Goal: Task Accomplishment & Management: Complete application form

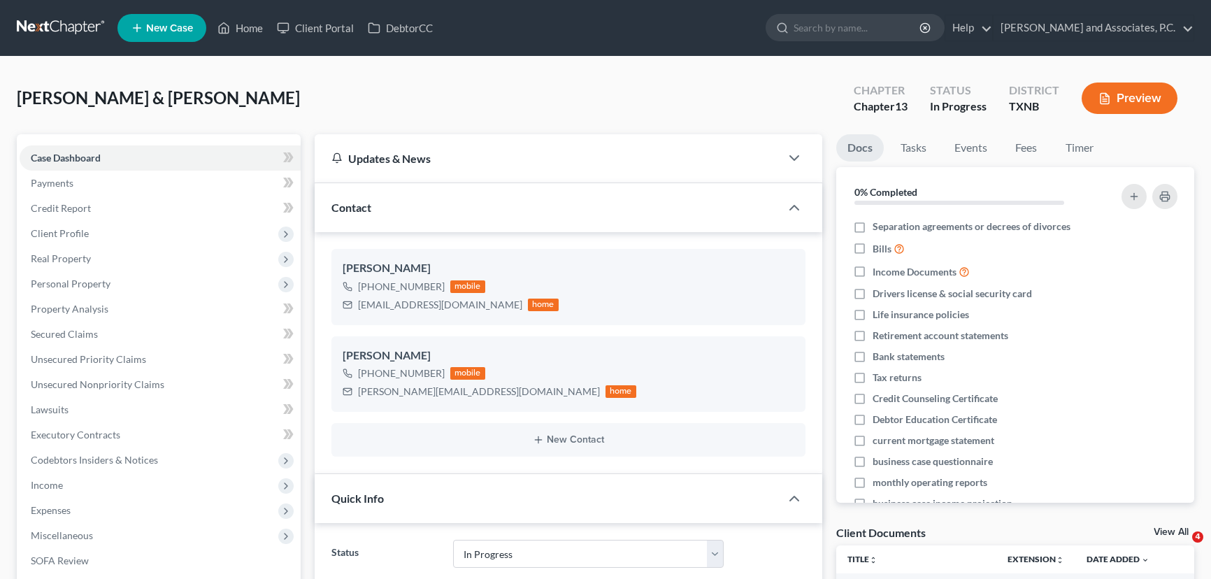
select select "7"
select select "6"
select select "0"
click at [241, 25] on link "Home" at bounding box center [239, 27] width 59 height 25
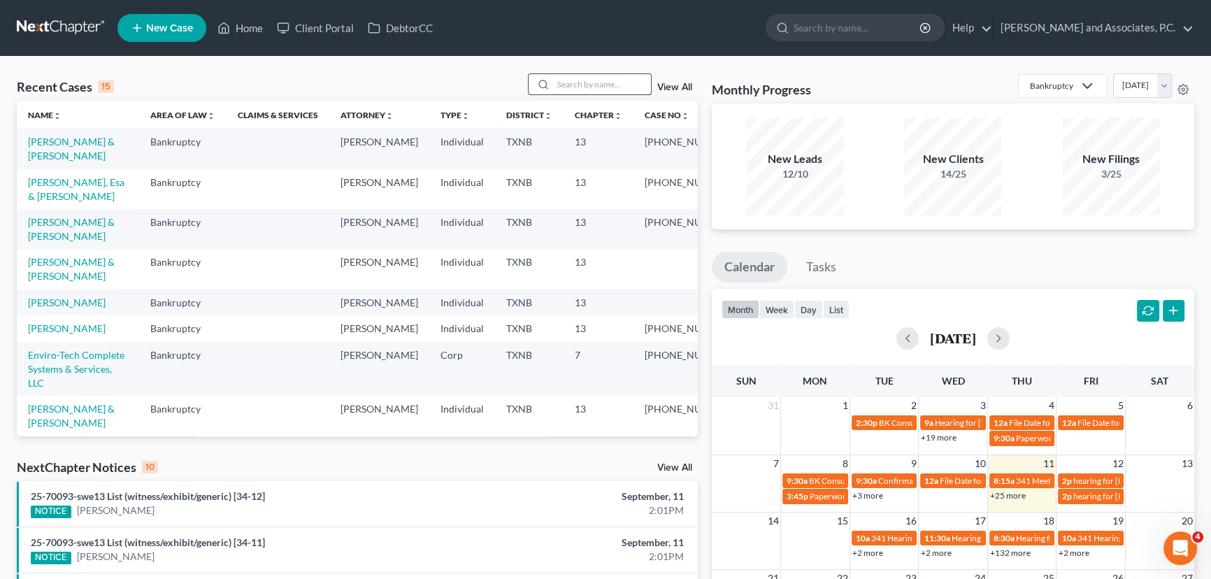
click at [571, 82] on input "search" at bounding box center [602, 84] width 98 height 20
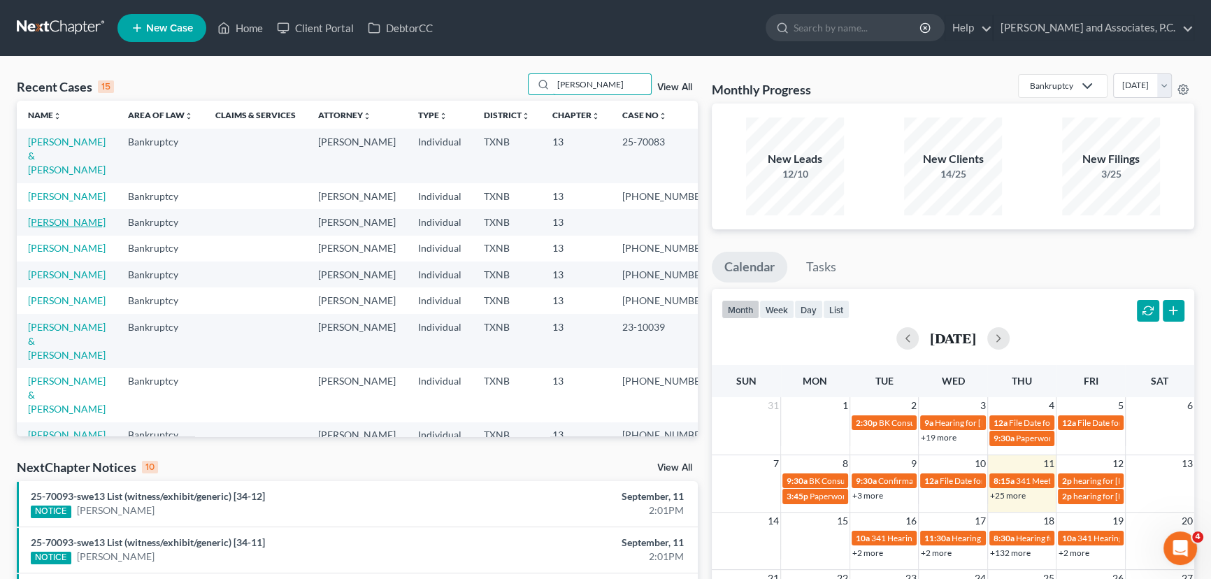
type input "[PERSON_NAME]"
click at [57, 219] on link "[PERSON_NAME]" at bounding box center [67, 222] width 78 height 12
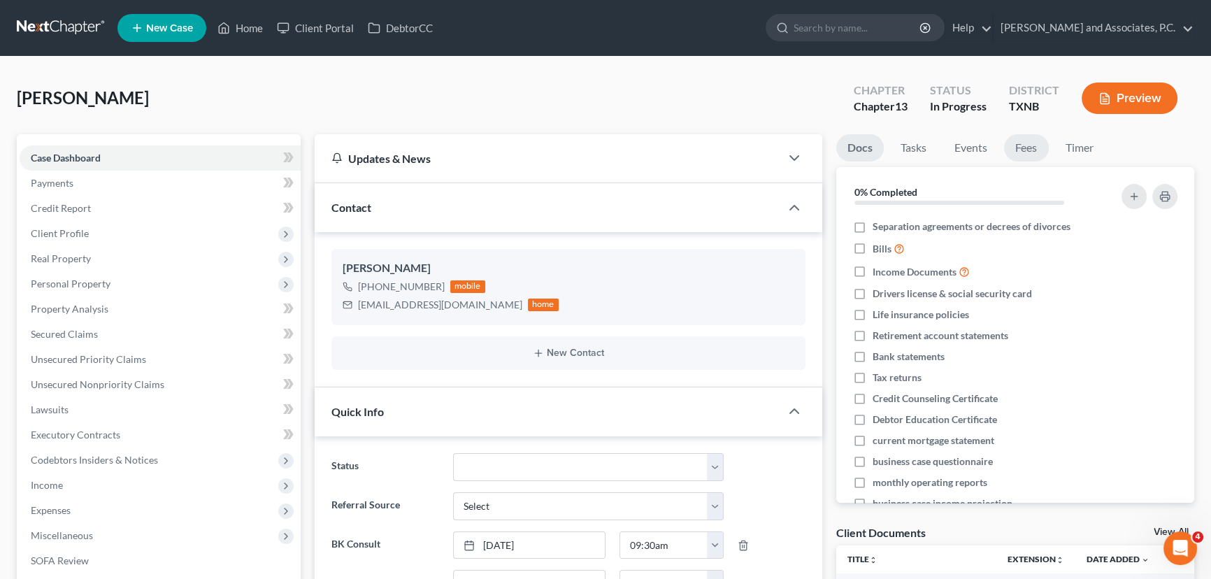
click at [1023, 151] on link "Fees" at bounding box center [1026, 147] width 45 height 27
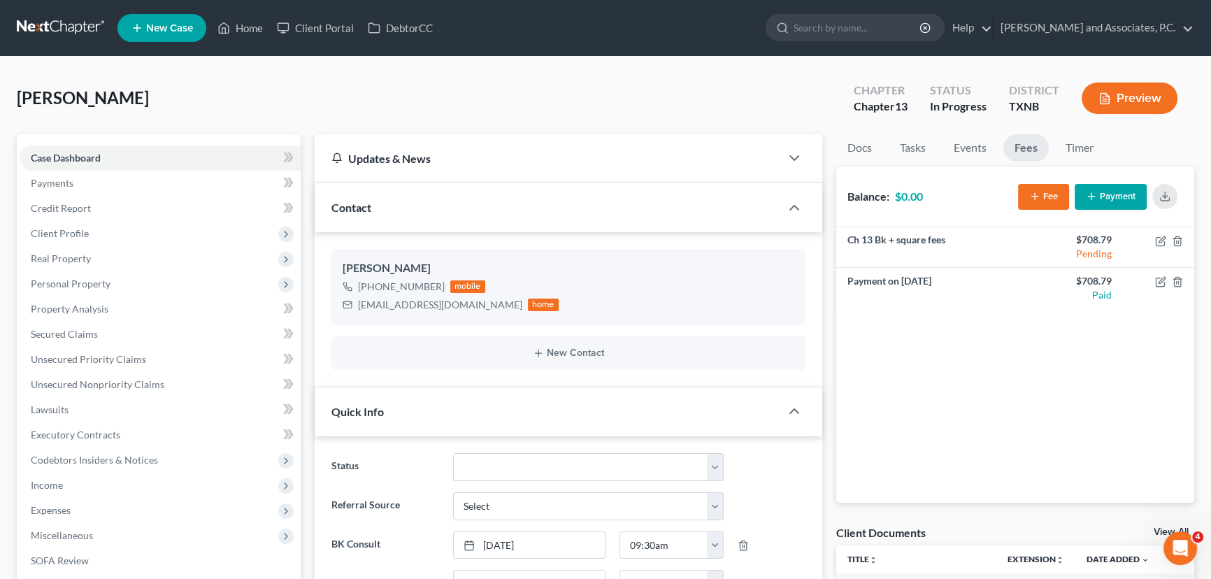
scroll to position [34, 0]
click at [79, 232] on span "Client Profile" at bounding box center [60, 233] width 58 height 12
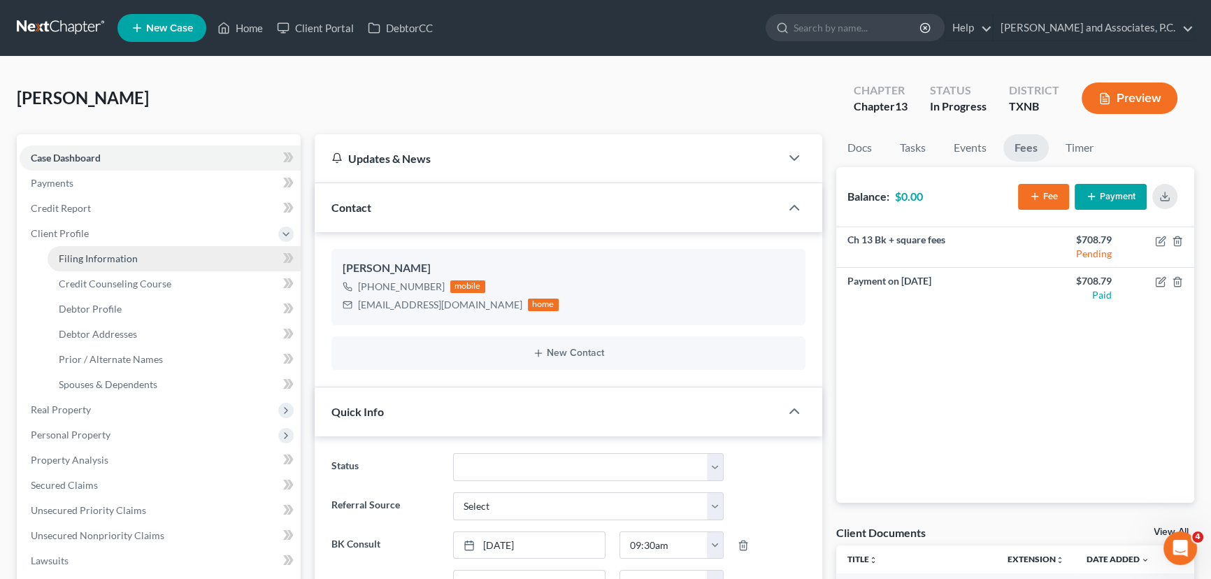
click at [78, 251] on link "Filing Information" at bounding box center [174, 258] width 253 height 25
select select "1"
select select "0"
select select "3"
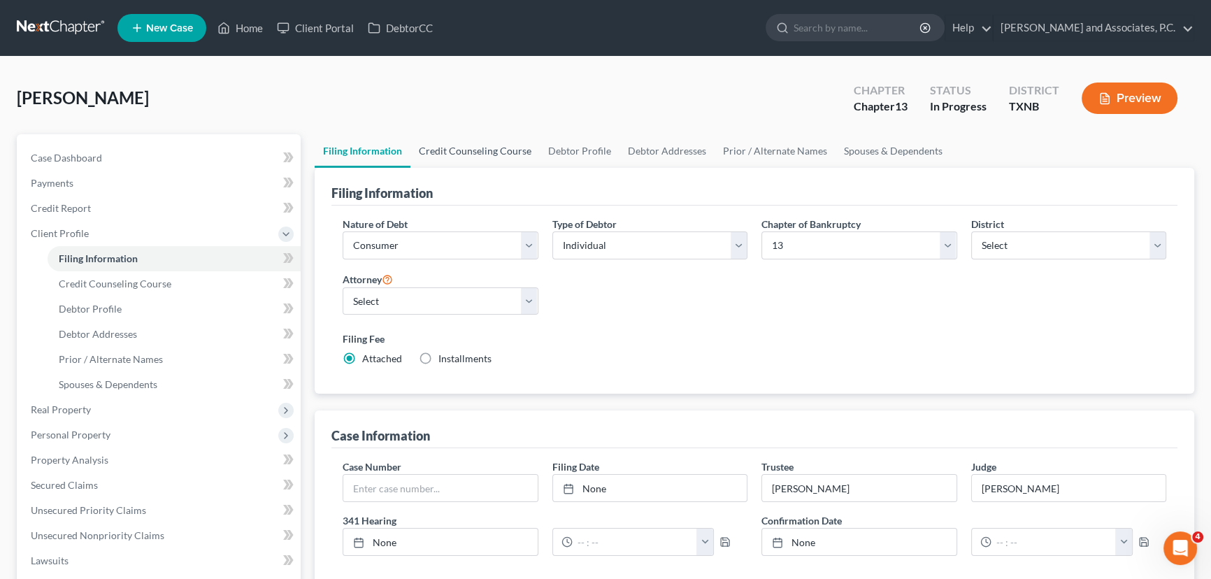
click at [502, 145] on link "Credit Counseling Course" at bounding box center [475, 151] width 129 height 34
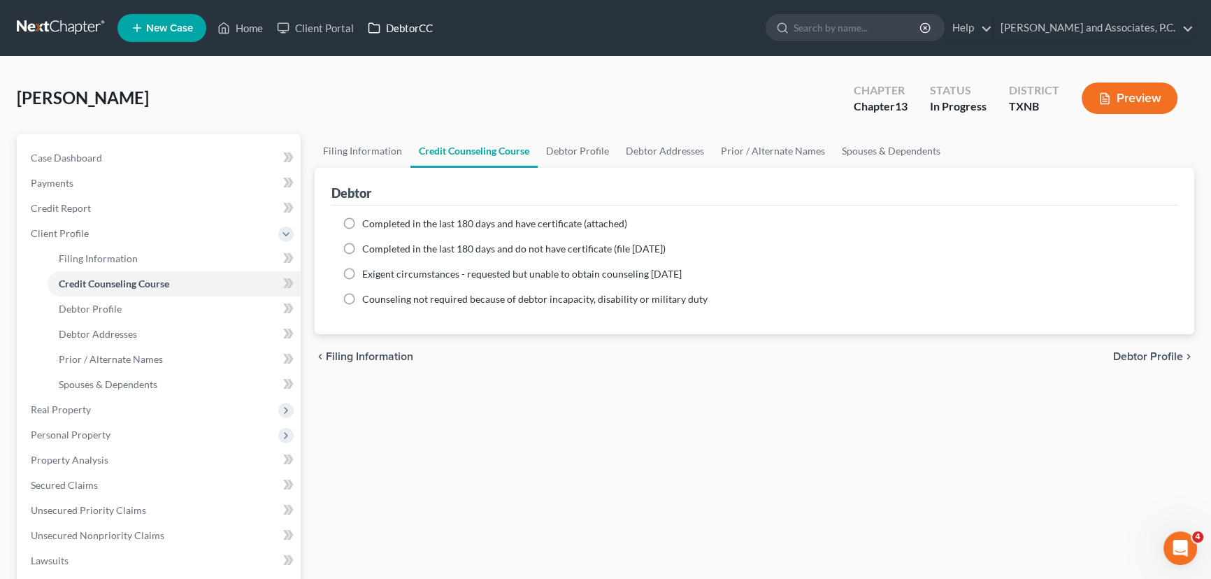
click at [399, 34] on link "DebtorCC" at bounding box center [400, 27] width 79 height 25
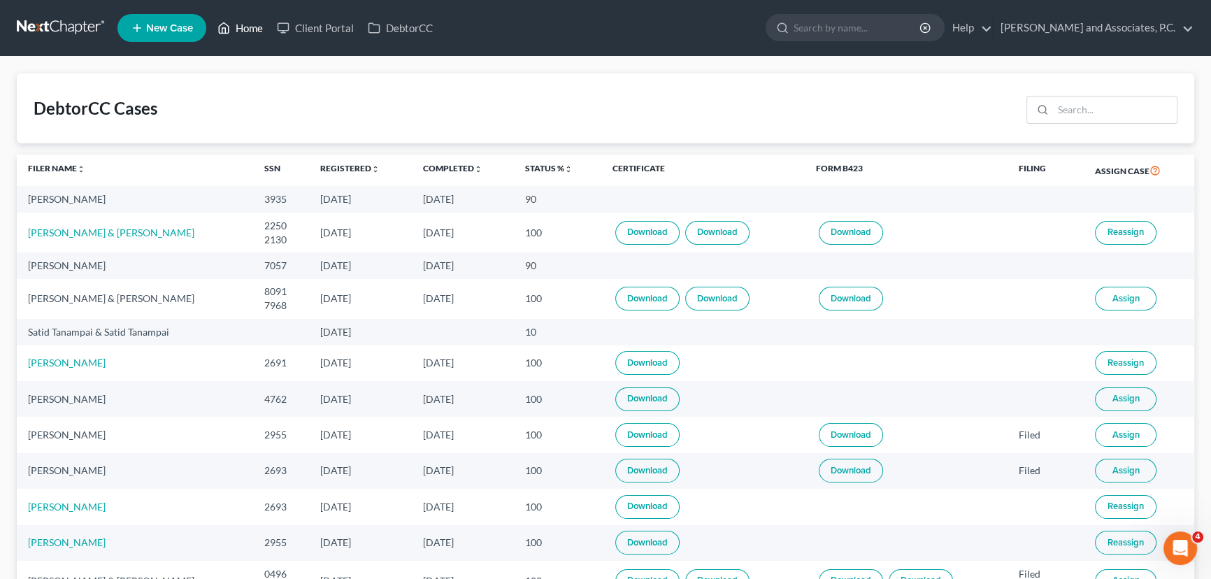
click at [248, 34] on link "Home" at bounding box center [239, 27] width 59 height 25
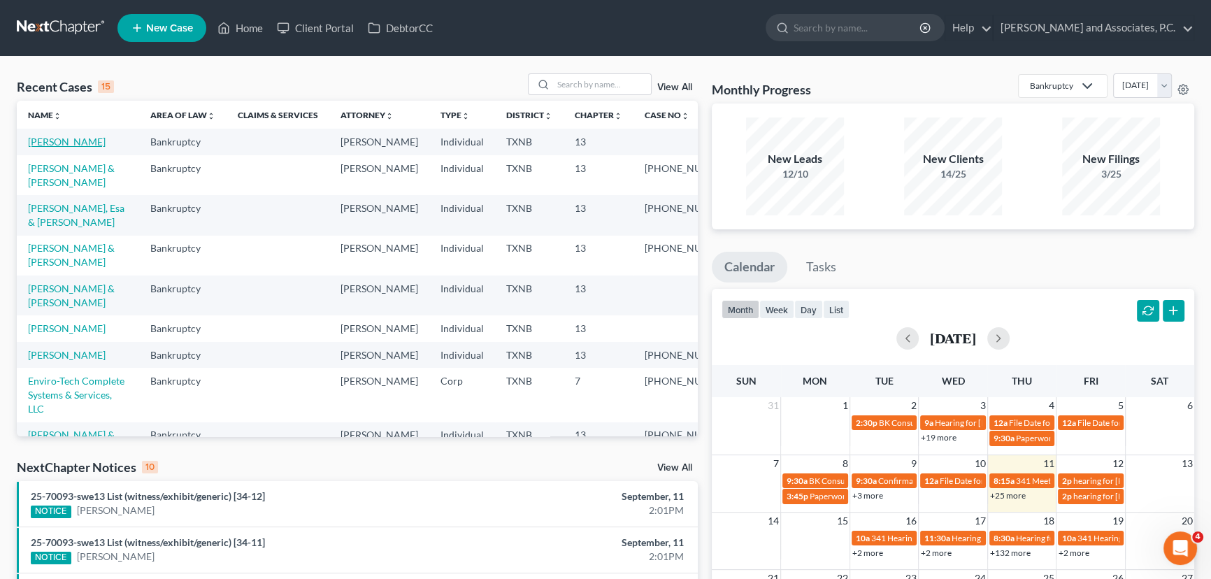
click at [56, 141] on link "[PERSON_NAME]" at bounding box center [67, 142] width 78 height 12
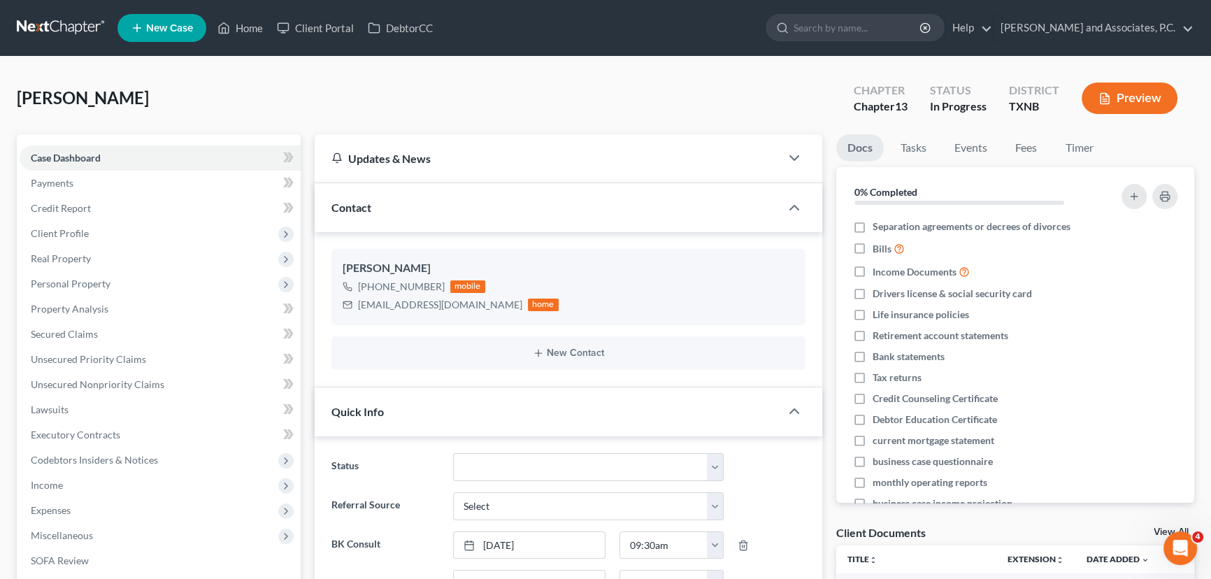
scroll to position [34, 0]
click at [101, 237] on span "Client Profile" at bounding box center [160, 233] width 281 height 25
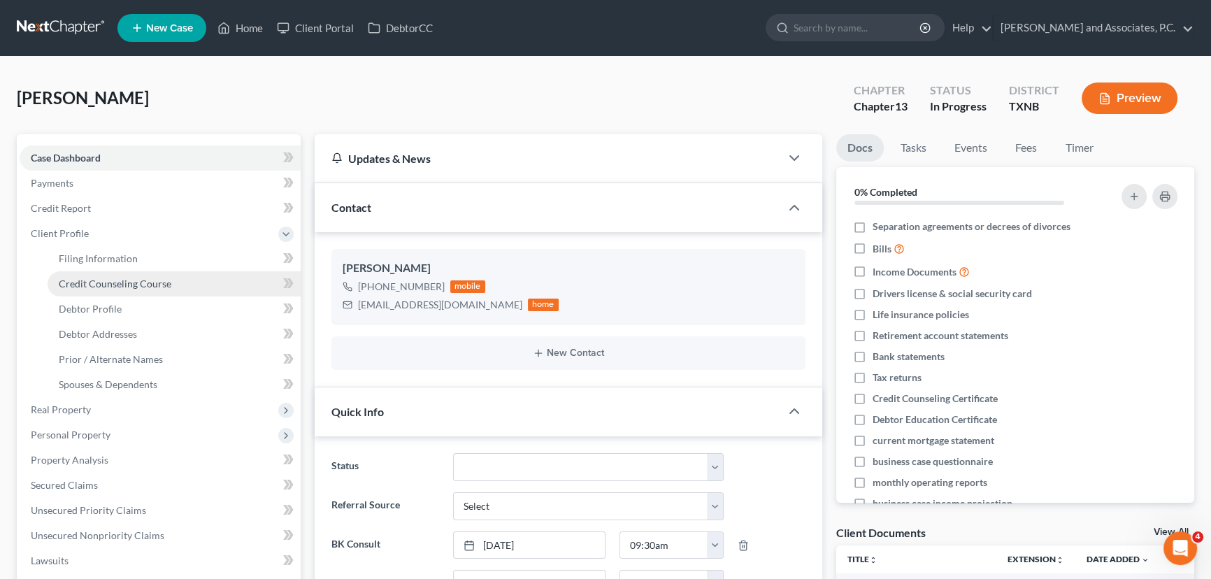
click at [97, 276] on link "Credit Counseling Course" at bounding box center [174, 283] width 253 height 25
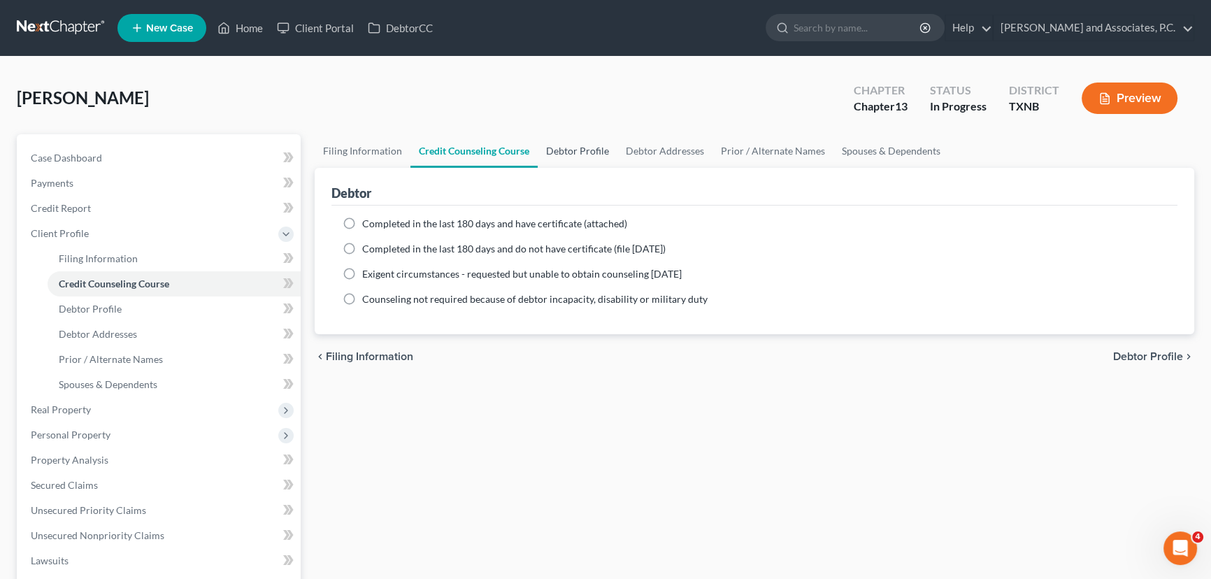
click at [580, 152] on link "Debtor Profile" at bounding box center [578, 151] width 80 height 34
select select "1"
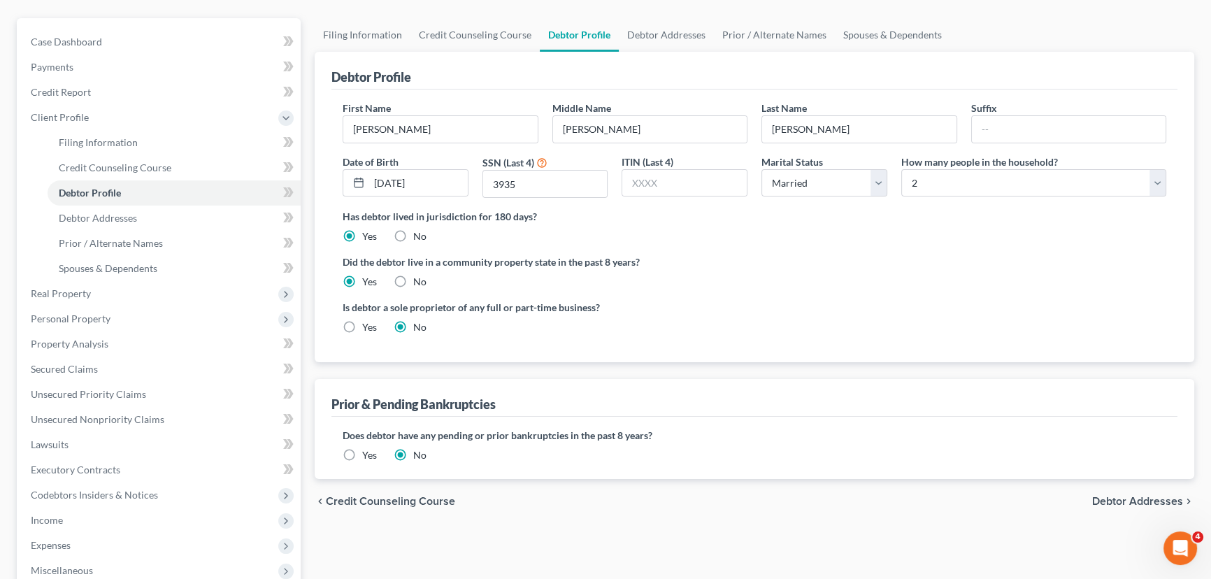
scroll to position [127, 0]
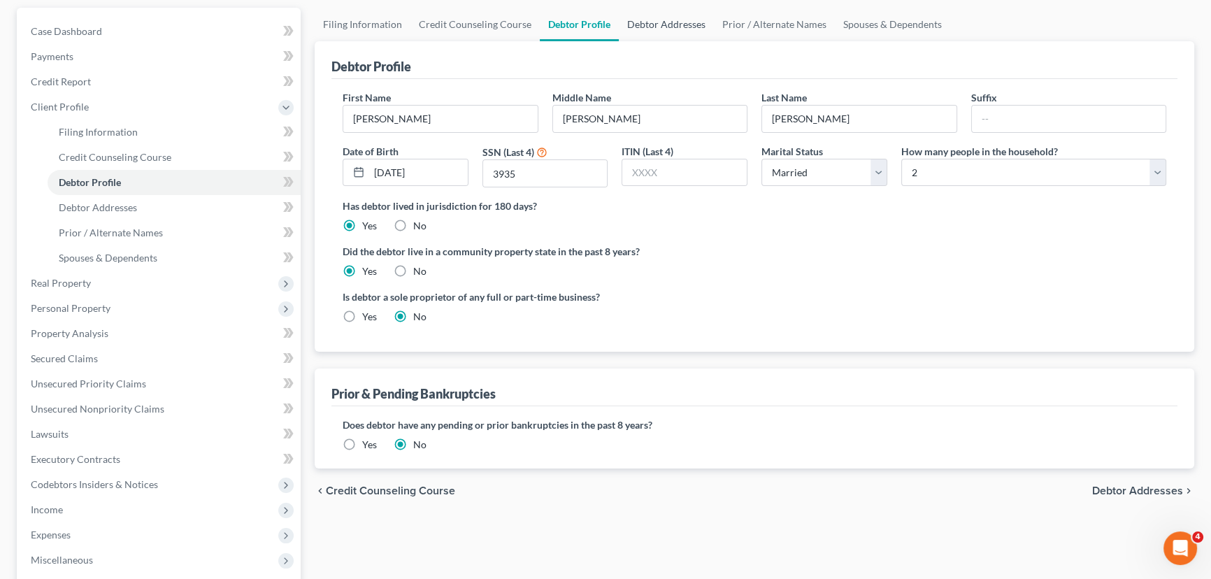
click at [692, 27] on link "Debtor Addresses" at bounding box center [666, 25] width 95 height 34
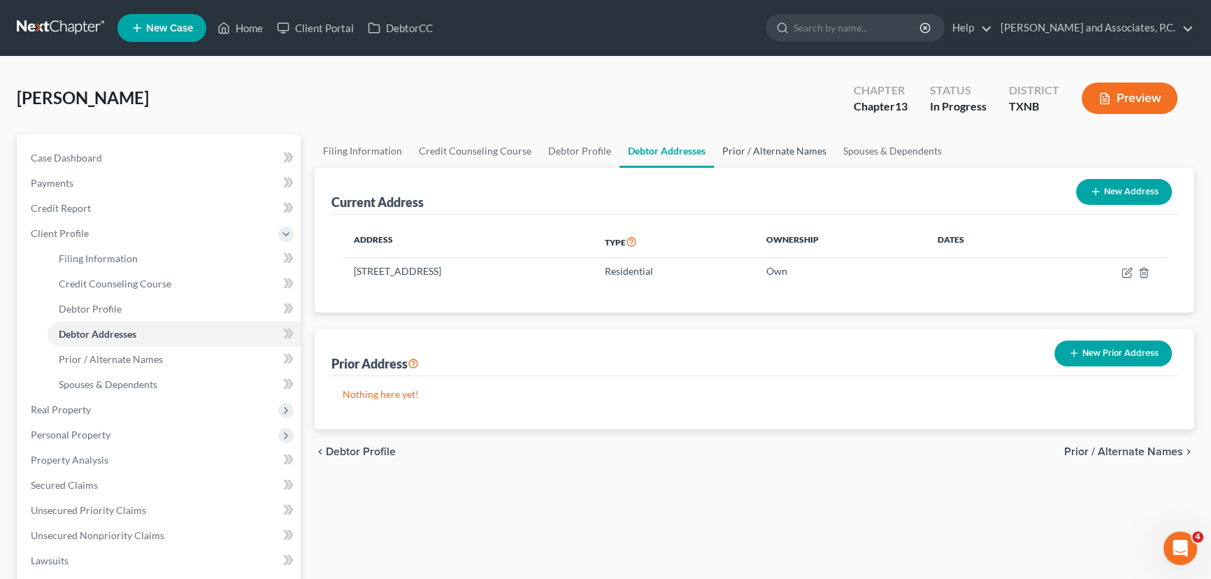
click at [776, 156] on link "Prior / Alternate Names" at bounding box center [774, 151] width 121 height 34
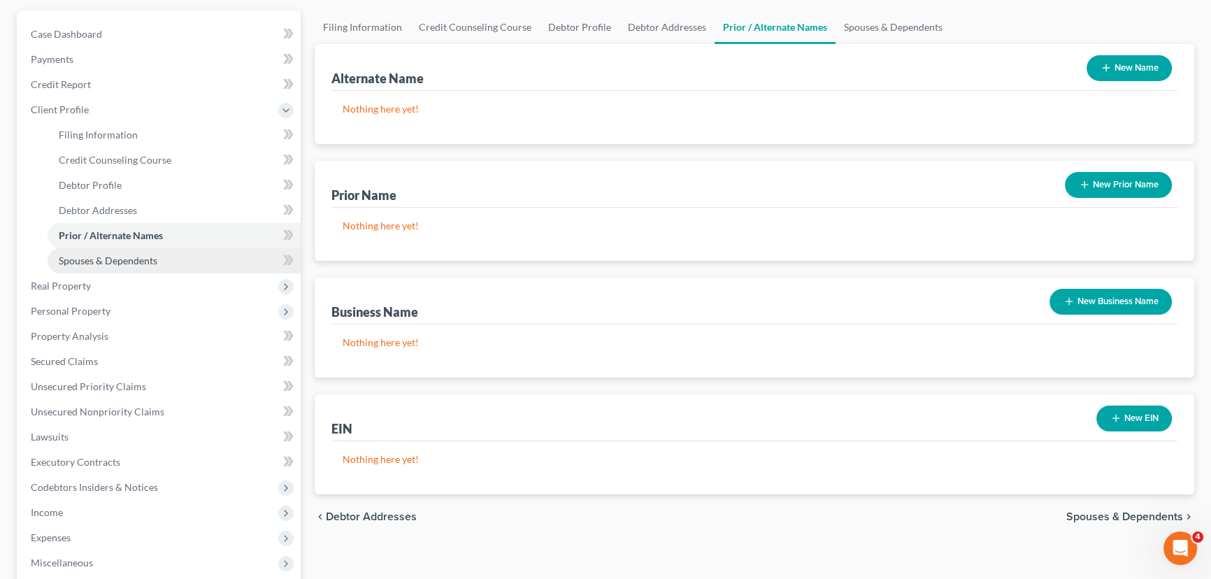
scroll to position [127, 0]
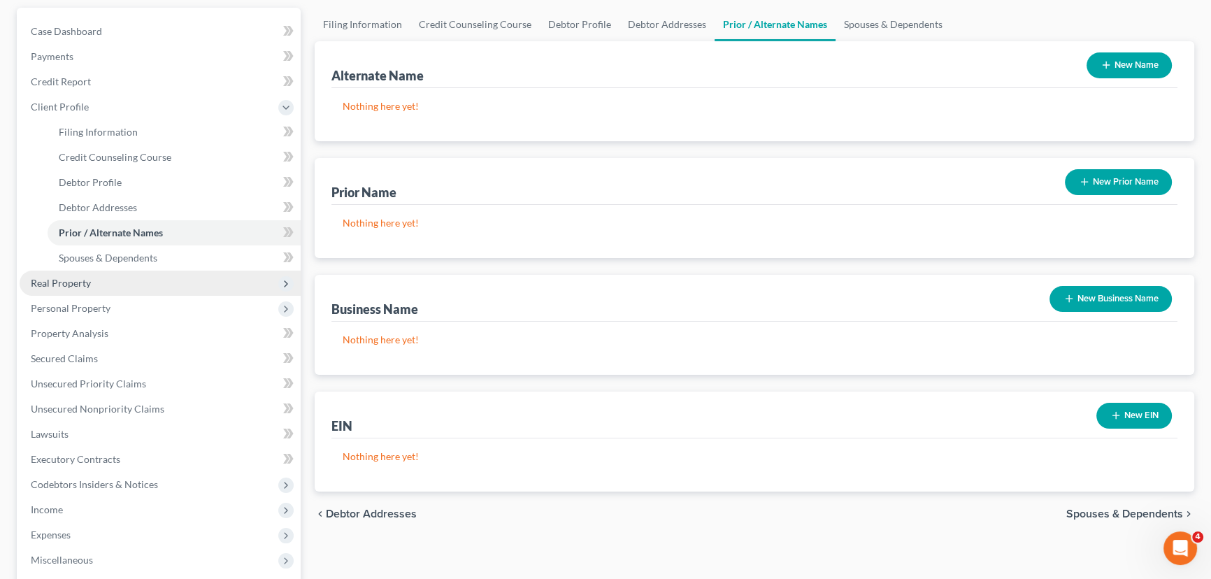
click at [70, 284] on span "Real Property" at bounding box center [61, 283] width 60 height 12
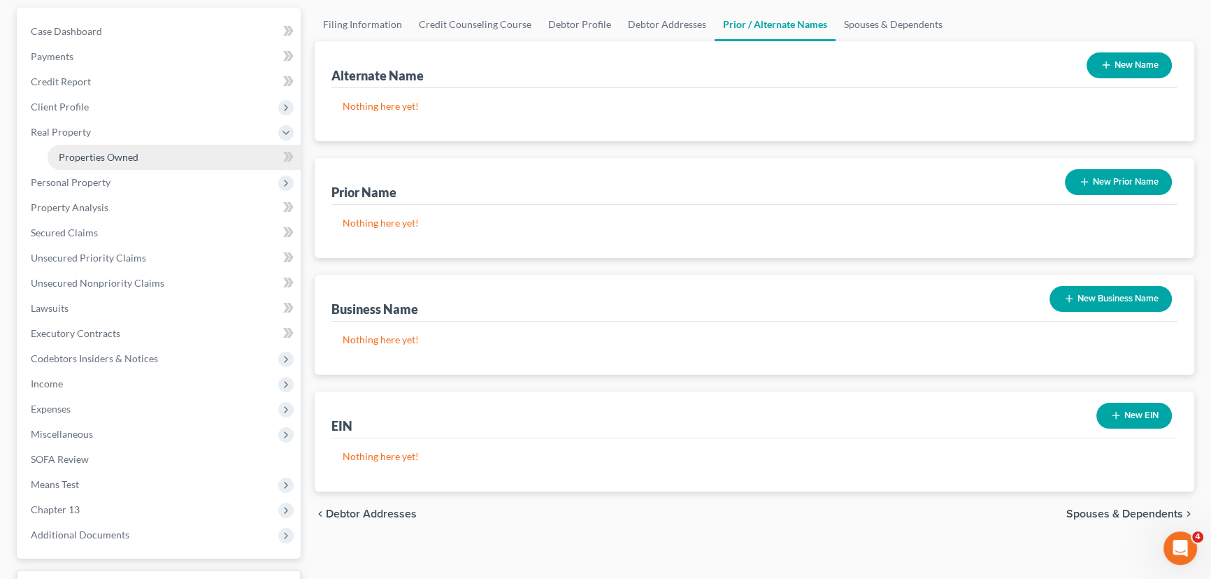
click at [76, 151] on span "Properties Owned" at bounding box center [99, 157] width 80 height 12
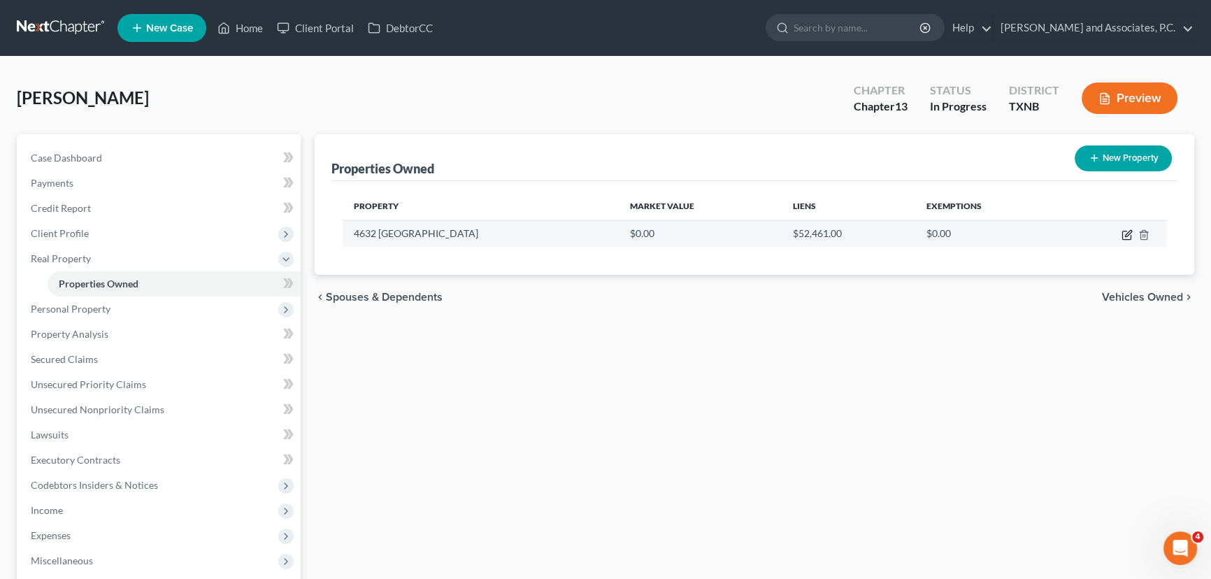
click at [1122, 233] on icon "button" at bounding box center [1126, 235] width 8 height 8
select select "45"
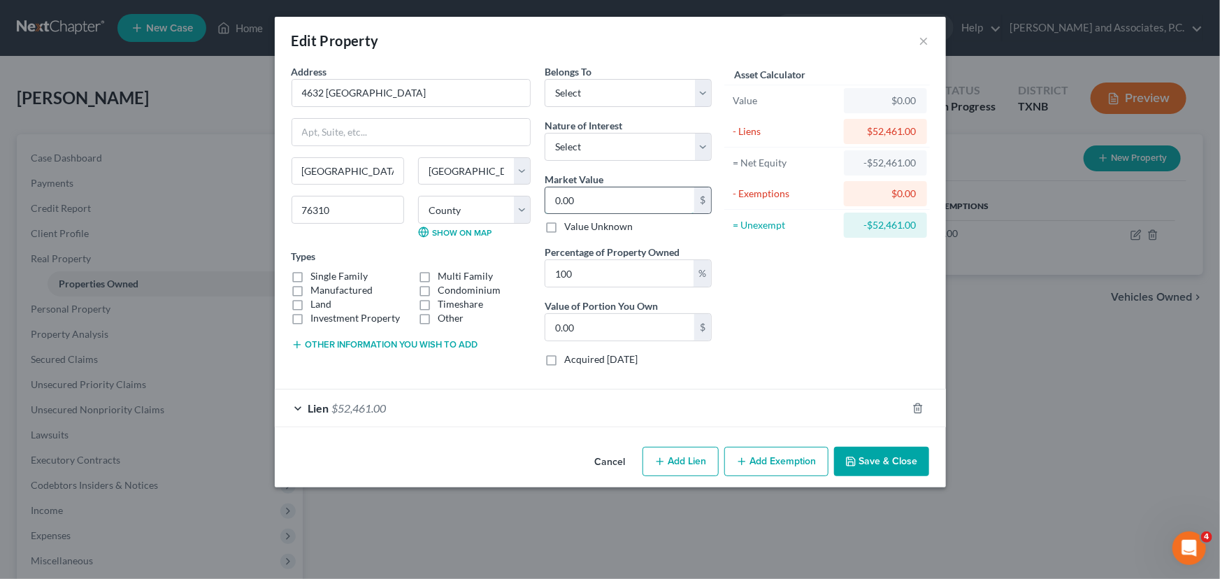
click at [622, 201] on input "0.00" at bounding box center [619, 200] width 149 height 27
type input "1"
type input "1.00"
type input "18"
type input "18.00"
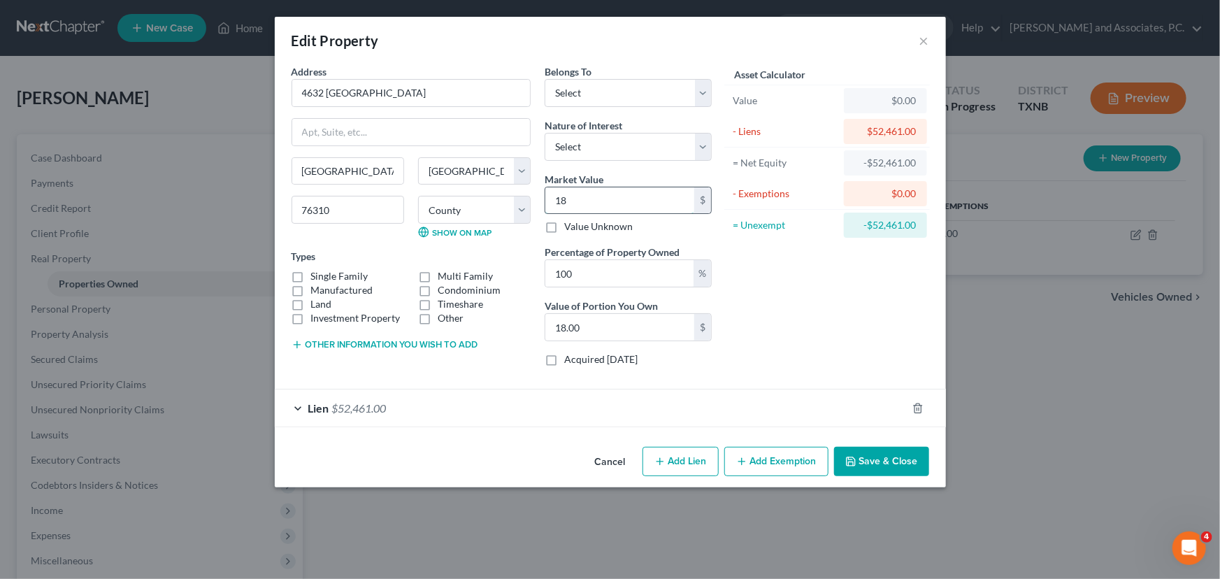
type input "184"
type input "184.00"
type input "184.1"
type input "184.10"
type input "184.18"
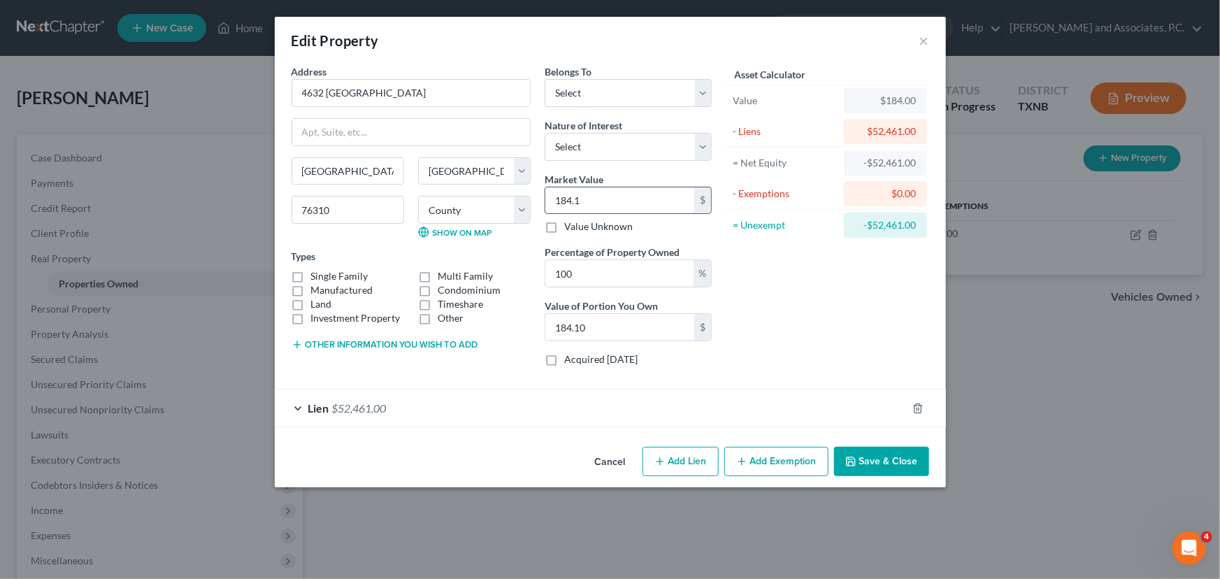
type input "184.18"
type input "184.1"
type input "184.10"
type input "184."
type input "184.00"
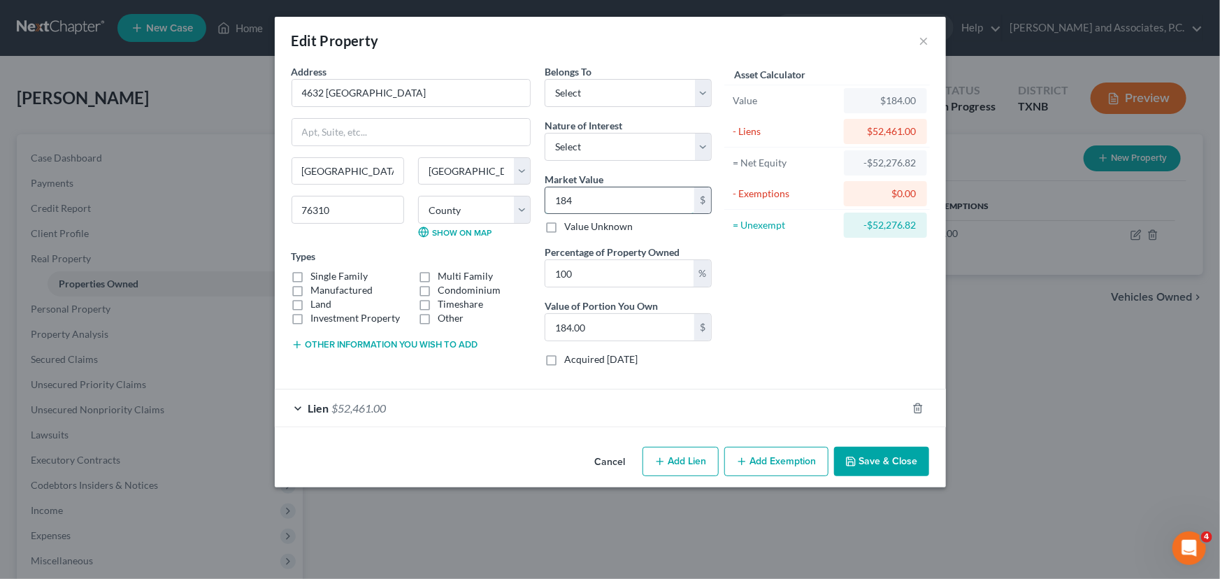
type input "1841"
type input "1,841.00"
type input "1,8418"
type input "18,418.00"
type input "18,4182"
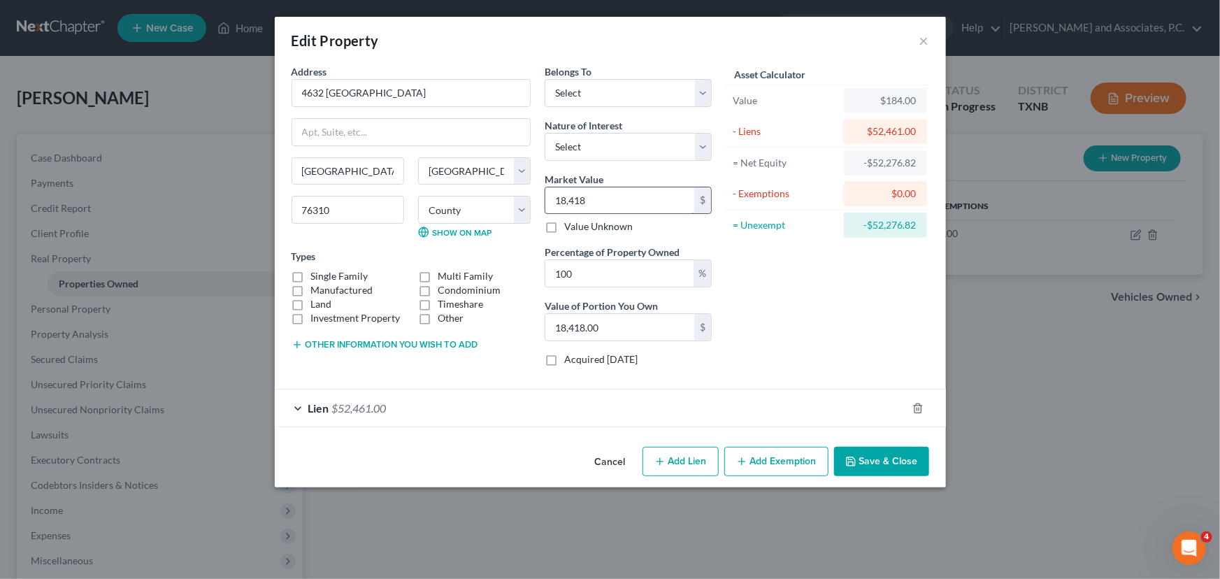
type input "184,182.00"
click at [612, 459] on button "Cancel" at bounding box center [610, 462] width 53 height 28
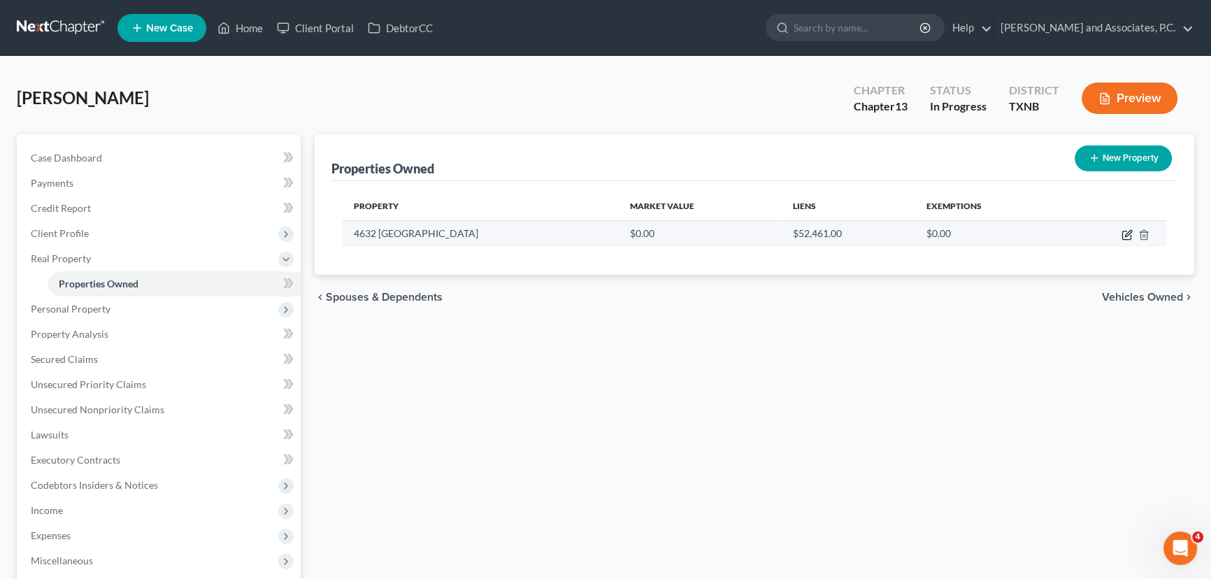
click at [1126, 234] on icon "button" at bounding box center [1128, 233] width 6 height 6
select select "45"
select select "242"
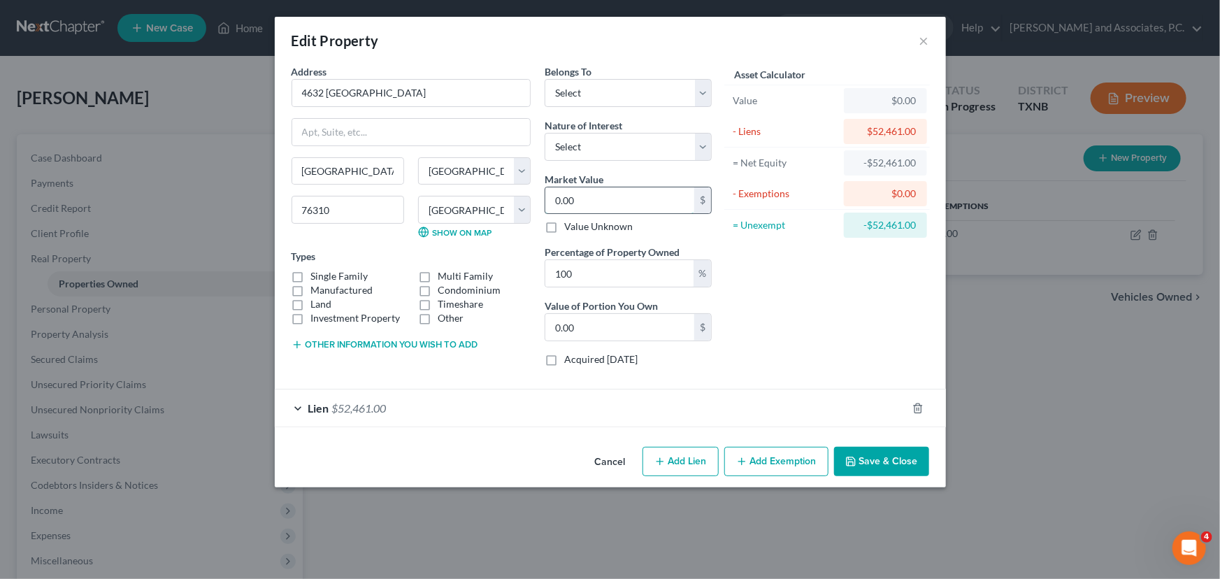
click at [618, 201] on input "0.00" at bounding box center [619, 200] width 149 height 27
type input "5"
type input "5.00"
type input "52"
type input "52.00"
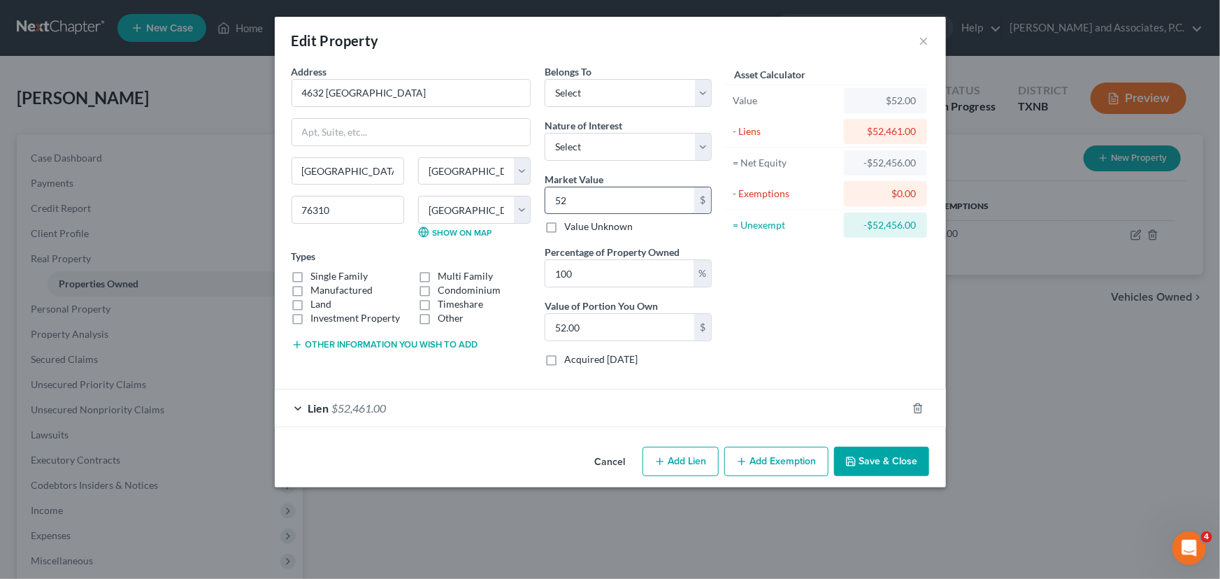
type input "524"
type input "524.00"
type input "5246"
type input "5,246.00"
type input "5,2461"
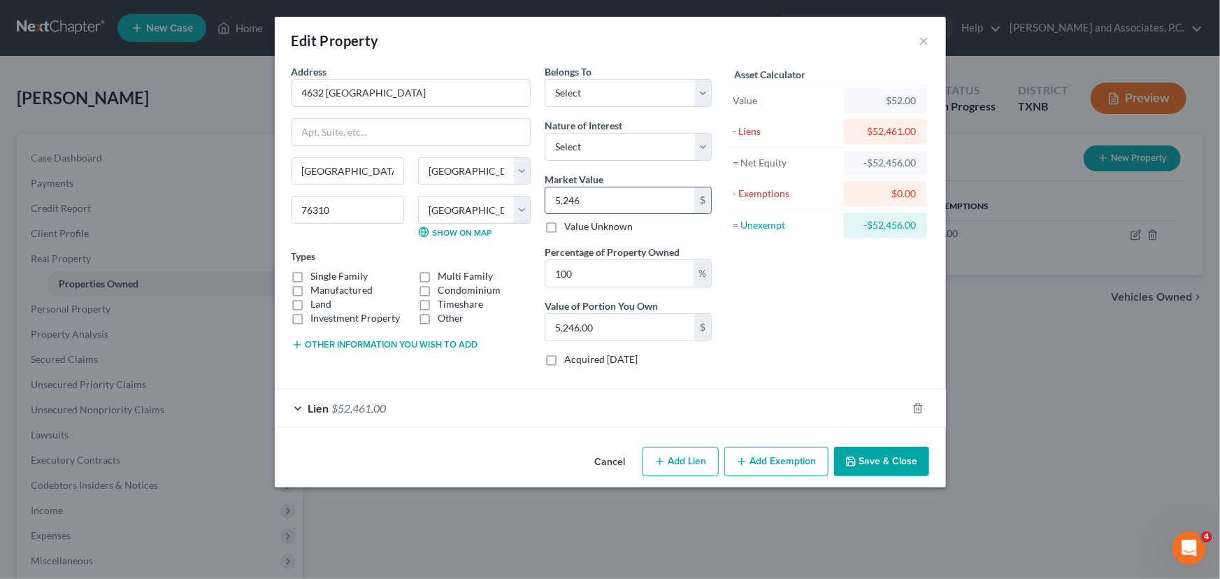
type input "52,461.00"
click at [873, 457] on button "Save & Close" at bounding box center [881, 461] width 95 height 29
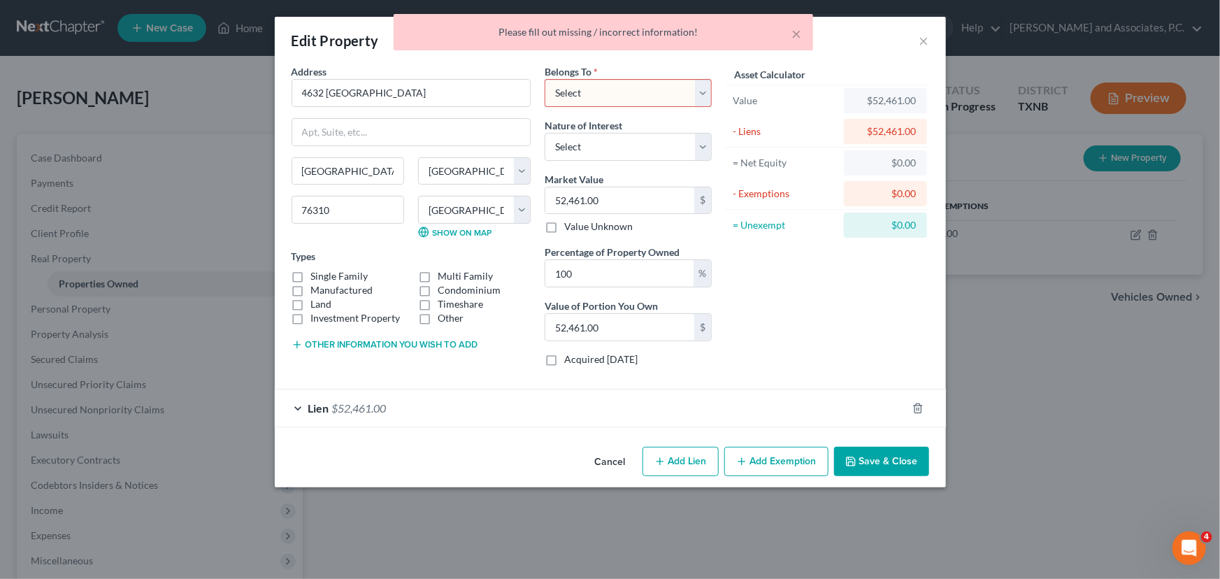
click at [646, 90] on select "Select Debtor 1 Only Debtor 2 Only Debtor 1 And Debtor 2 Only At Least One Of T…" at bounding box center [628, 93] width 167 height 28
select select "0"
click at [545, 79] on select "Select Debtor 1 Only Debtor 2 Only Debtor 1 And Debtor 2 Only At Least One Of T…" at bounding box center [628, 93] width 167 height 28
click at [880, 459] on button "Save & Close" at bounding box center [881, 461] width 95 height 29
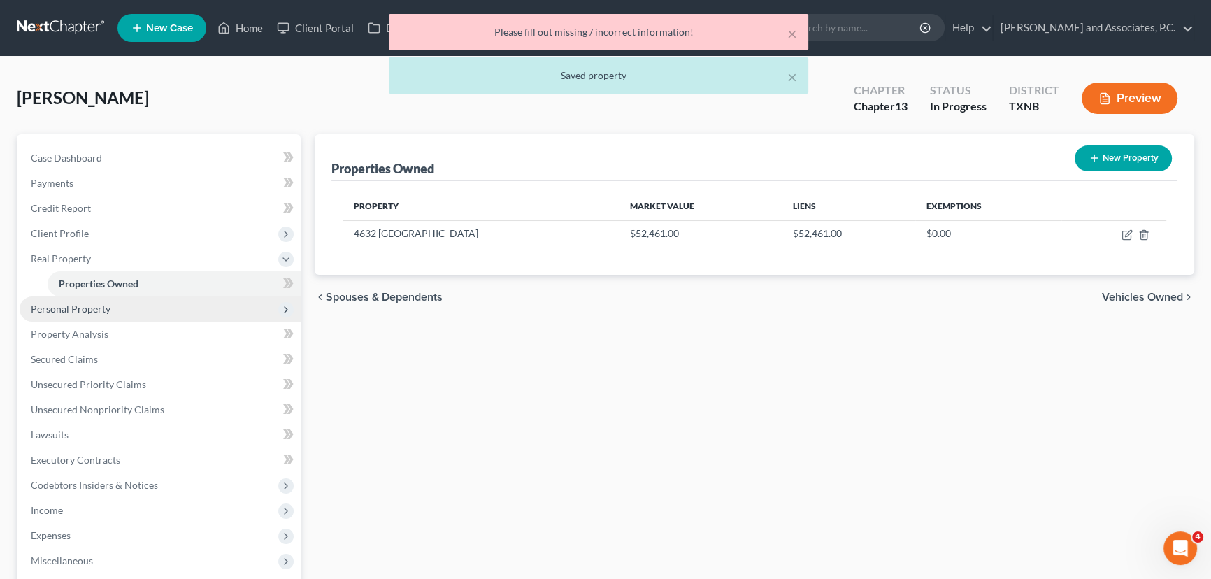
click at [68, 306] on span "Personal Property" at bounding box center [71, 309] width 80 height 12
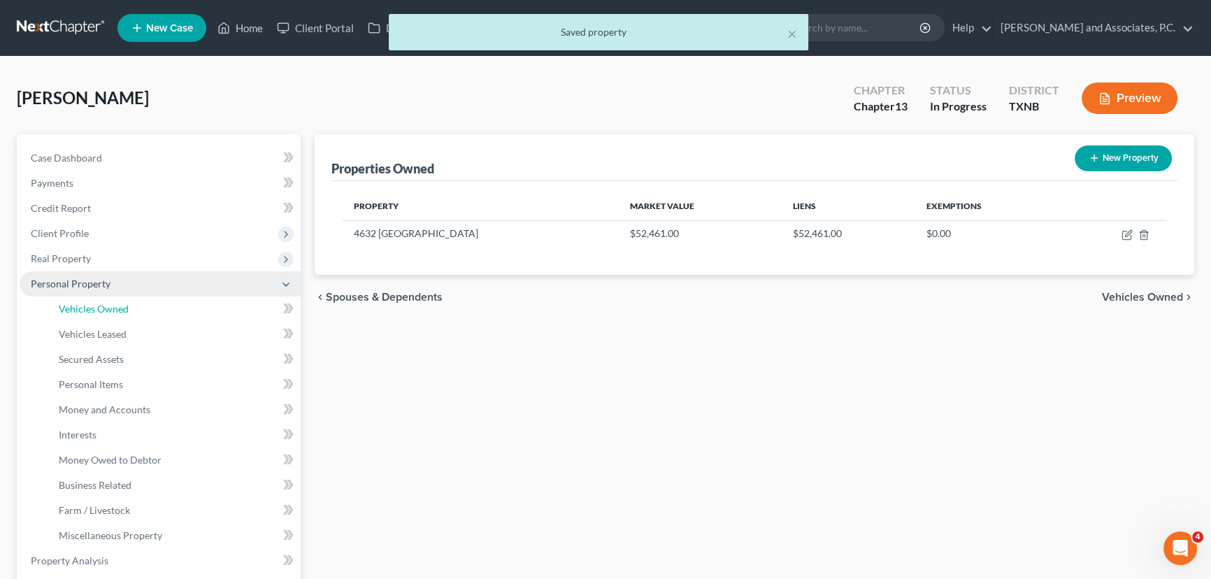
click at [68, 306] on span "Vehicles Owned" at bounding box center [94, 309] width 70 height 12
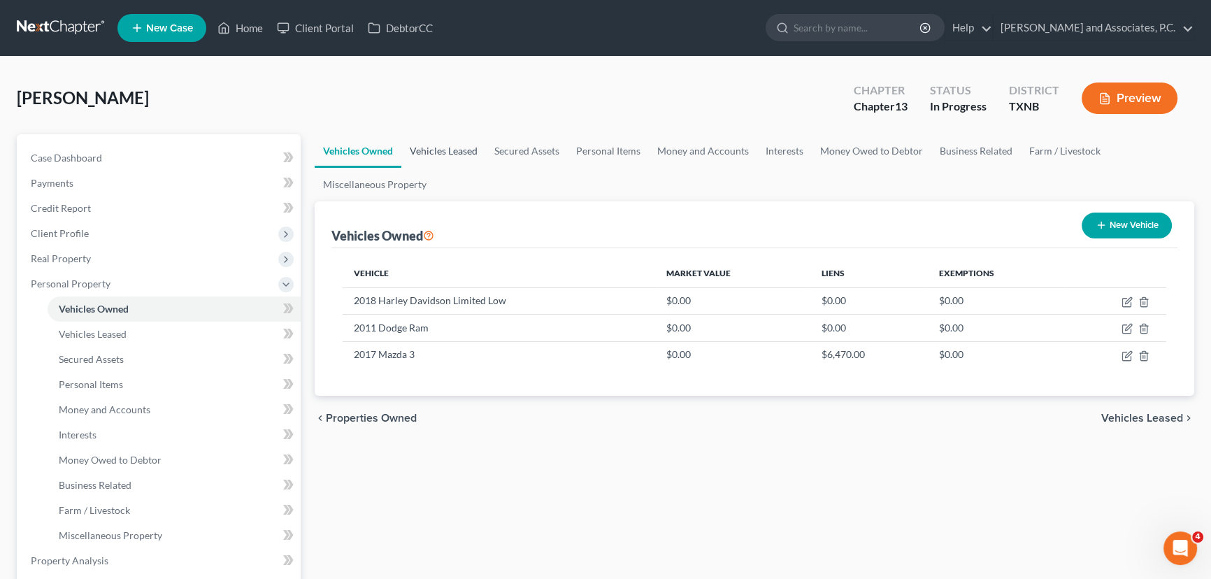
click at [472, 145] on link "Vehicles Leased" at bounding box center [443, 151] width 85 height 34
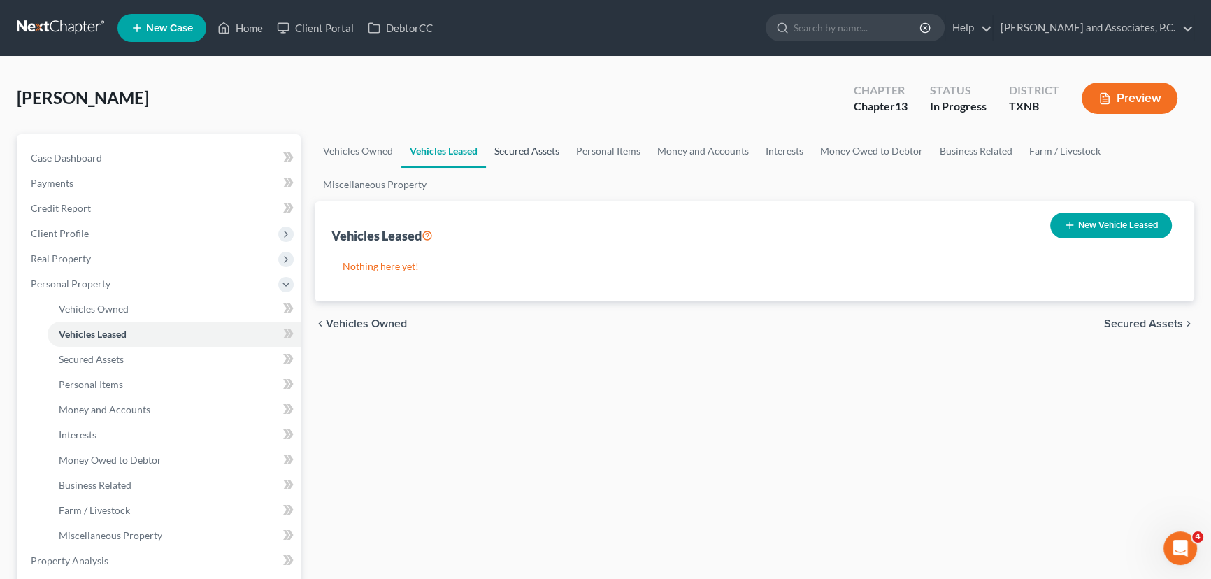
click at [524, 148] on link "Secured Assets" at bounding box center [527, 151] width 82 height 34
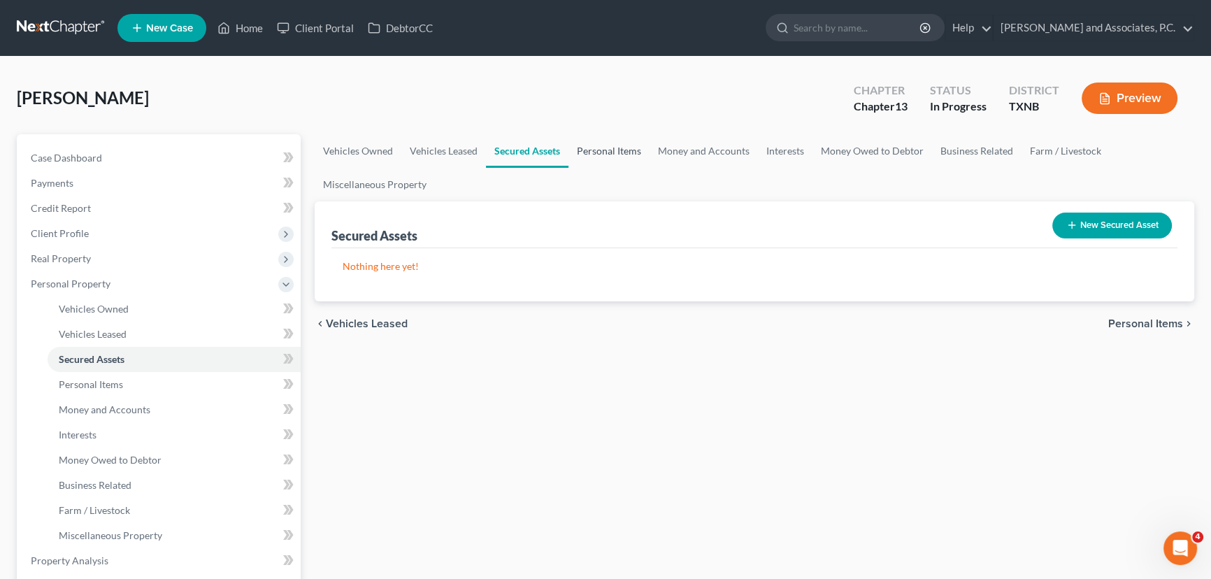
click at [614, 156] on link "Personal Items" at bounding box center [609, 151] width 81 height 34
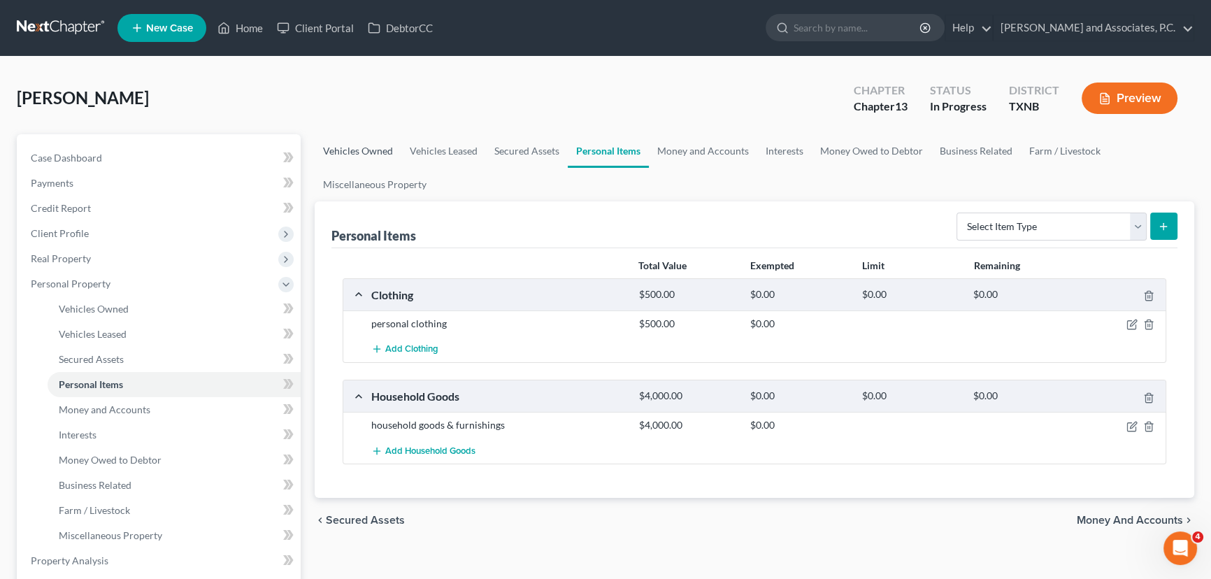
click at [340, 153] on link "Vehicles Owned" at bounding box center [358, 151] width 87 height 34
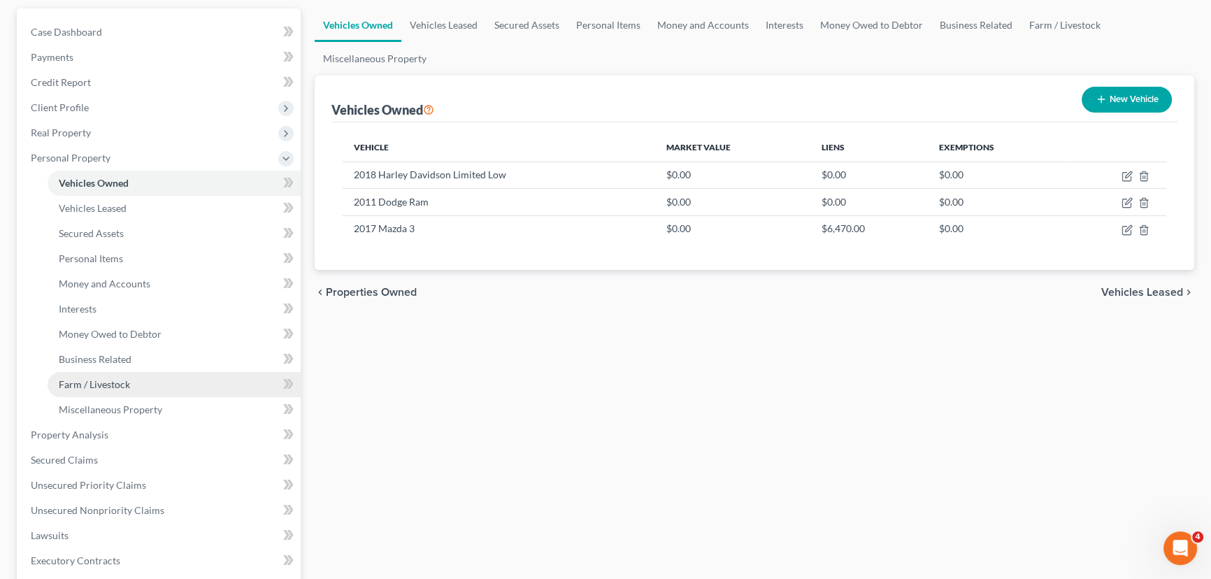
scroll to position [127, 0]
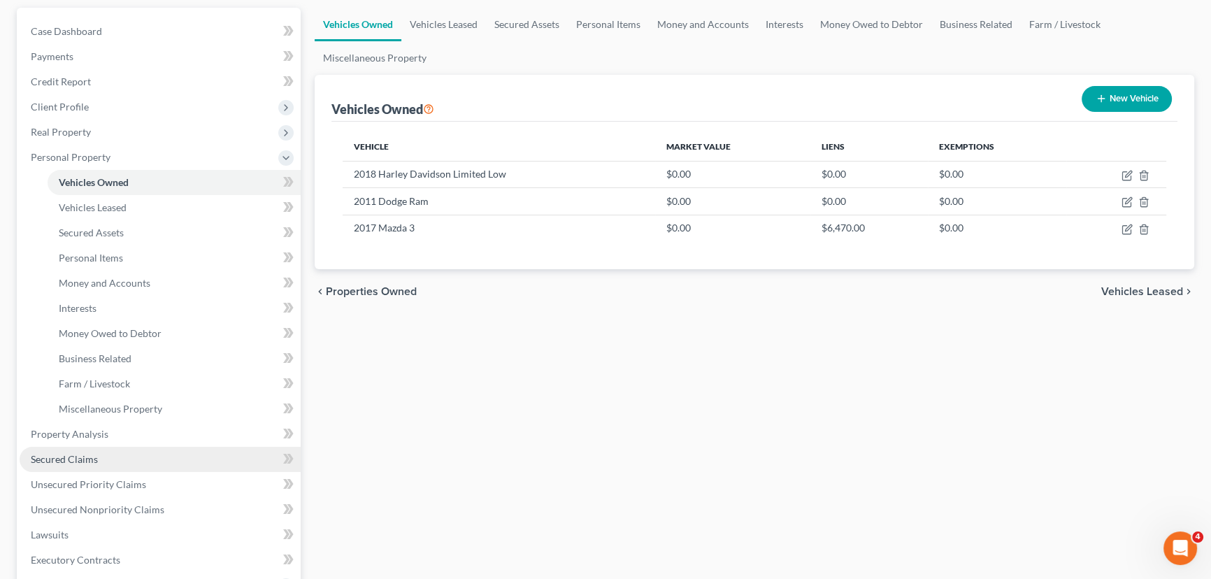
click at [92, 457] on span "Secured Claims" at bounding box center [64, 459] width 67 height 12
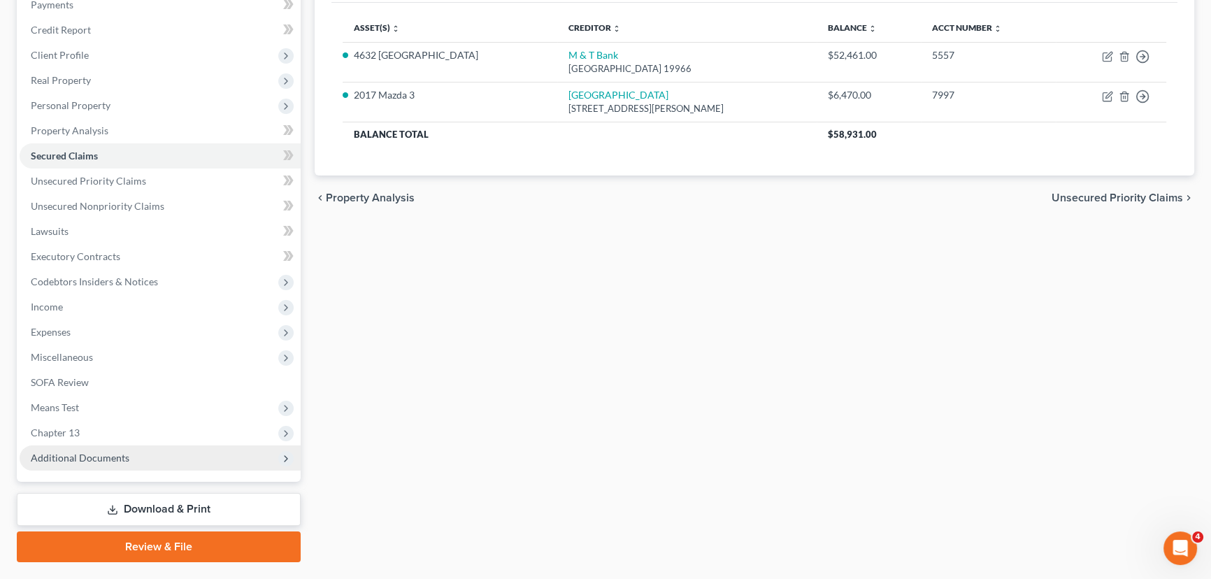
scroll to position [190, 0]
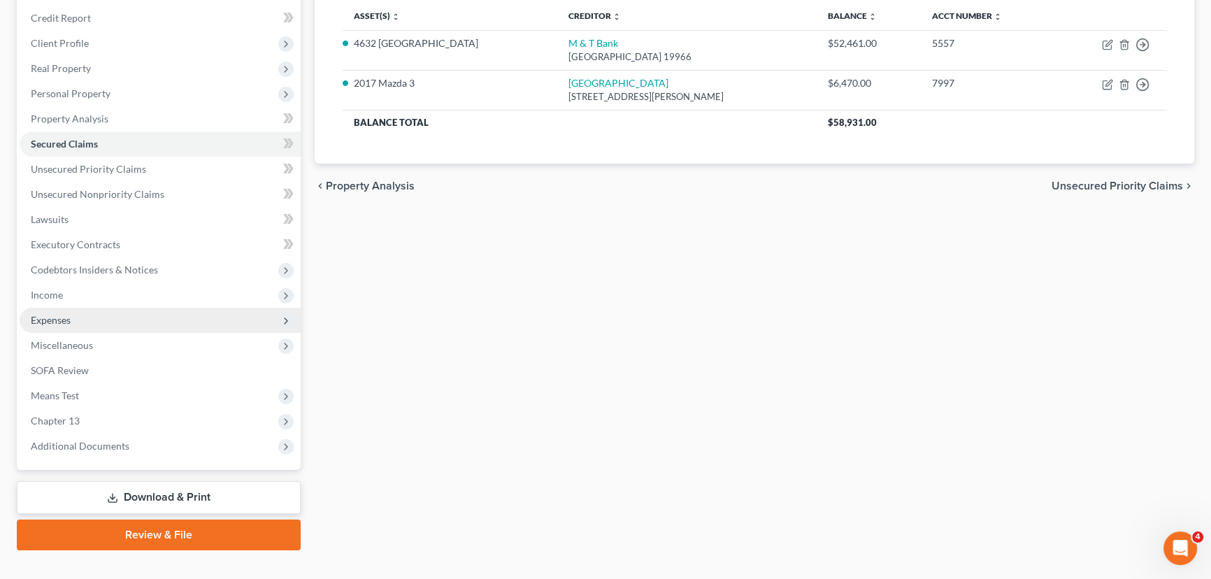
click at [90, 321] on span "Expenses" at bounding box center [160, 320] width 281 height 25
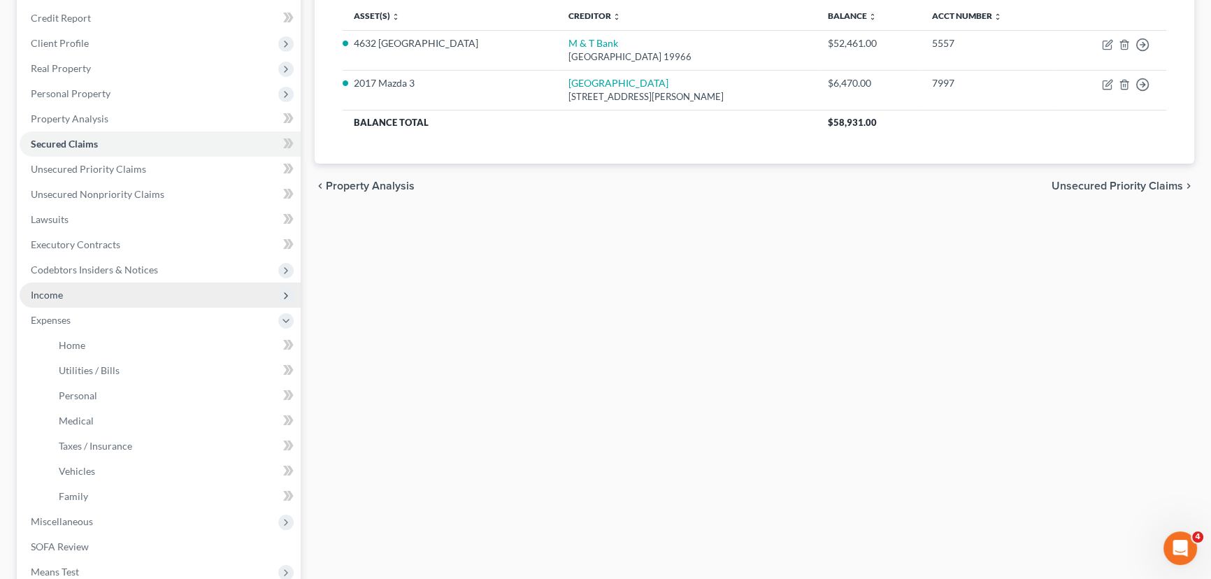
click at [83, 296] on span "Income" at bounding box center [160, 295] width 281 height 25
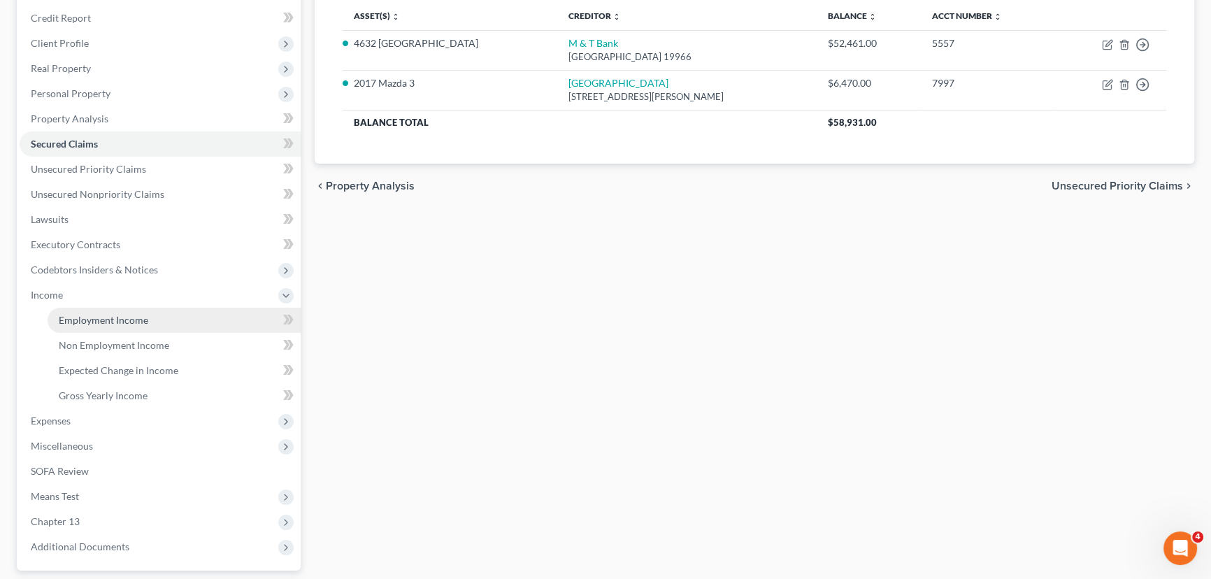
click at [90, 319] on span "Employment Income" at bounding box center [104, 320] width 90 height 12
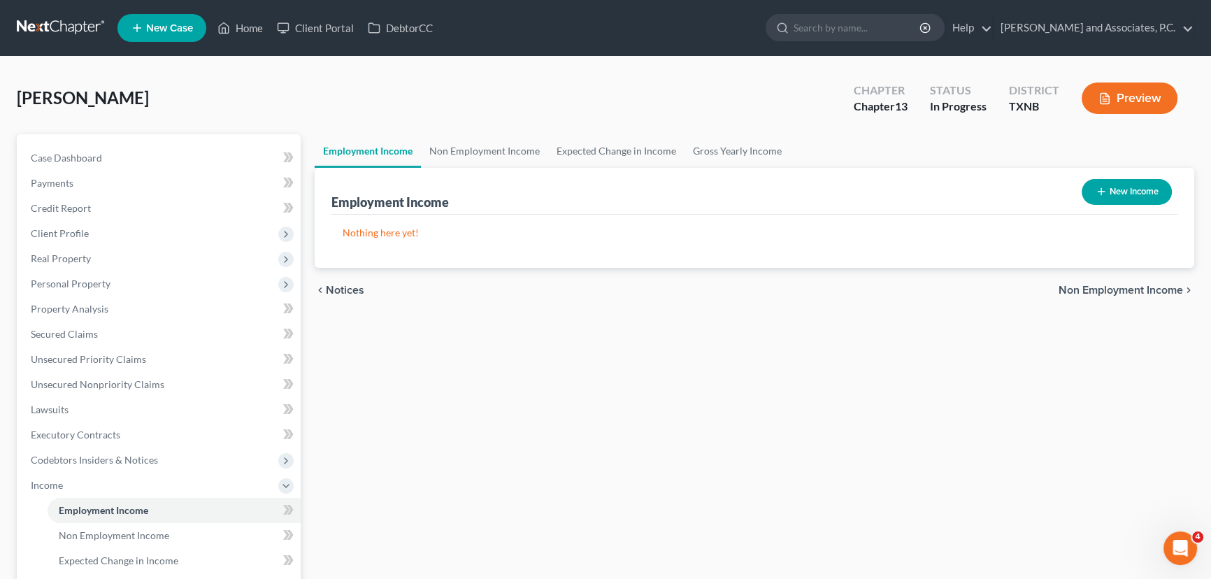
click at [1148, 197] on button "New Income" at bounding box center [1127, 192] width 90 height 26
select select "0"
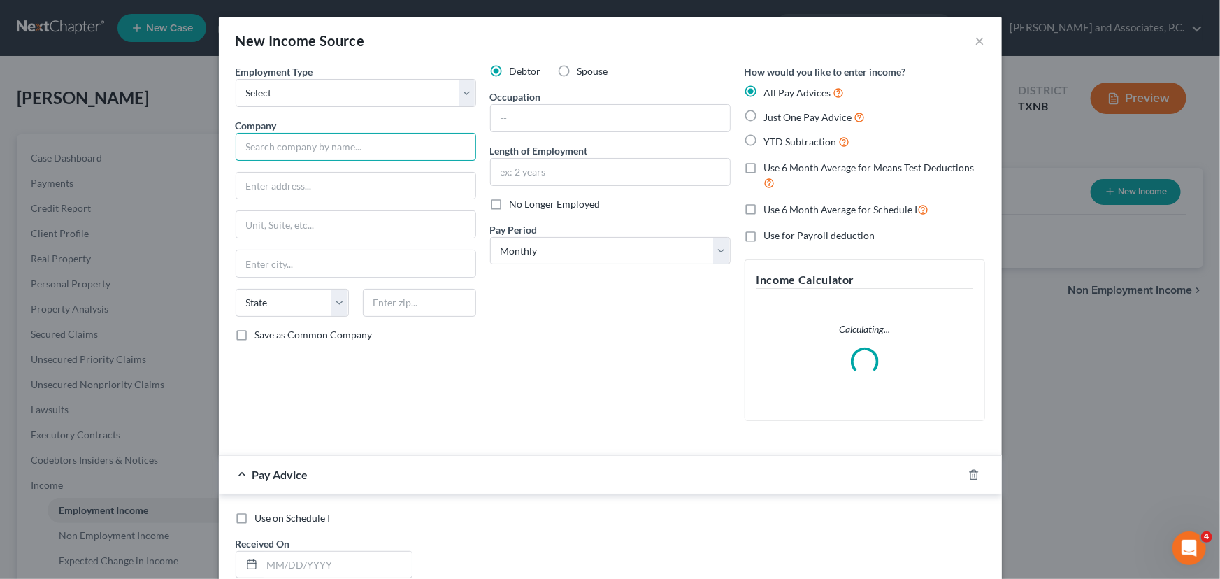
click at [299, 143] on input "text" at bounding box center [356, 147] width 241 height 28
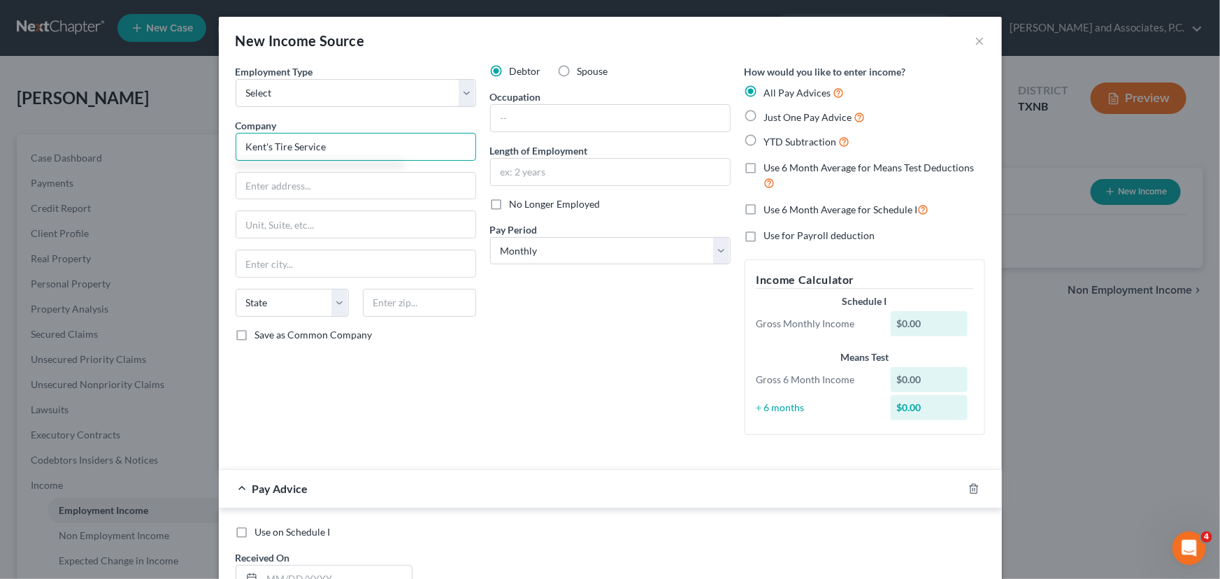
type input "Kent's Tire Service"
click at [978, 36] on button "×" at bounding box center [981, 40] width 10 height 17
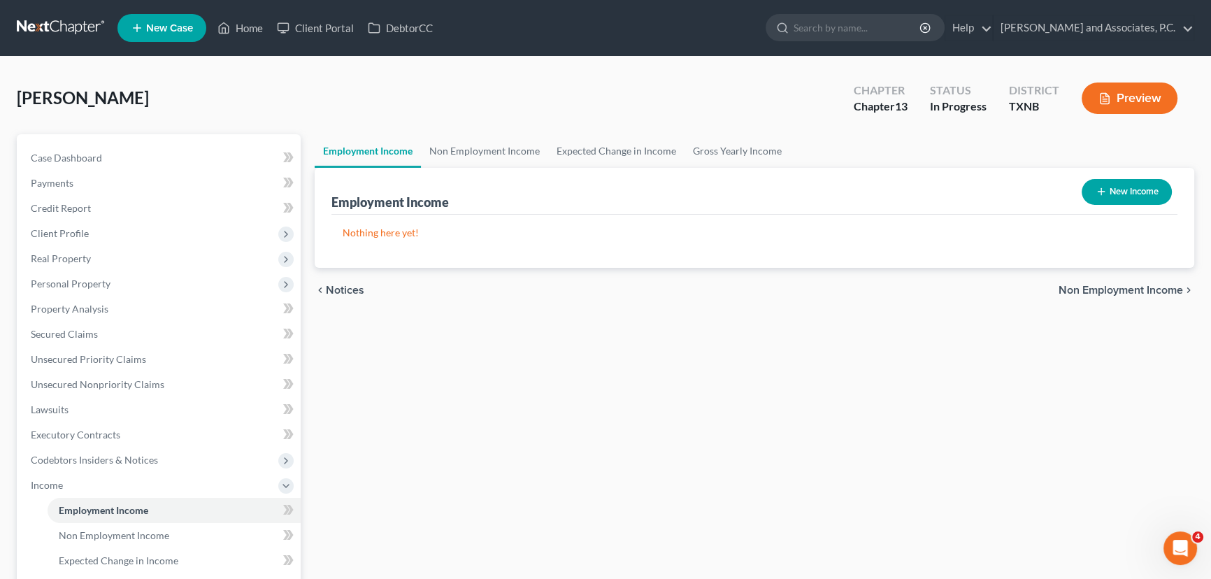
click at [1127, 210] on div "Employment Income New Income" at bounding box center [754, 191] width 846 height 47
click at [1127, 198] on button "New Income" at bounding box center [1127, 192] width 90 height 26
select select "0"
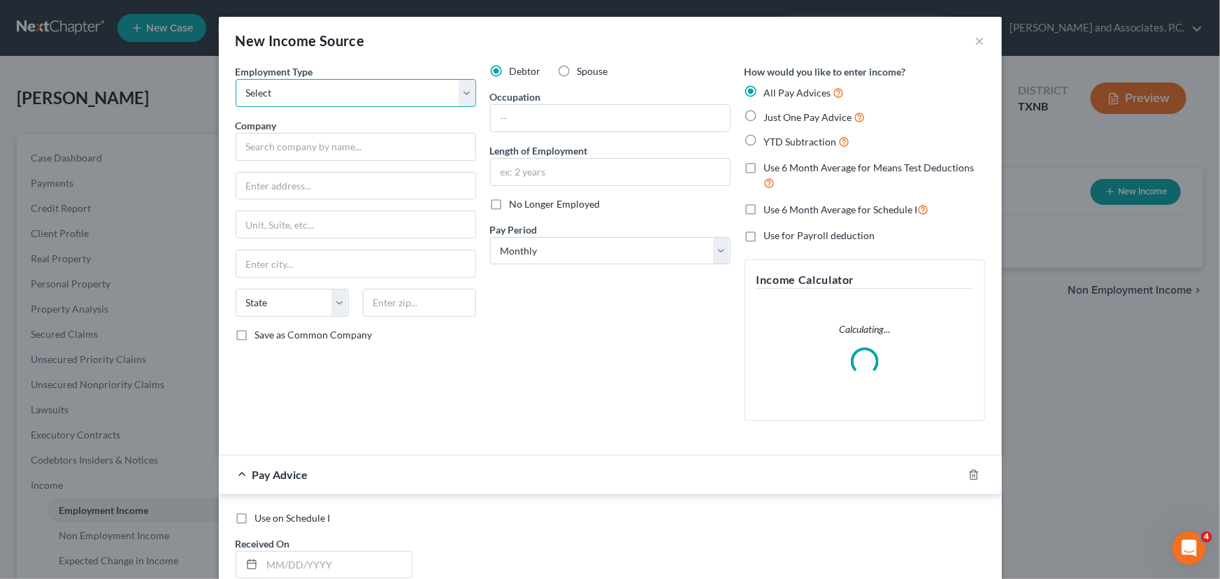
drag, startPoint x: 308, startPoint y: 94, endPoint x: 308, endPoint y: 104, distance: 9.8
click at [308, 94] on select "Select Full or [DEMOGRAPHIC_DATA] Employment Self Employment" at bounding box center [356, 93] width 241 height 28
select select "0"
click at [236, 79] on select "Select Full or [DEMOGRAPHIC_DATA] Employment Self Employment" at bounding box center [356, 93] width 241 height 28
click at [307, 140] on input "text" at bounding box center [356, 147] width 241 height 28
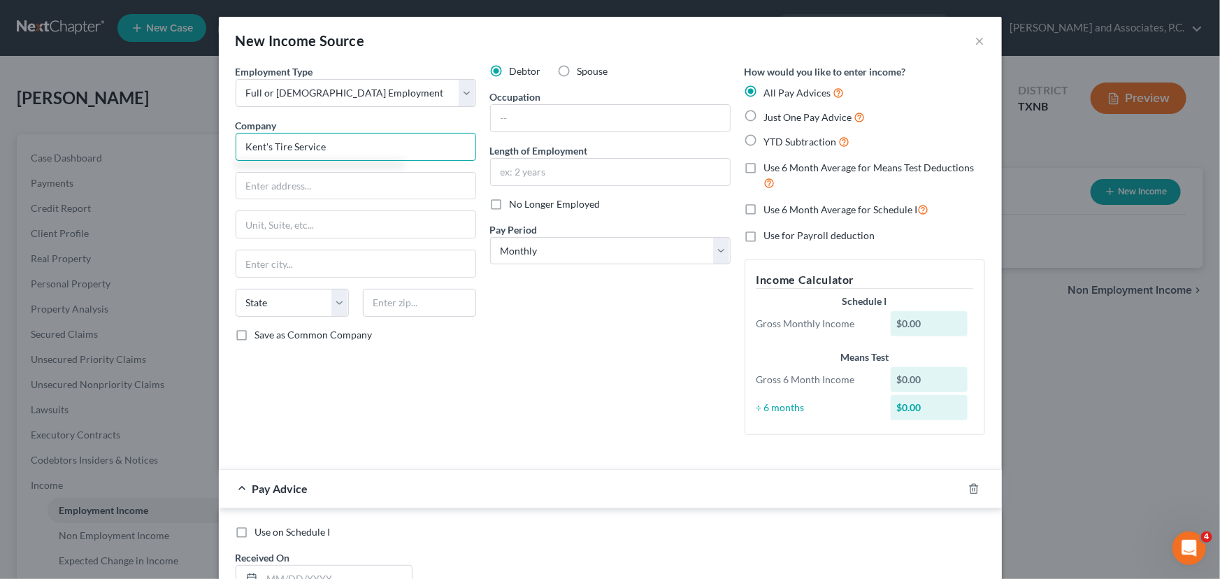
type input "Kent's Tire Service"
type input "[STREET_ADDRESS]"
type input "76301"
click at [557, 252] on select "Select Monthly Twice Monthly Every Other Week Weekly" at bounding box center [610, 251] width 241 height 28
type input "[GEOGRAPHIC_DATA]"
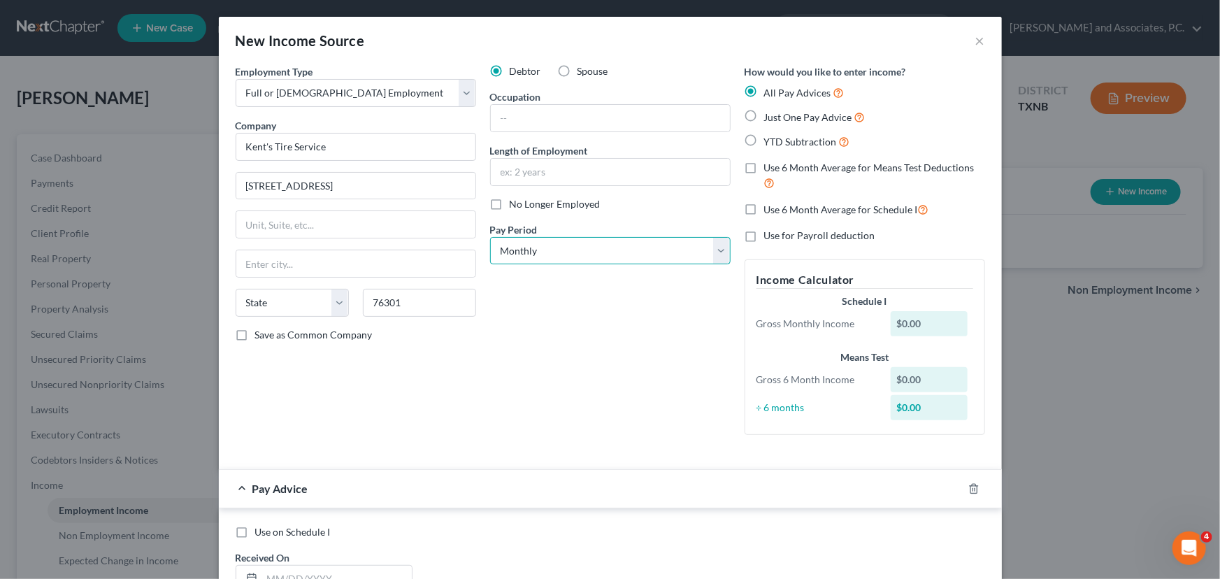
select select "45"
select select "2"
click at [490, 237] on select "Select Monthly Twice Monthly Every Other Week Weekly" at bounding box center [610, 251] width 241 height 28
click at [764, 166] on label "Use 6 Month Average for Means Test Deductions" at bounding box center [874, 176] width 221 height 30
click at [770, 166] on input "Use 6 Month Average for Means Test Deductions" at bounding box center [774, 165] width 9 height 9
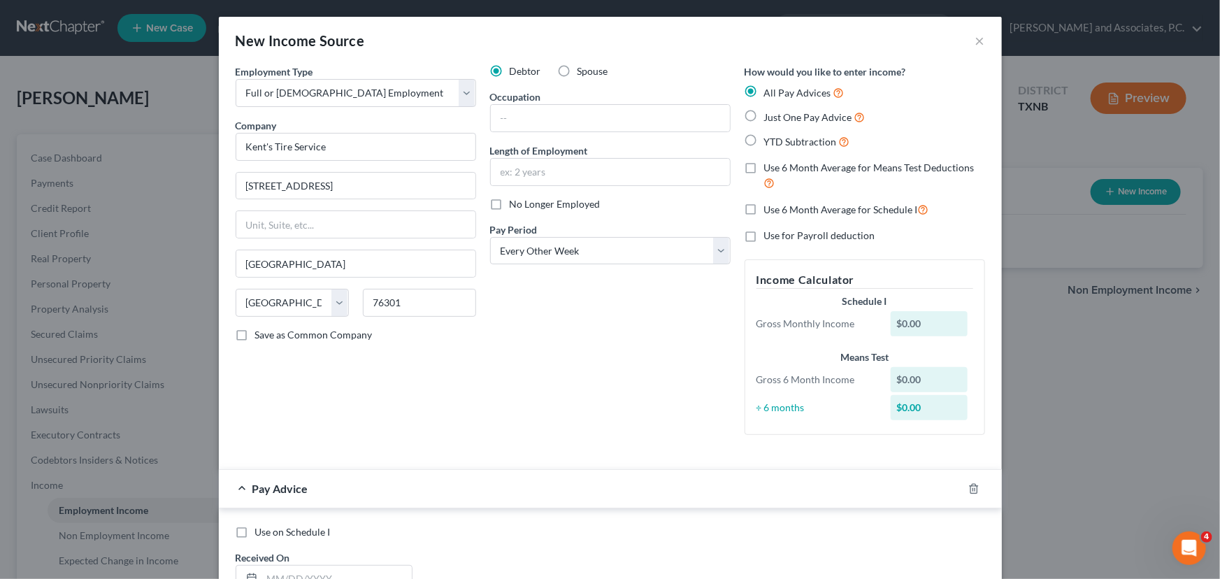
checkbox input "true"
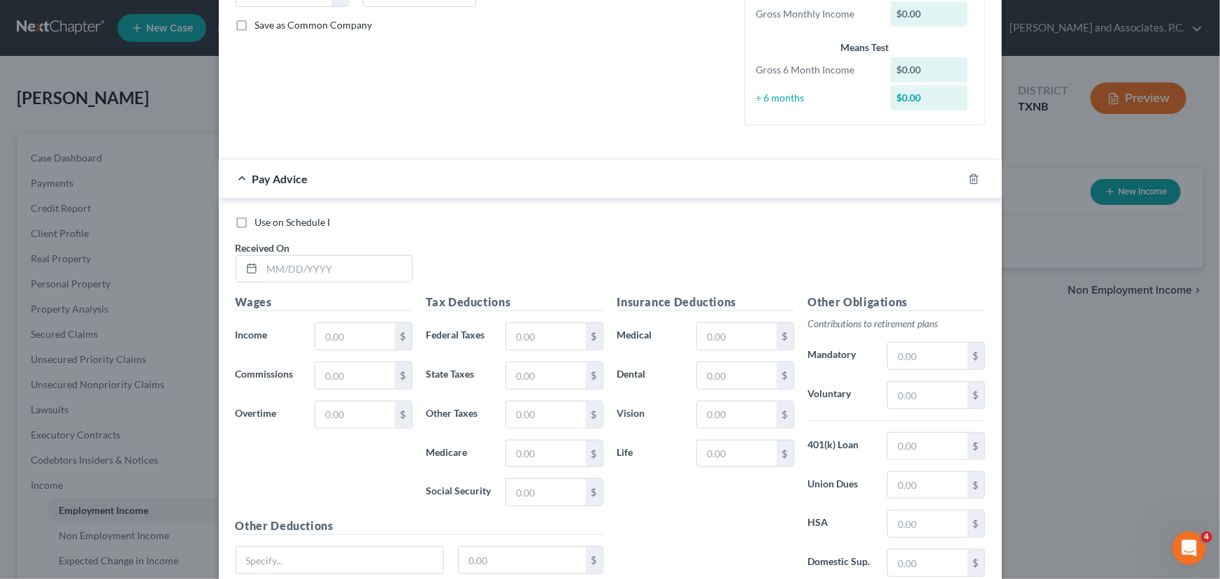
scroll to position [317, 0]
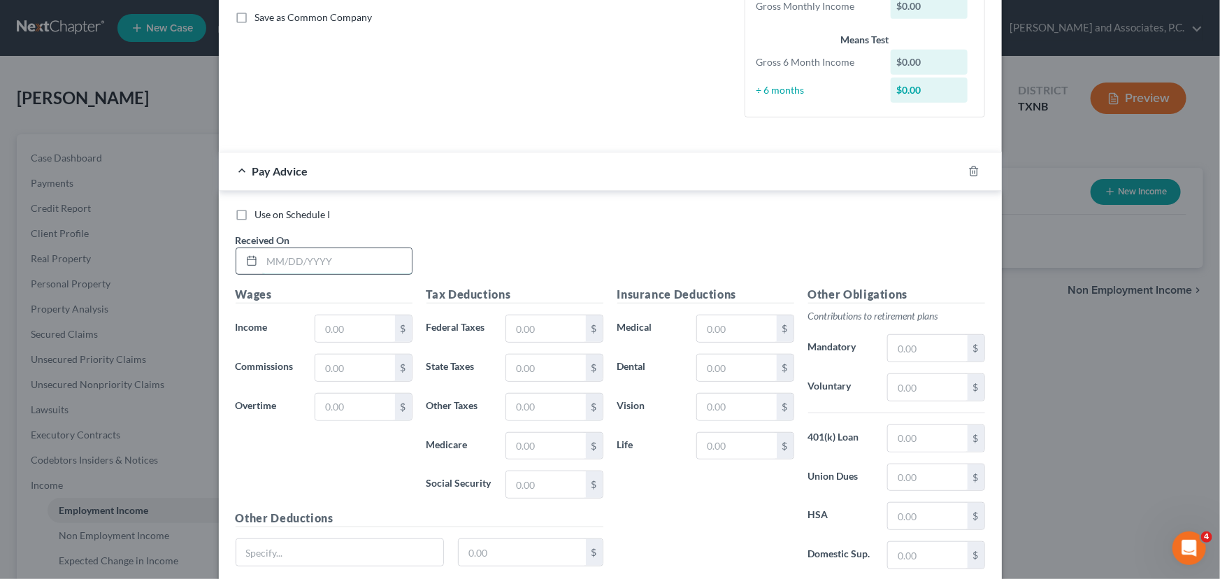
click at [292, 266] on input "text" at bounding box center [337, 261] width 150 height 27
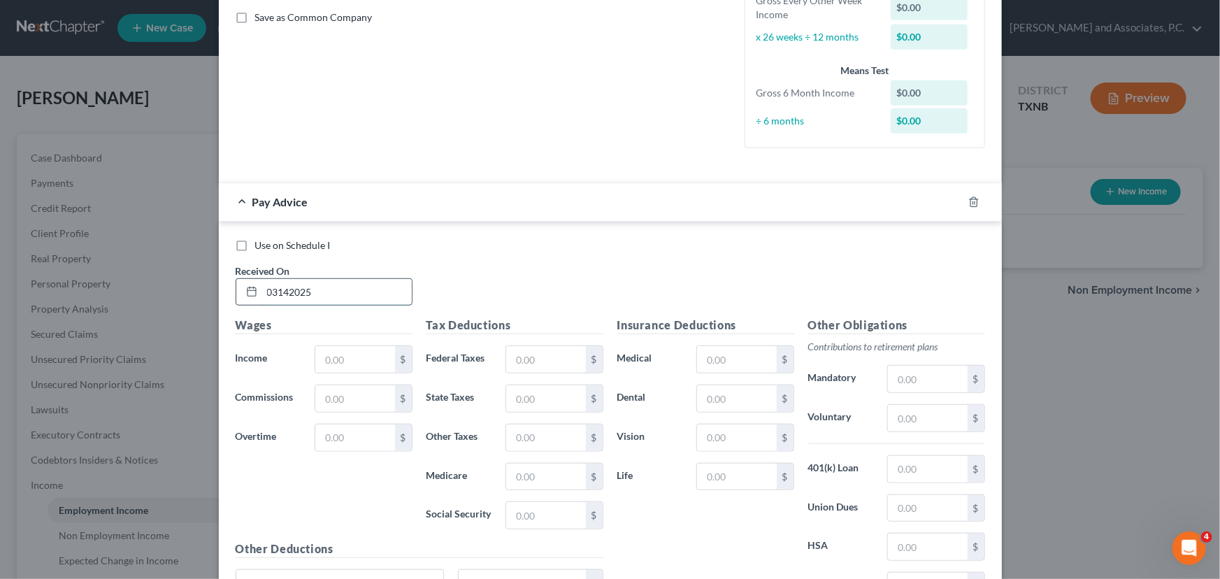
click at [271, 284] on input "03142025" at bounding box center [337, 292] width 150 height 27
type input "[DATE]"
click at [338, 358] on input "text" at bounding box center [354, 359] width 79 height 27
type input "2,237.04"
click at [523, 362] on input "text" at bounding box center [545, 359] width 79 height 27
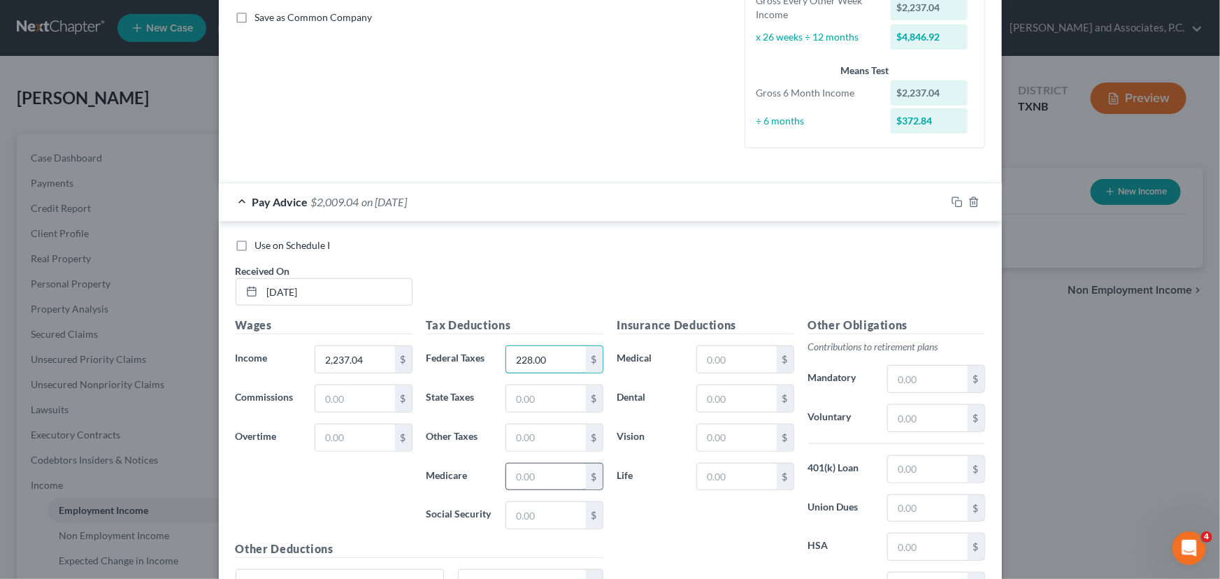
type input "228.00"
click at [531, 466] on input "text" at bounding box center [545, 477] width 79 height 27
type input "32.44"
click at [522, 509] on input "text" at bounding box center [545, 515] width 79 height 27
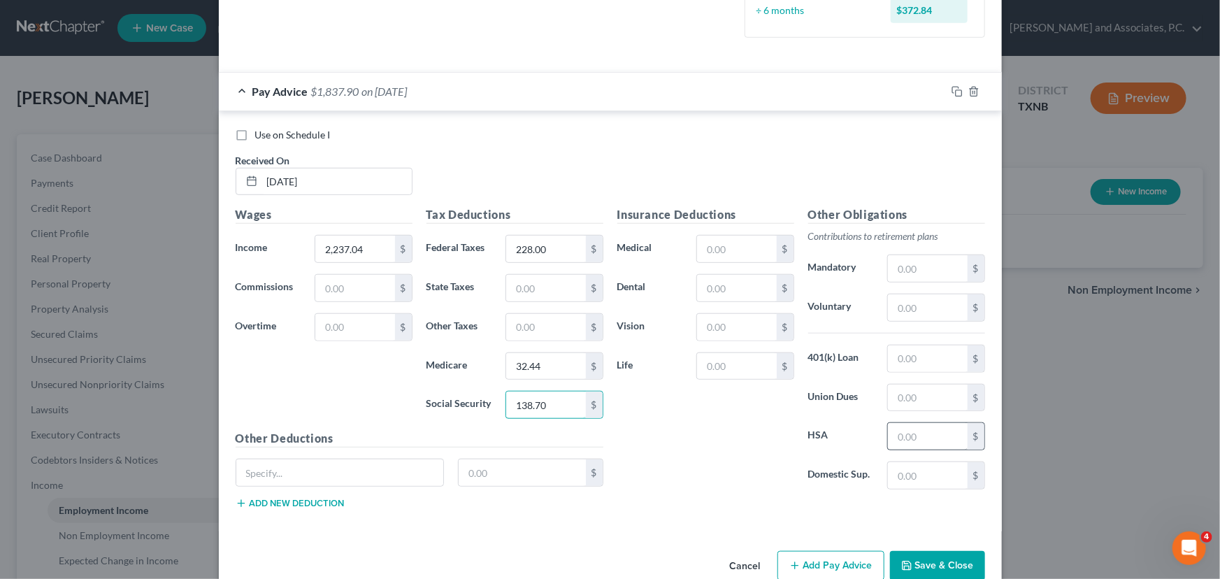
scroll to position [445, 0]
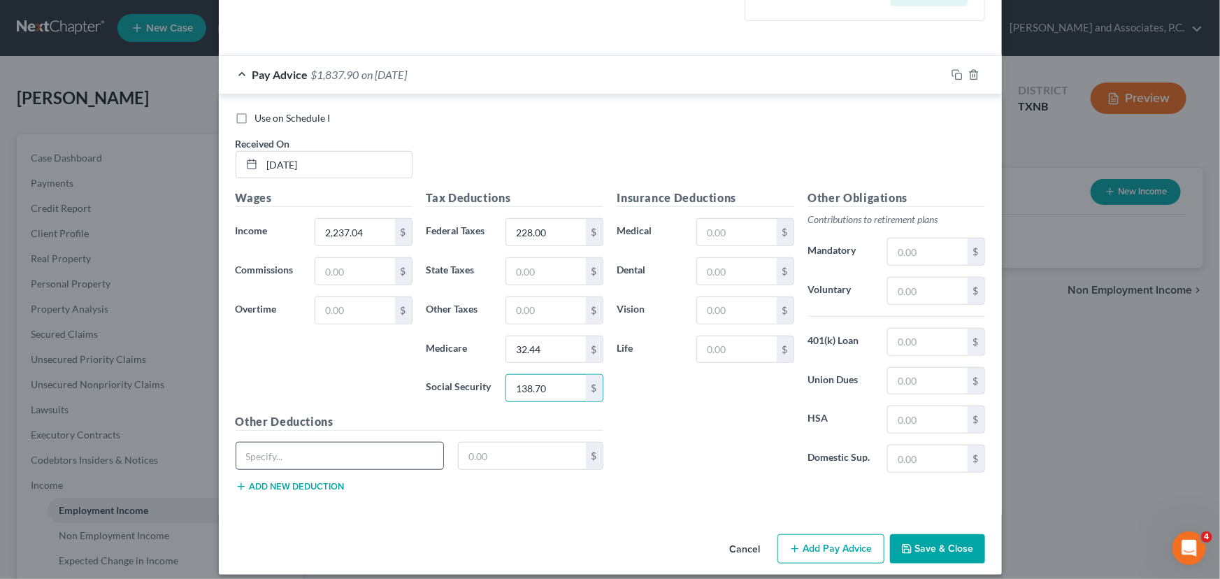
type input "138.70"
click at [349, 449] on input "text" at bounding box center [340, 456] width 208 height 27
type input "Advance in Pay- Pays boss back for borrowing money"
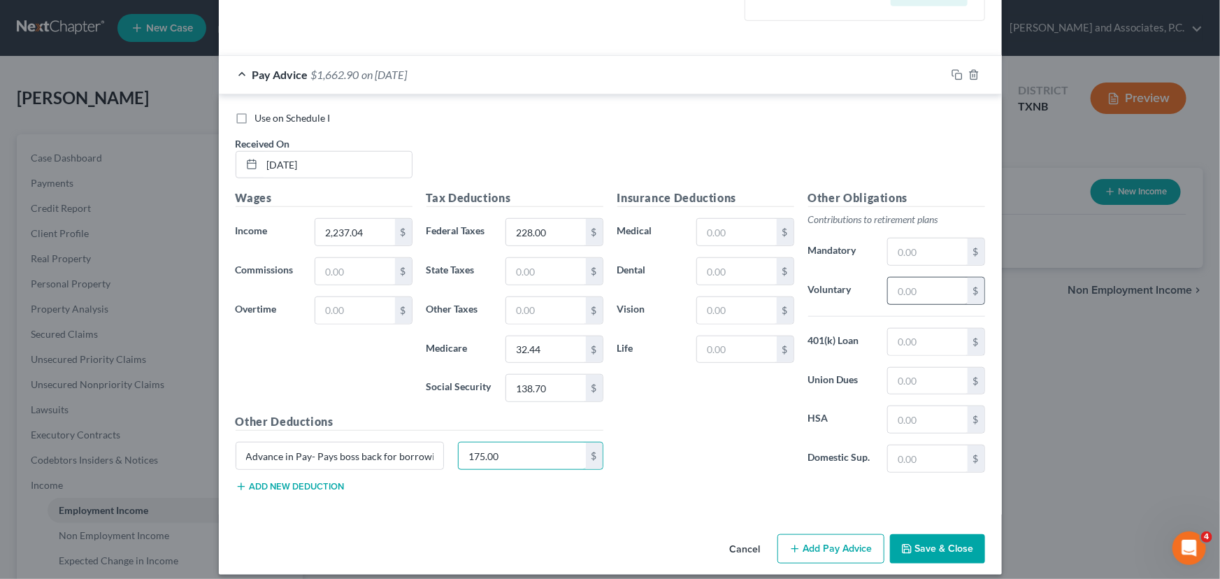
type input "175.00"
click at [894, 287] on input "text" at bounding box center [927, 291] width 79 height 27
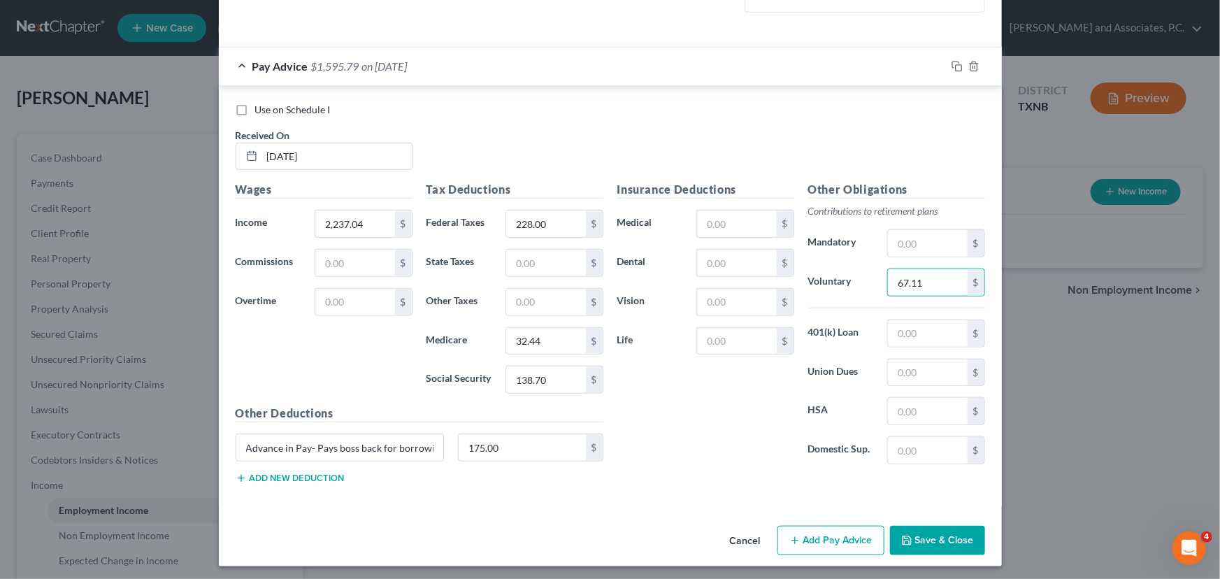
scroll to position [455, 0]
type input "67.11"
click at [281, 475] on button "Add new deduction" at bounding box center [290, 476] width 109 height 11
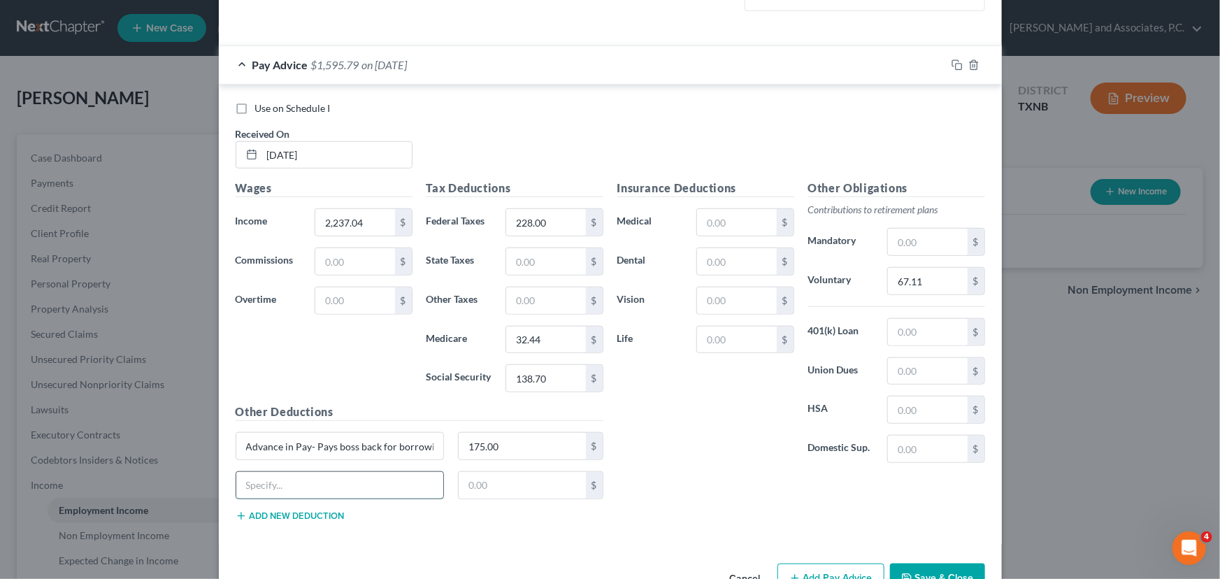
click at [281, 475] on input "text" at bounding box center [340, 485] width 208 height 27
type input "Uniforms"
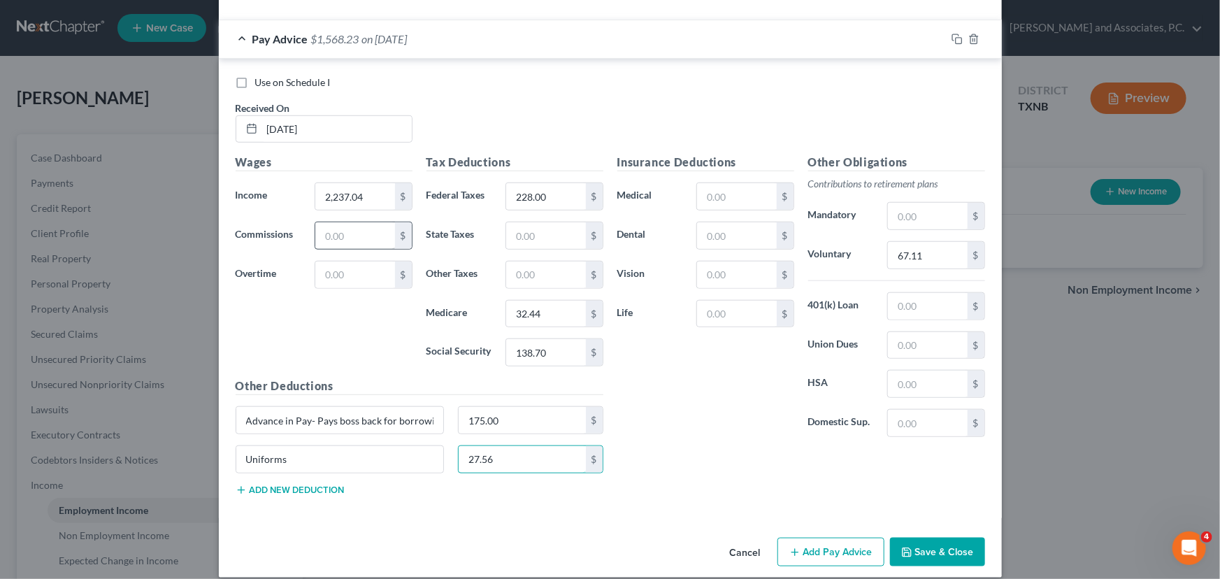
scroll to position [494, 0]
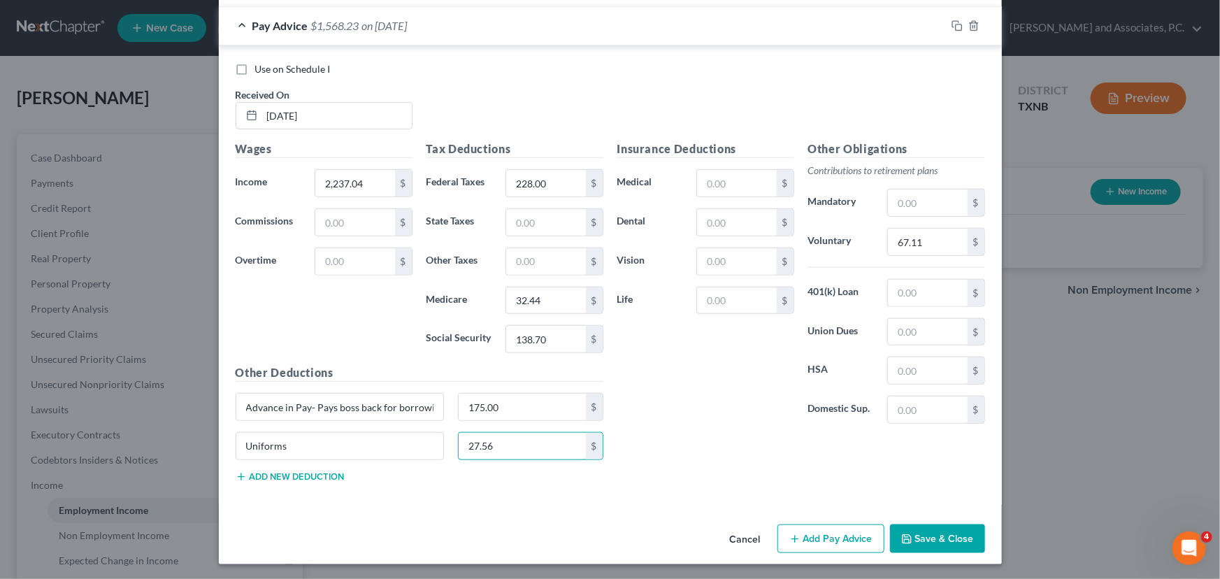
type input "27.56"
click at [804, 528] on button "Add Pay Advice" at bounding box center [831, 538] width 107 height 29
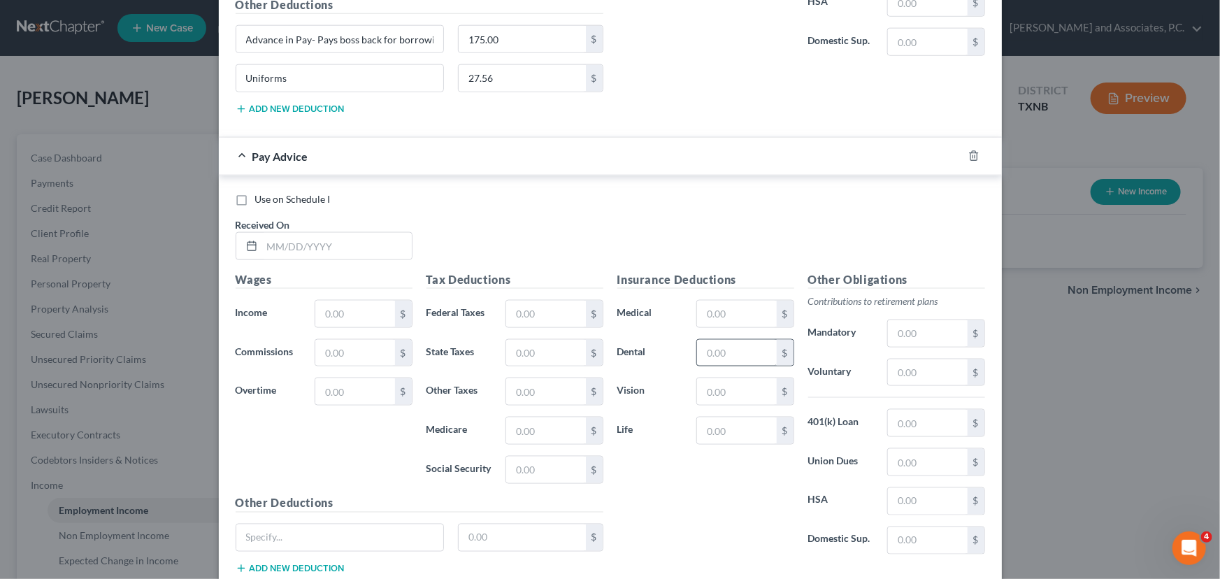
scroll to position [875, 0]
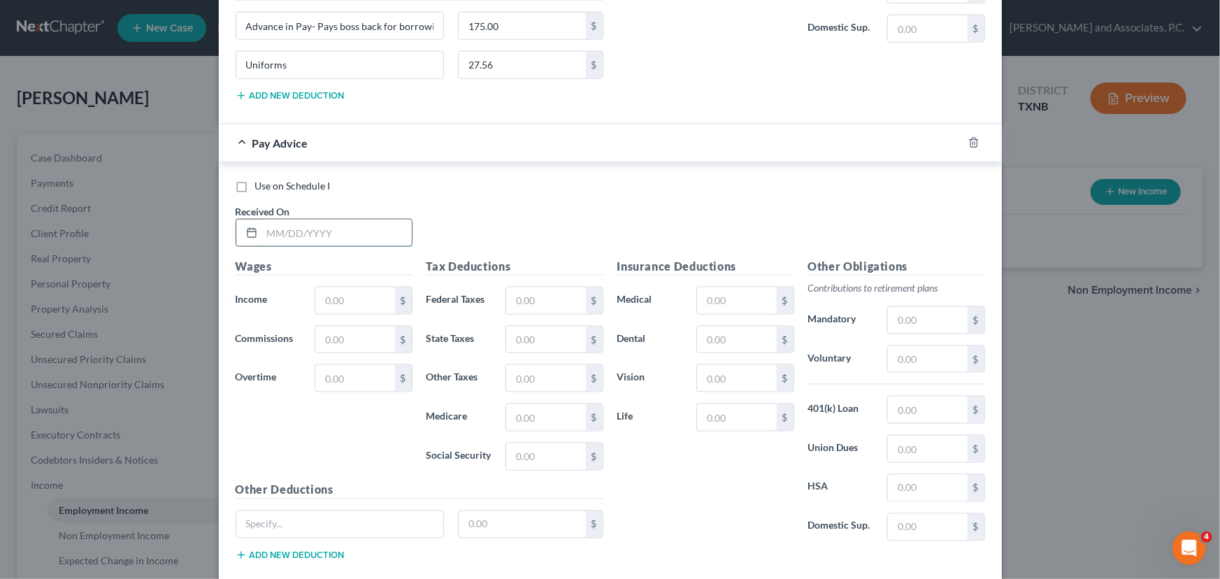
click at [267, 227] on input "text" at bounding box center [337, 233] width 150 height 27
type input "[DATE]"
click at [338, 299] on input "text" at bounding box center [354, 300] width 79 height 27
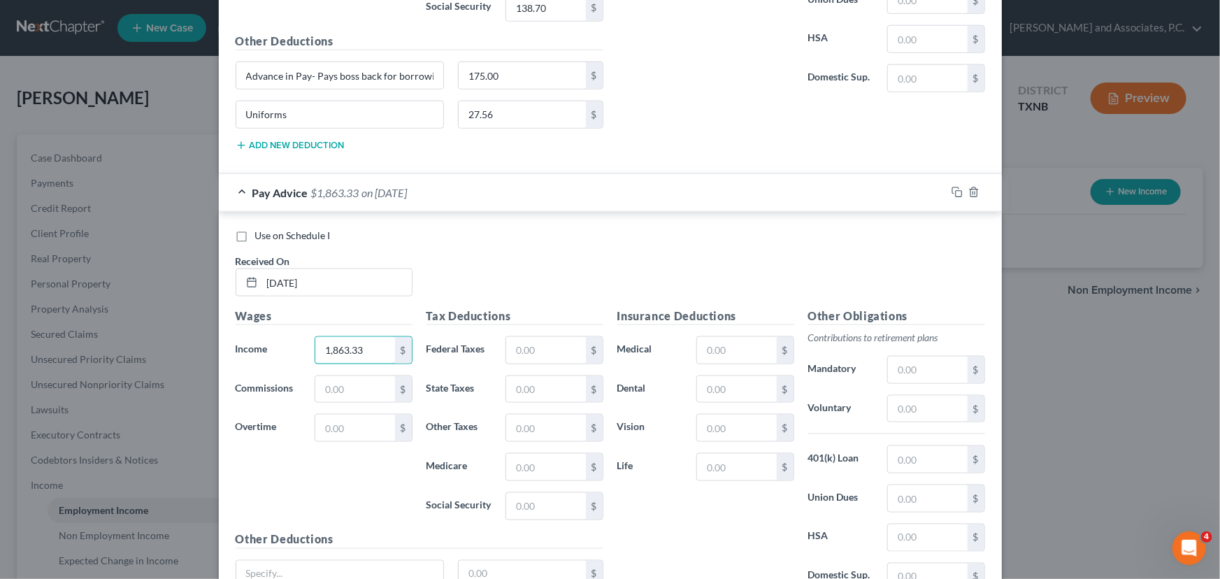
scroll to position [952, 0]
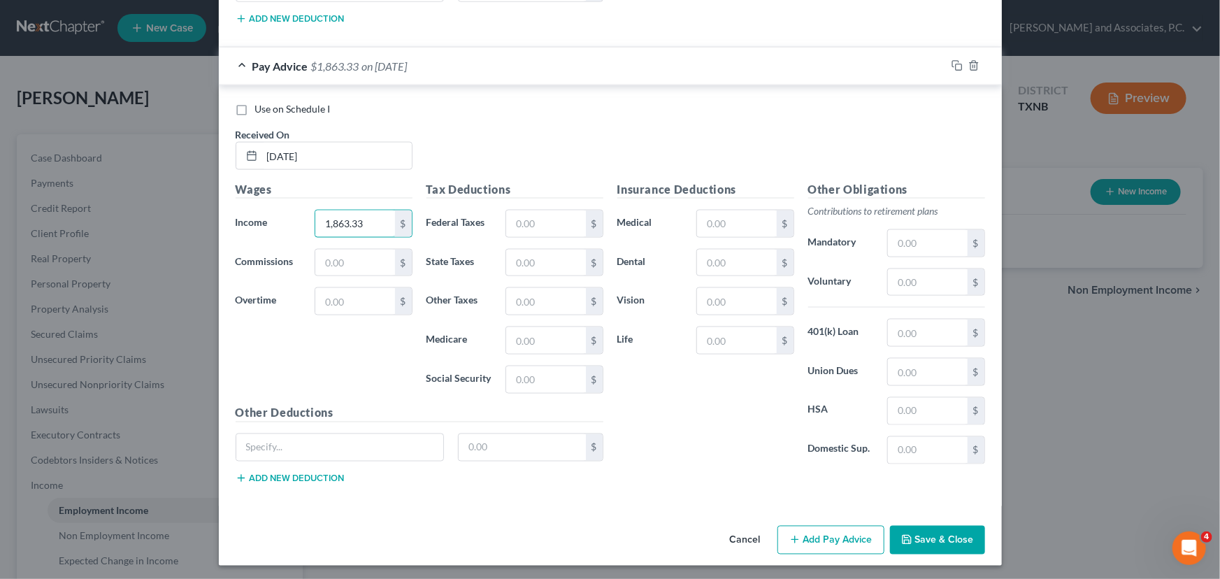
type input "1,863.33"
click at [920, 531] on button "Save & Close" at bounding box center [937, 540] width 95 height 29
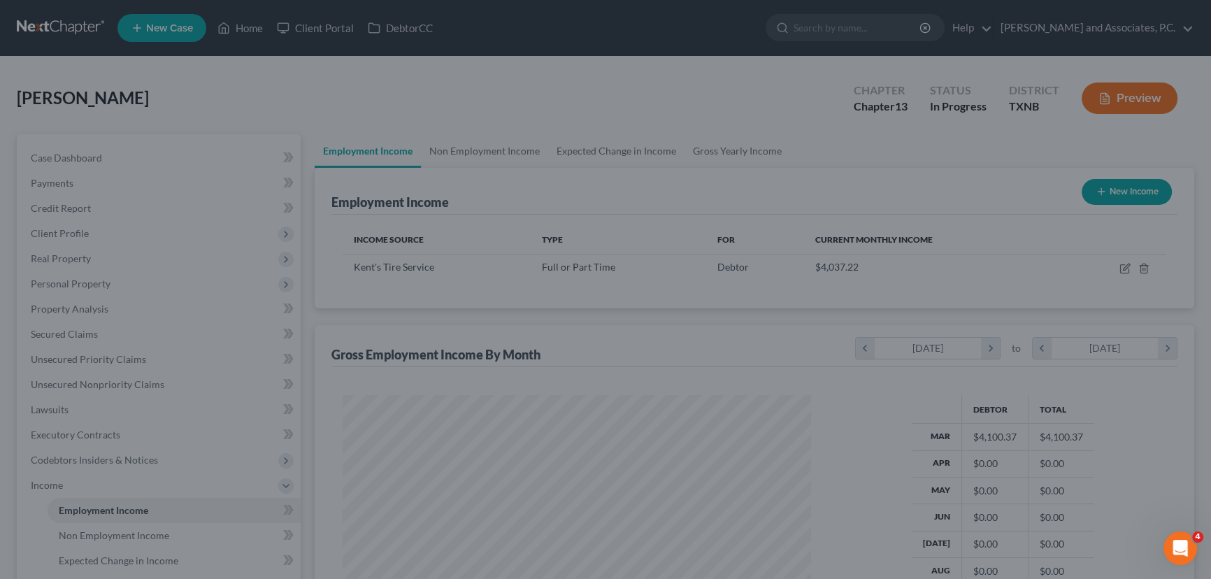
scroll to position [699082, 698836]
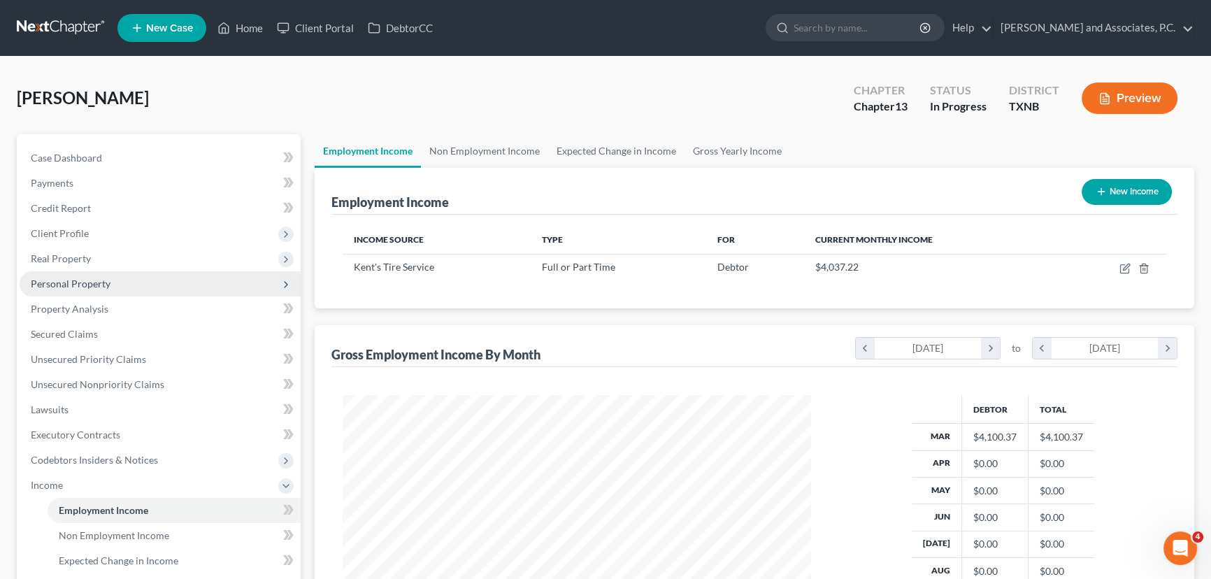
click at [50, 279] on span "Personal Property" at bounding box center [71, 284] width 80 height 12
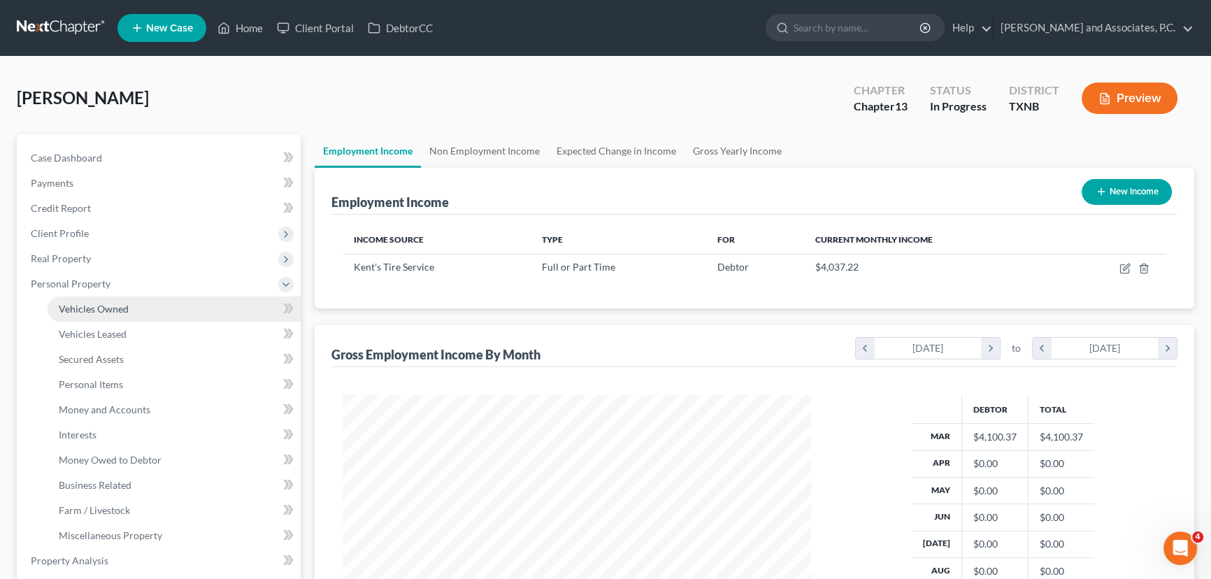
click at [144, 306] on link "Vehicles Owned" at bounding box center [174, 309] width 253 height 25
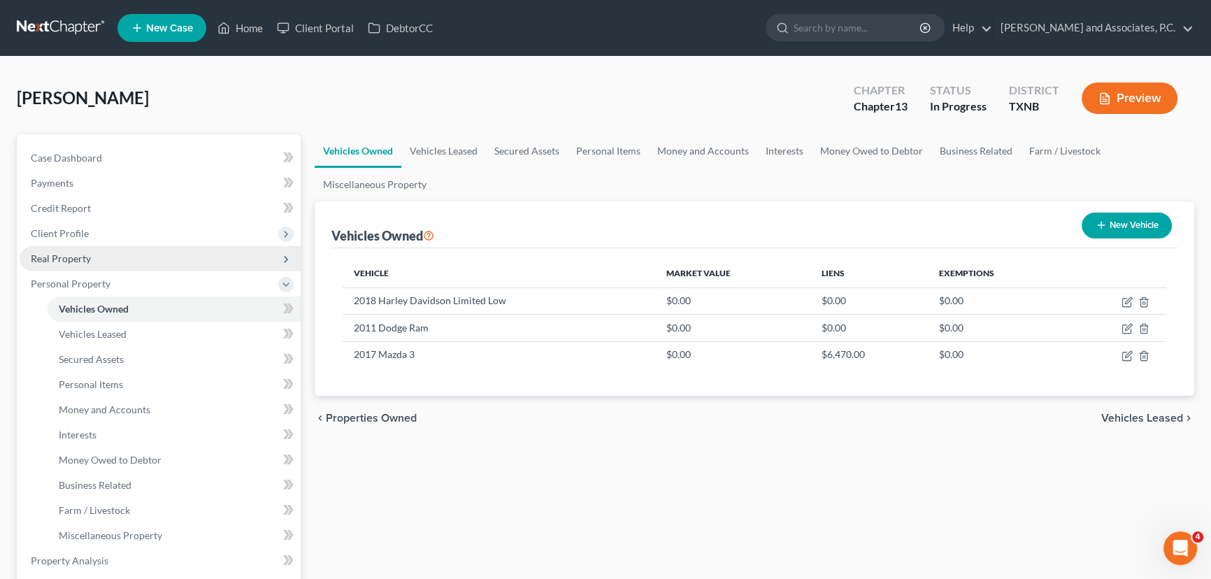
click at [116, 257] on span "Real Property" at bounding box center [160, 258] width 281 height 25
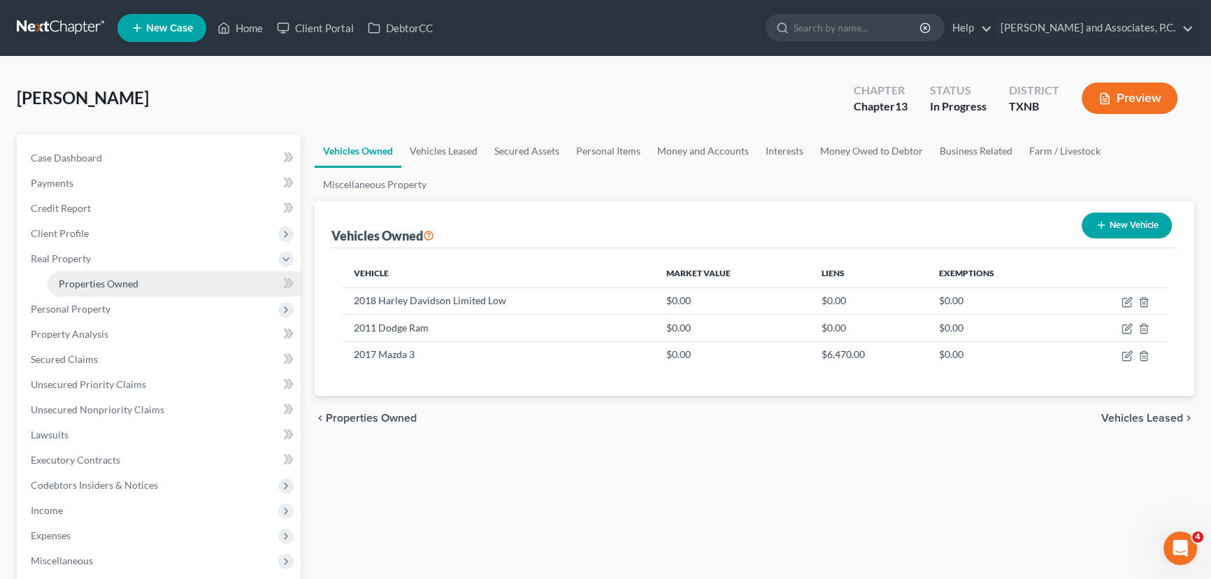
click at [105, 281] on span "Properties Owned" at bounding box center [99, 284] width 80 height 12
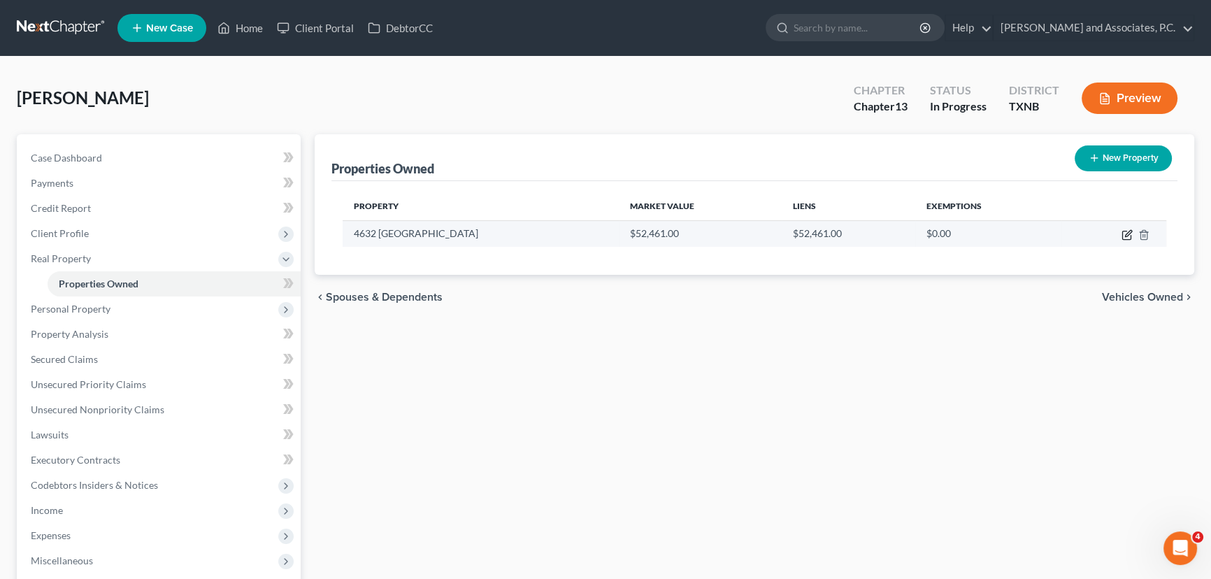
click at [1122, 231] on icon "button" at bounding box center [1126, 235] width 8 height 8
select select "45"
select select "242"
select select "0"
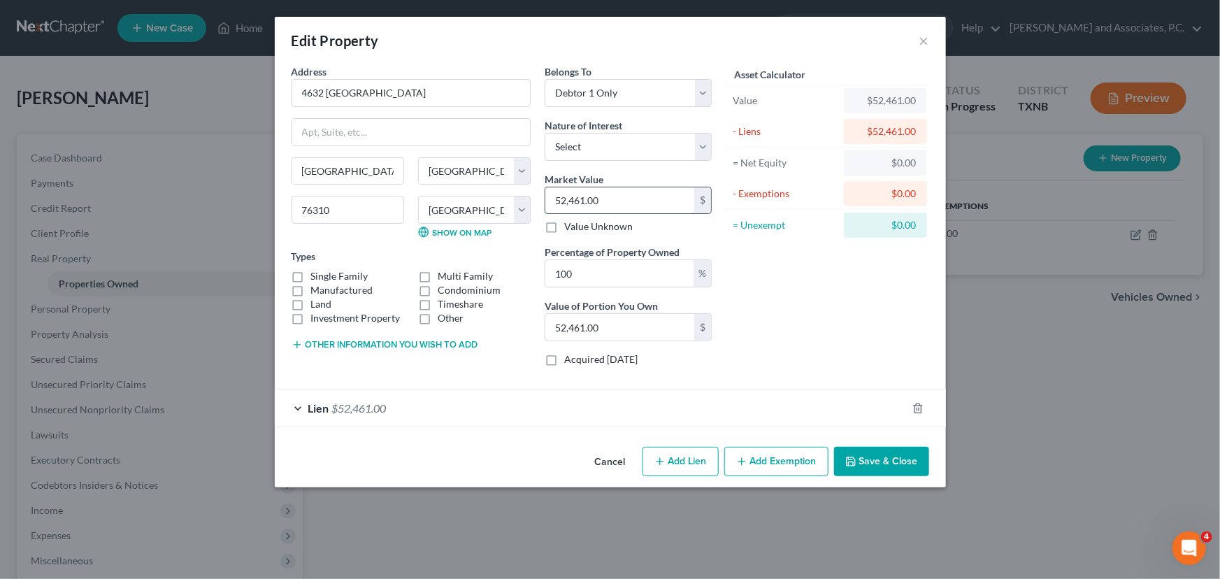
click at [606, 201] on input "52,461.00" at bounding box center [619, 200] width 149 height 27
click at [614, 460] on button "Cancel" at bounding box center [610, 462] width 53 height 28
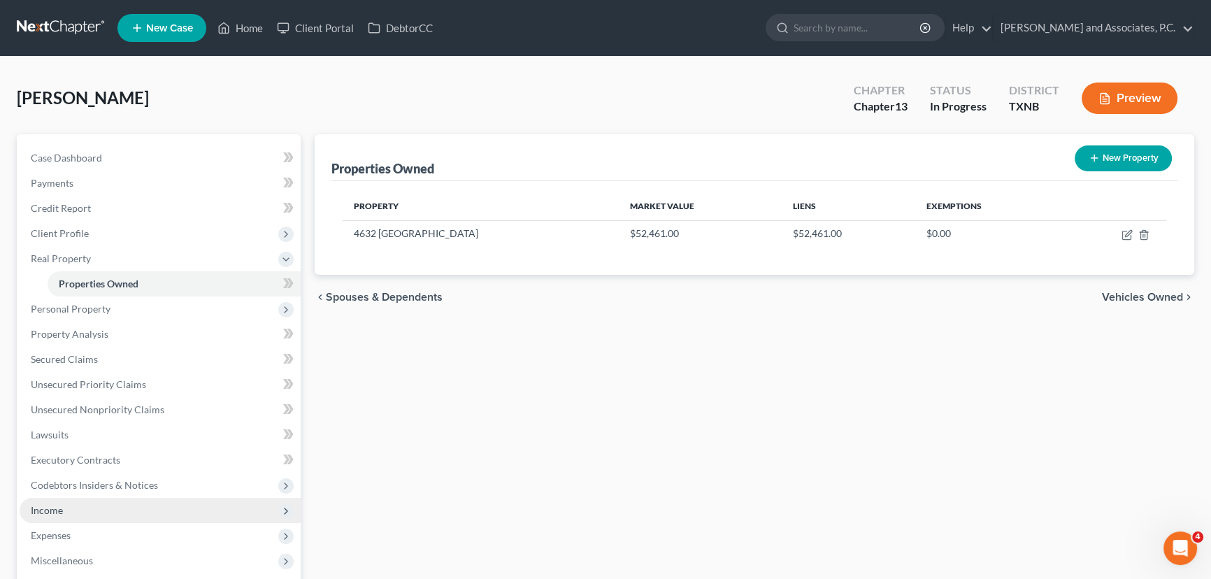
click at [132, 508] on span "Income" at bounding box center [160, 510] width 281 height 25
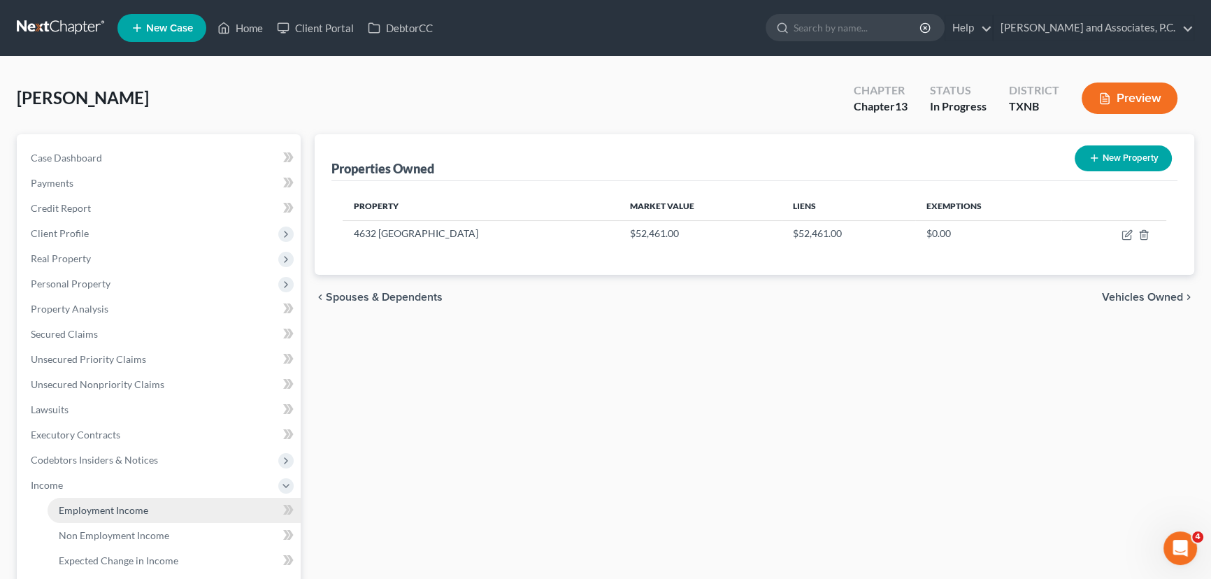
click at [119, 517] on link "Employment Income" at bounding box center [174, 510] width 253 height 25
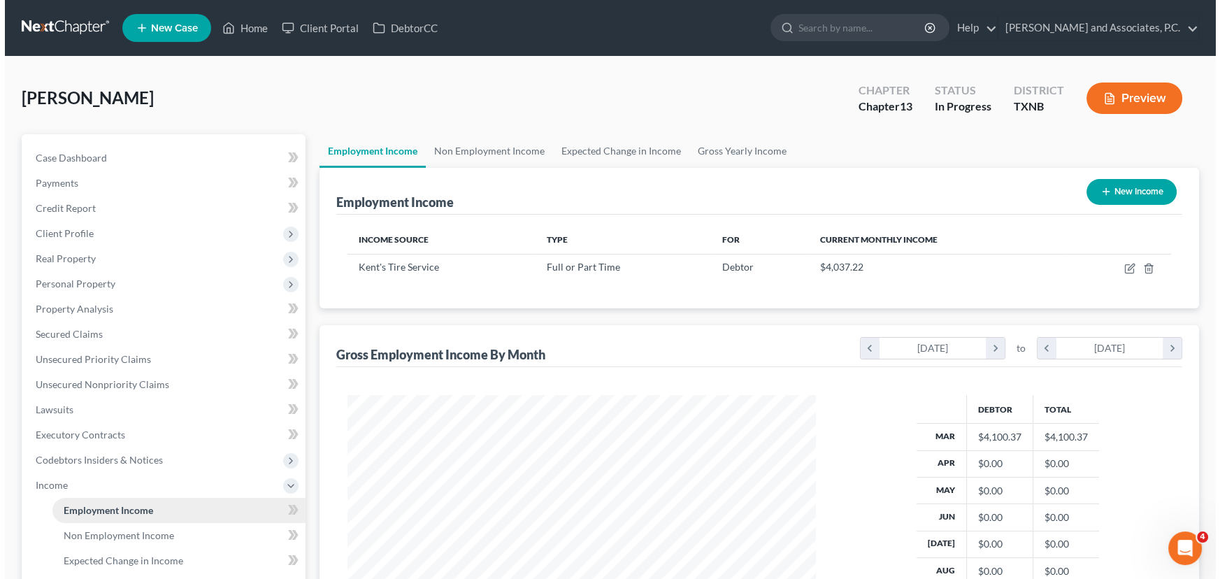
scroll to position [250, 497]
click at [1132, 180] on button "New Income" at bounding box center [1127, 192] width 90 height 26
select select "0"
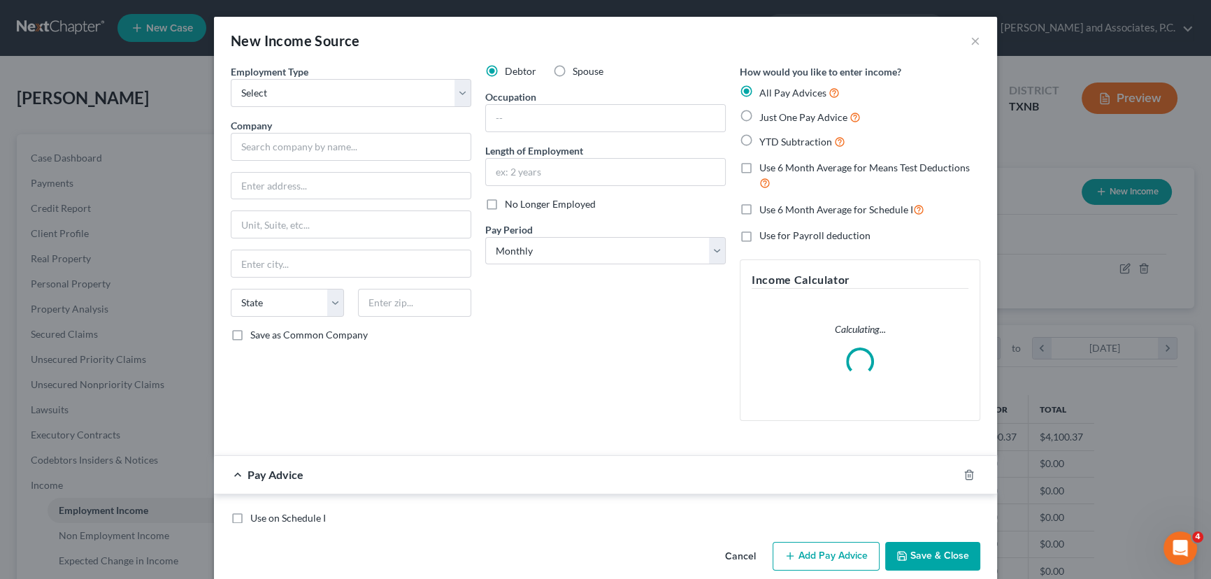
scroll to position [250, 501]
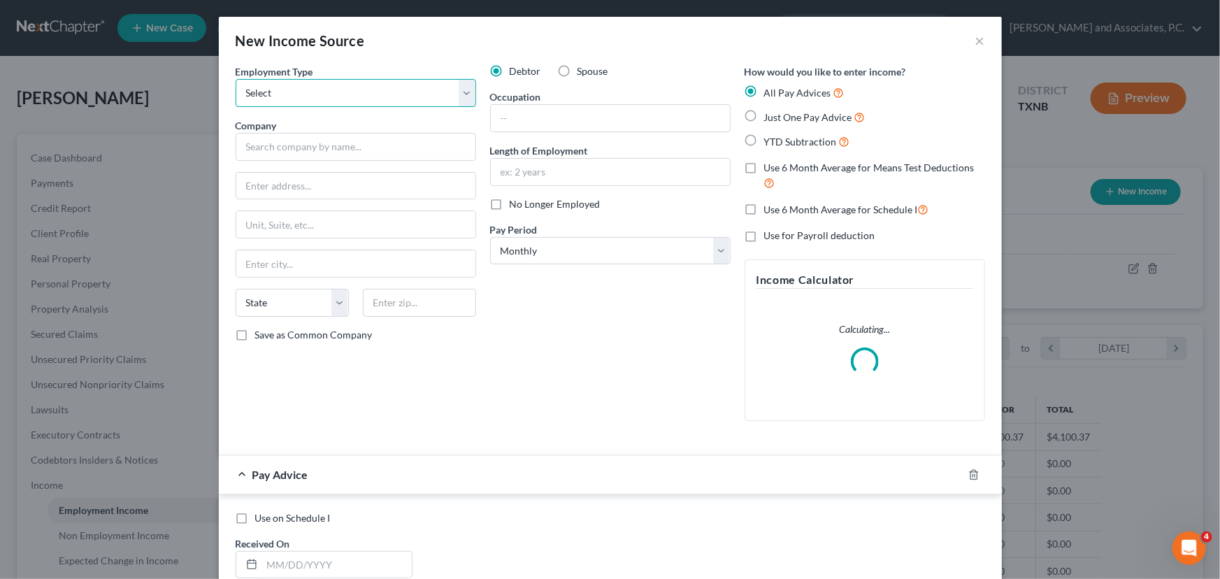
drag, startPoint x: 357, startPoint y: 94, endPoint x: 351, endPoint y: 104, distance: 12.2
click at [357, 94] on select "Select Full or [DEMOGRAPHIC_DATA] Employment Self Employment" at bounding box center [356, 93] width 241 height 28
select select "0"
click at [236, 79] on select "Select Full or [DEMOGRAPHIC_DATA] Employment Self Employment" at bounding box center [356, 93] width 241 height 28
click at [977, 41] on button "×" at bounding box center [981, 40] width 10 height 17
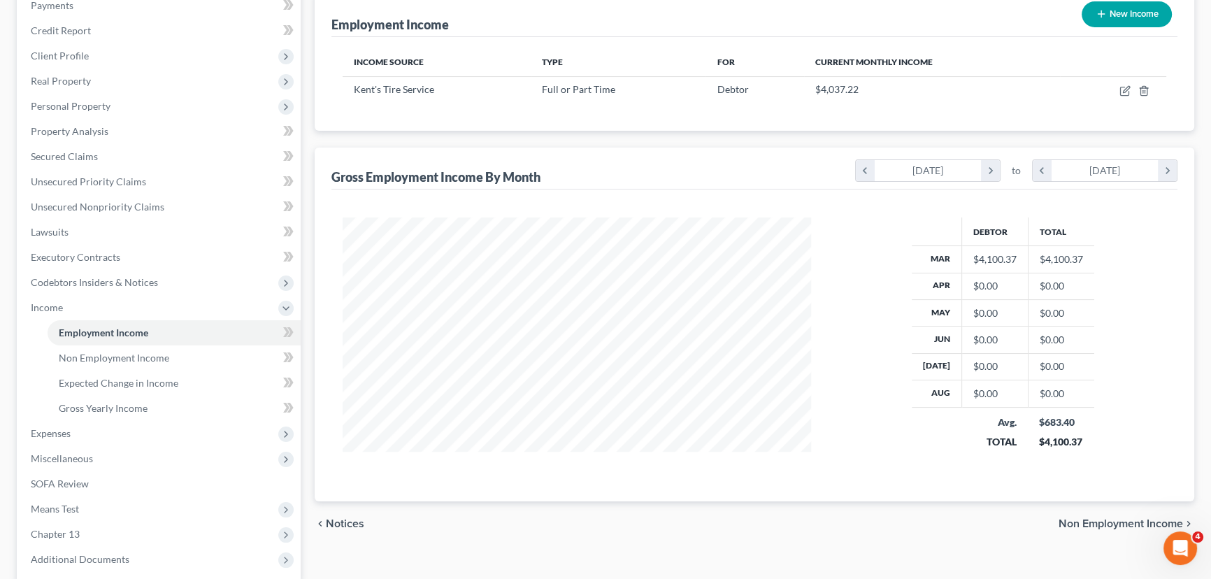
scroll to position [254, 0]
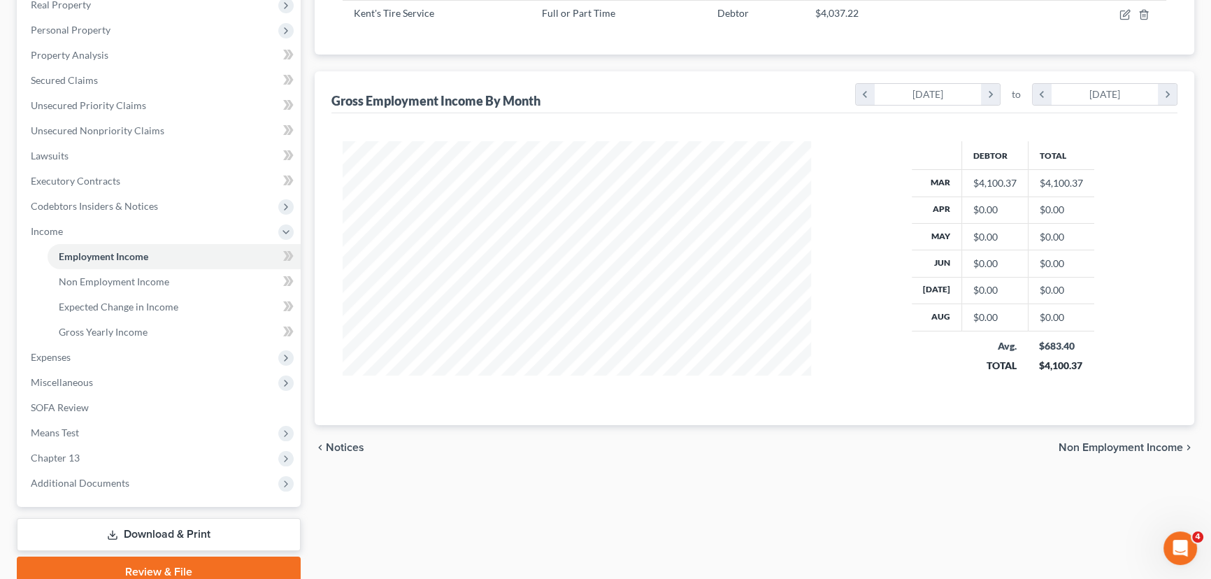
drag, startPoint x: 387, startPoint y: 89, endPoint x: 722, endPoint y: 136, distance: 338.3
click at [722, 136] on div "Debtor Total Mar $4,100.37 $4,100.37 Apr $0.00 $0.00 May $0.00 $0.00 Jun $0.00 …" at bounding box center [754, 269] width 846 height 312
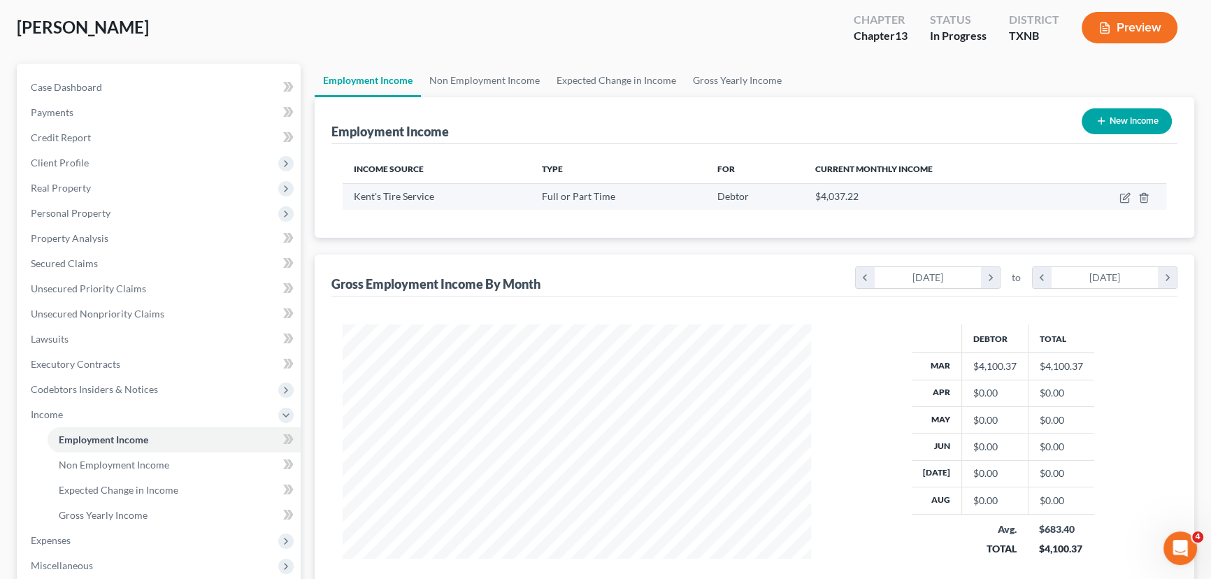
scroll to position [63, 0]
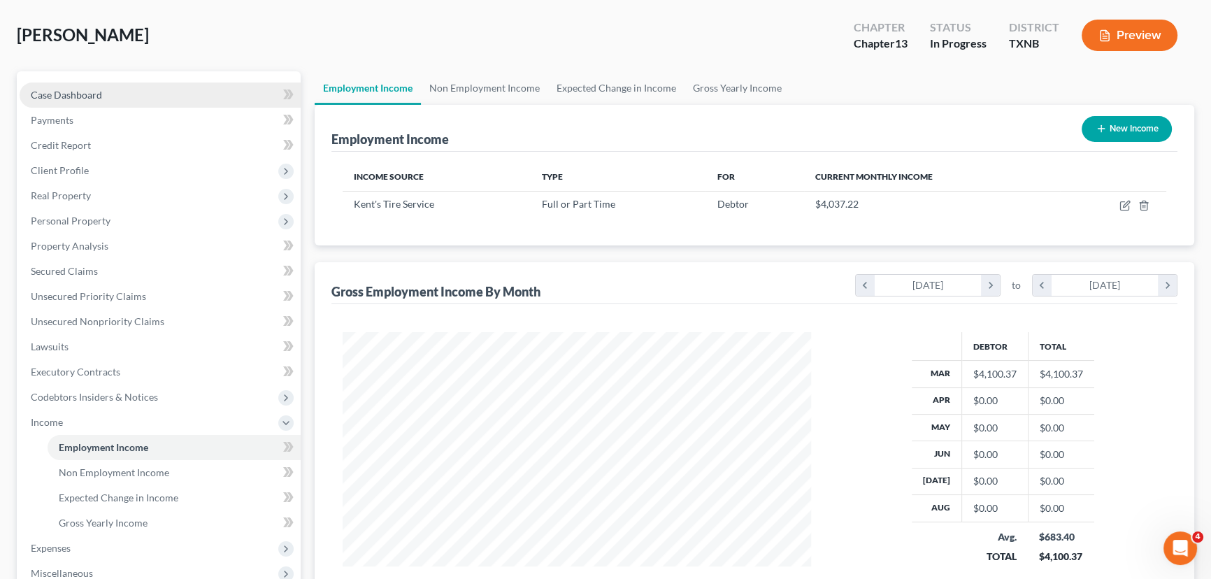
click at [98, 90] on span "Case Dashboard" at bounding box center [66, 95] width 71 height 12
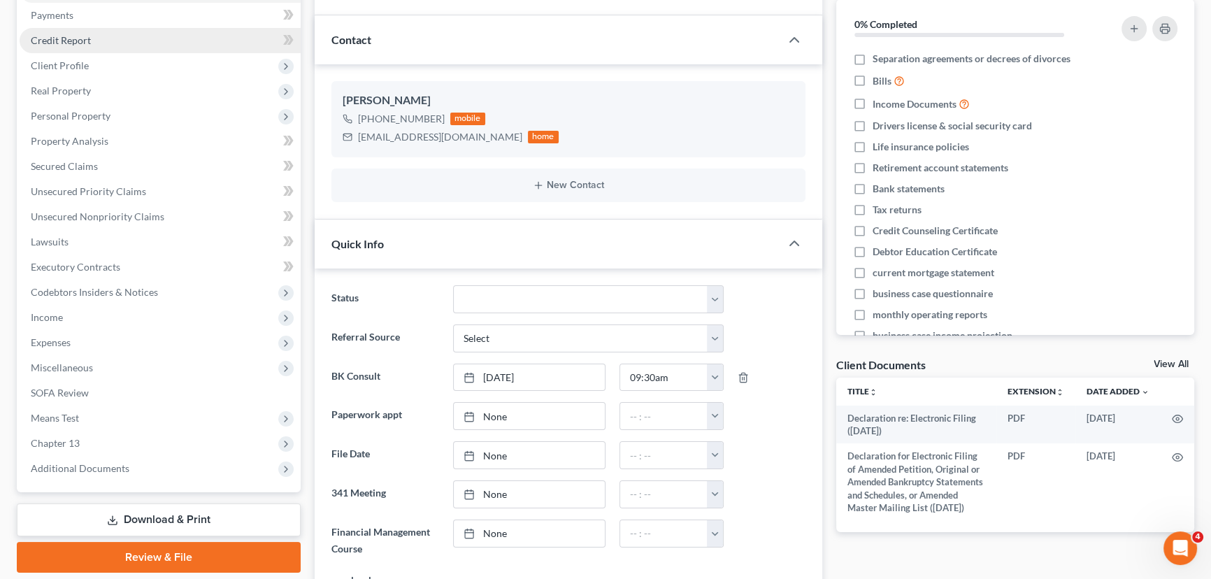
scroll to position [190, 0]
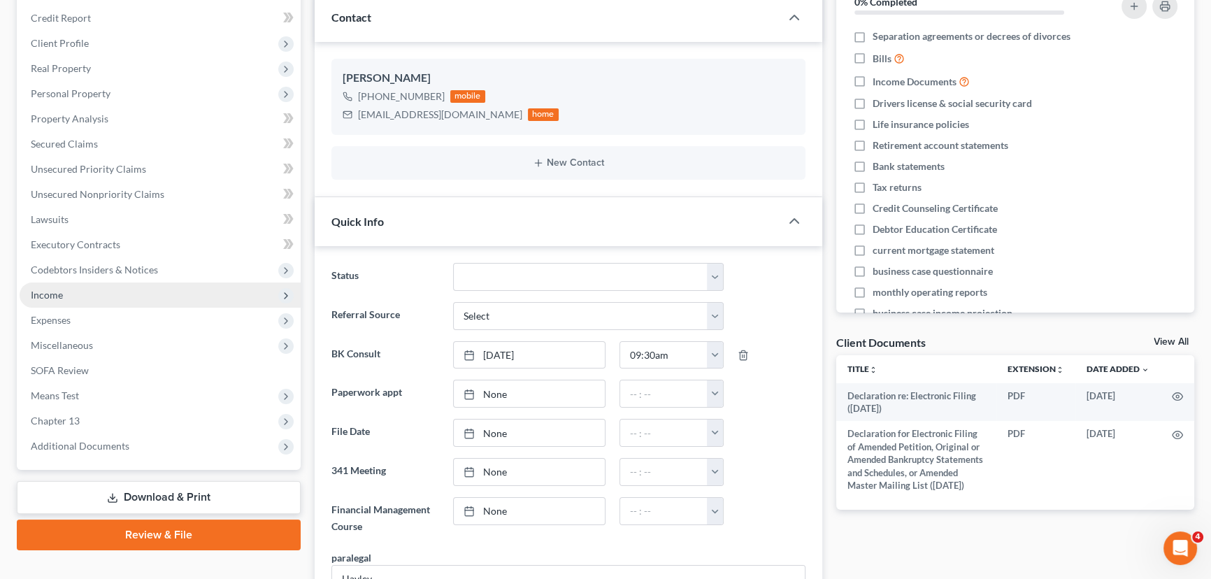
click at [101, 298] on span "Income" at bounding box center [160, 295] width 281 height 25
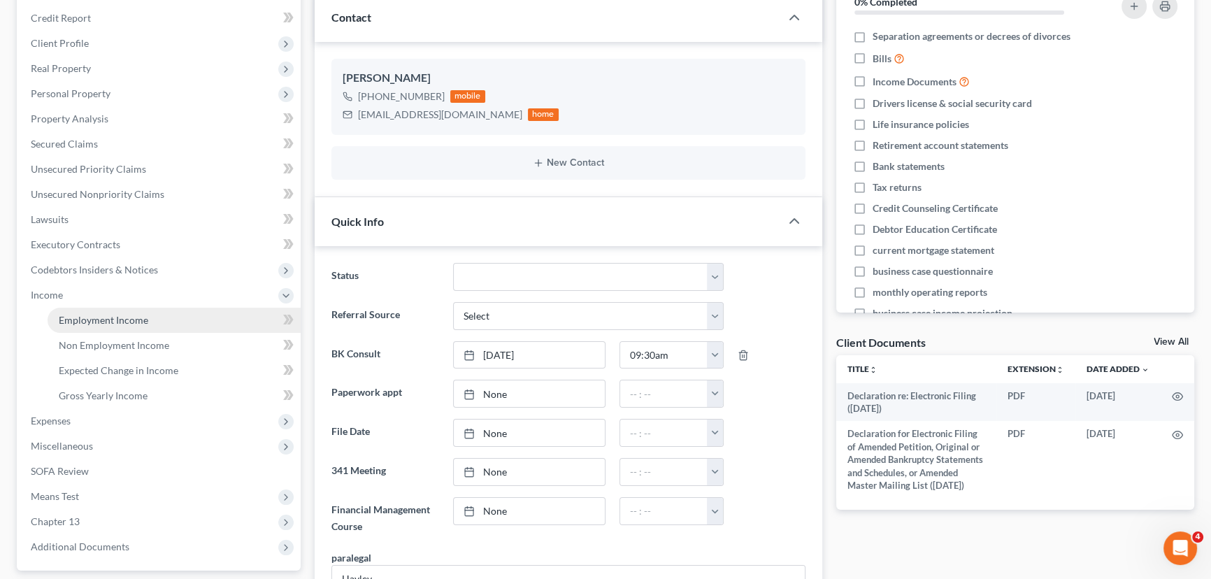
click at [208, 319] on link "Employment Income" at bounding box center [174, 320] width 253 height 25
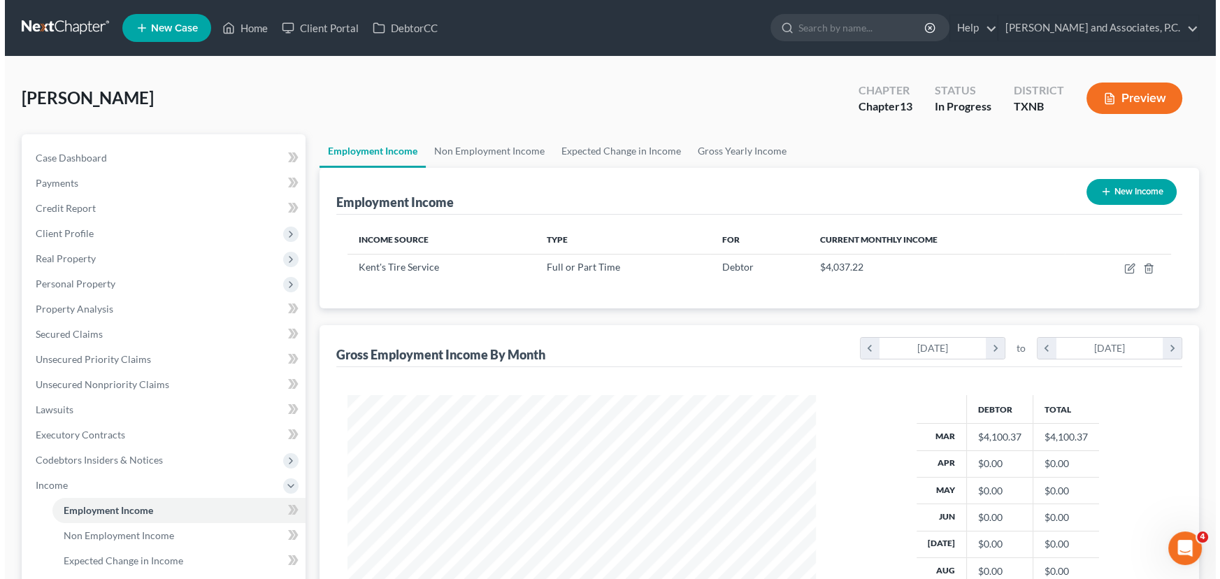
scroll to position [250, 497]
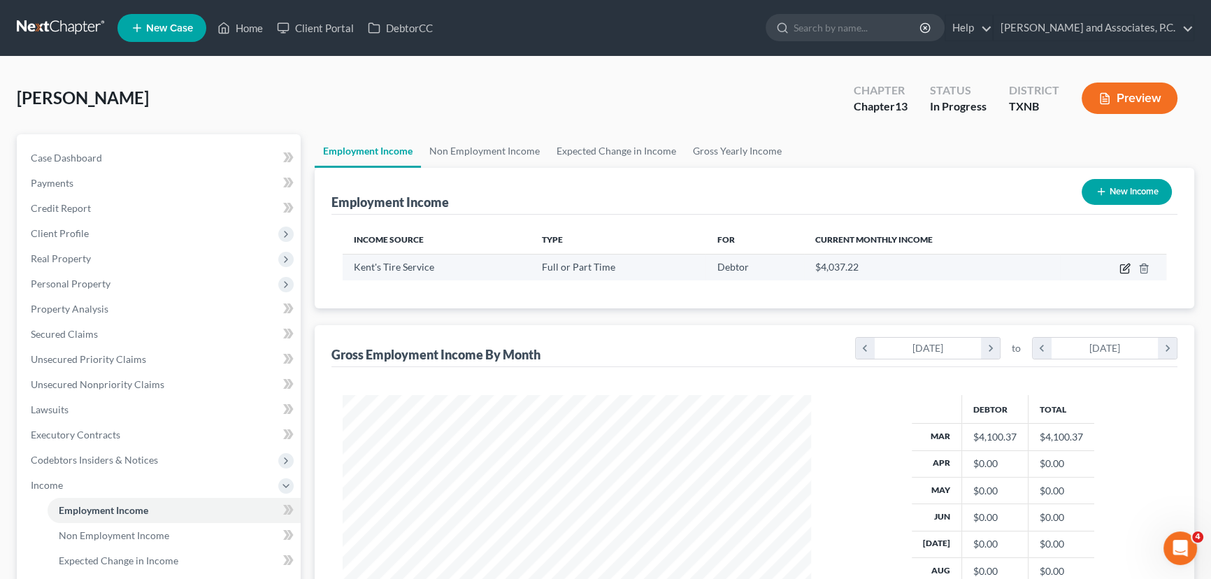
click at [1123, 270] on icon "button" at bounding box center [1125, 268] width 11 height 11
select select "0"
select select "45"
select select "2"
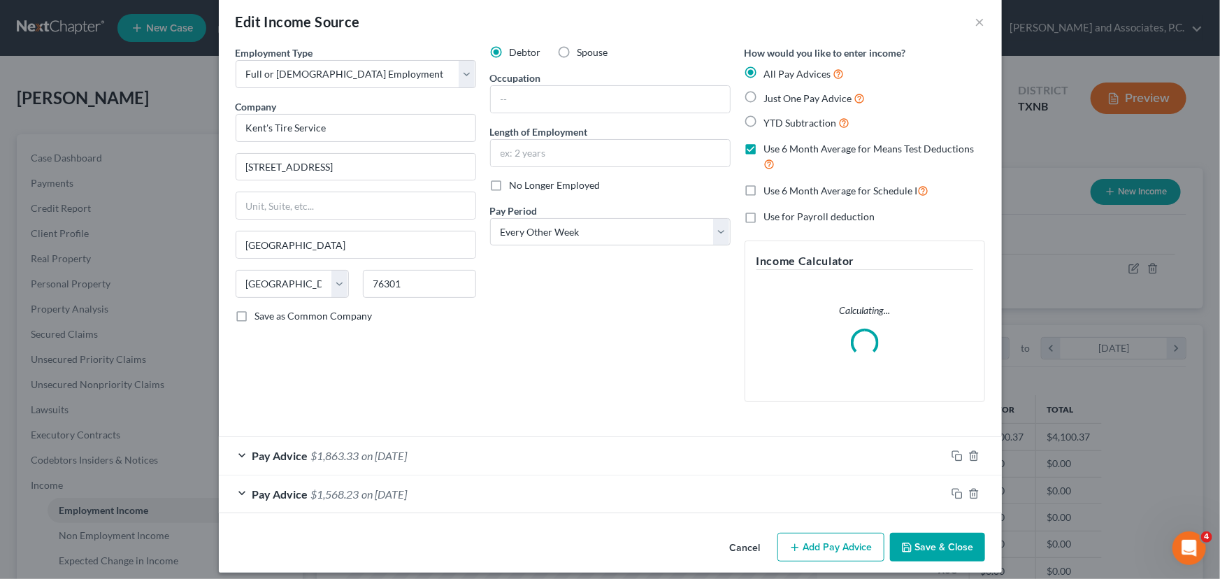
scroll to position [29, 0]
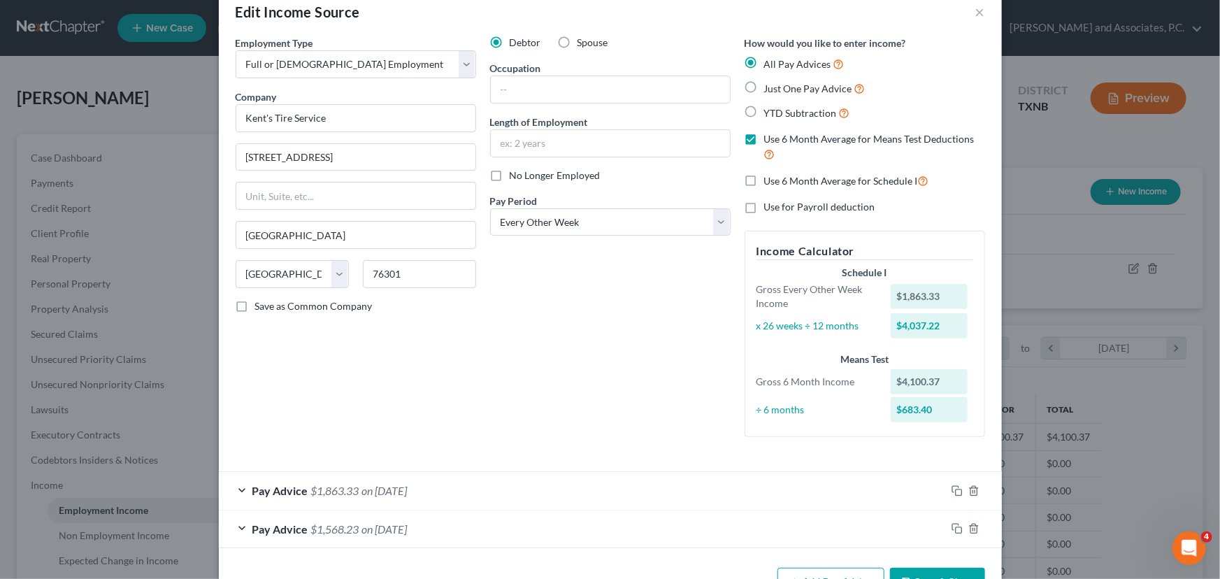
click at [476, 483] on div "Pay Advice $1,863.33 on [DATE]" at bounding box center [582, 490] width 727 height 37
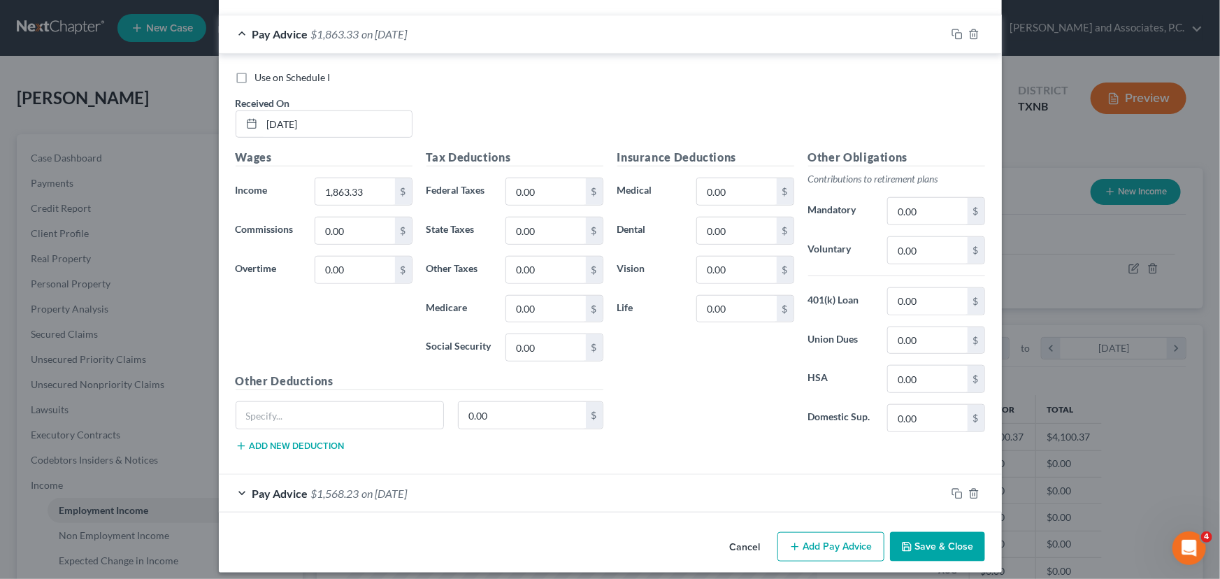
scroll to position [494, 0]
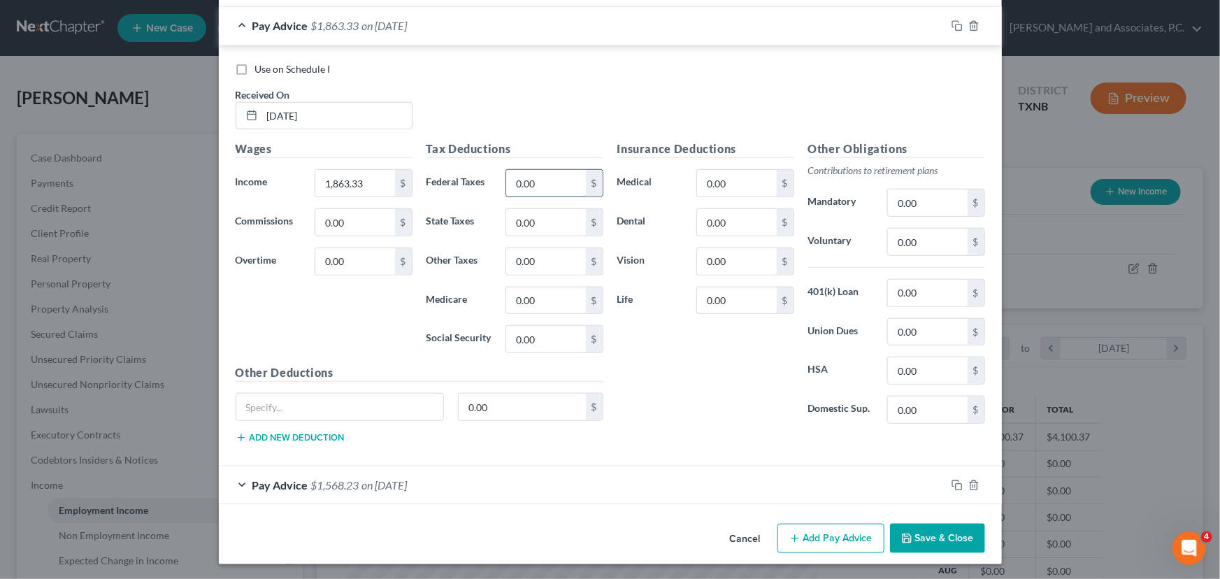
click at [562, 177] on input "0.00" at bounding box center [545, 183] width 79 height 27
type input "178.00"
click at [531, 294] on input "0.00" at bounding box center [545, 300] width 79 height 27
type input "27.02"
click at [562, 340] on input "0.00" at bounding box center [545, 339] width 79 height 27
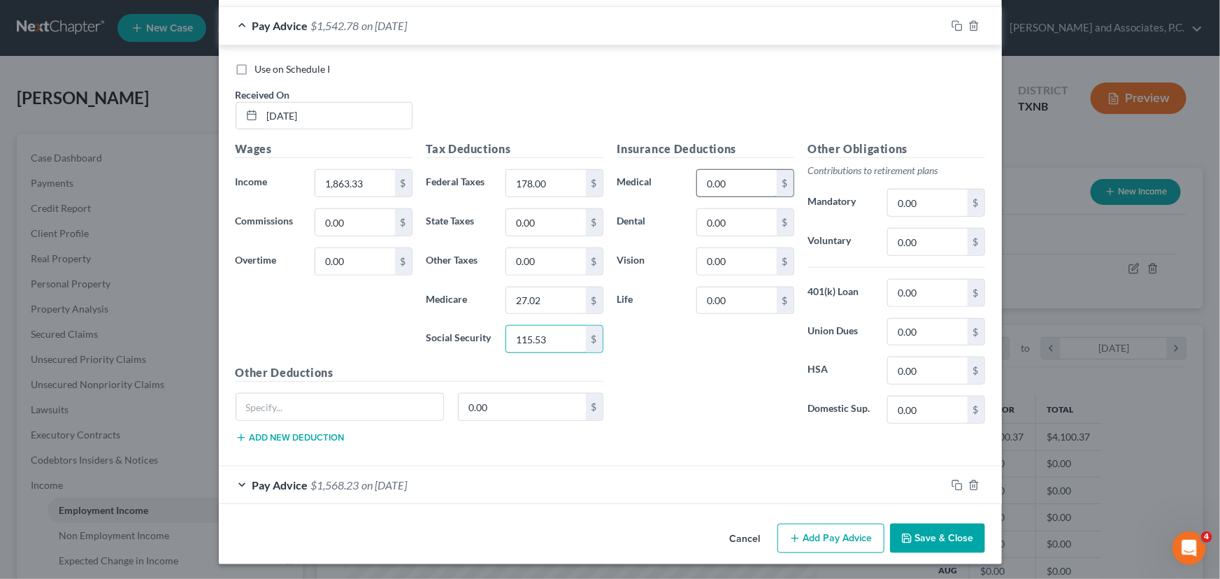
type input "115.53"
click at [735, 185] on input "0.00" at bounding box center [736, 183] width 79 height 27
click at [929, 249] on input "0.00" at bounding box center [927, 242] width 79 height 27
type input "55.90"
click at [331, 405] on input "text" at bounding box center [340, 407] width 208 height 27
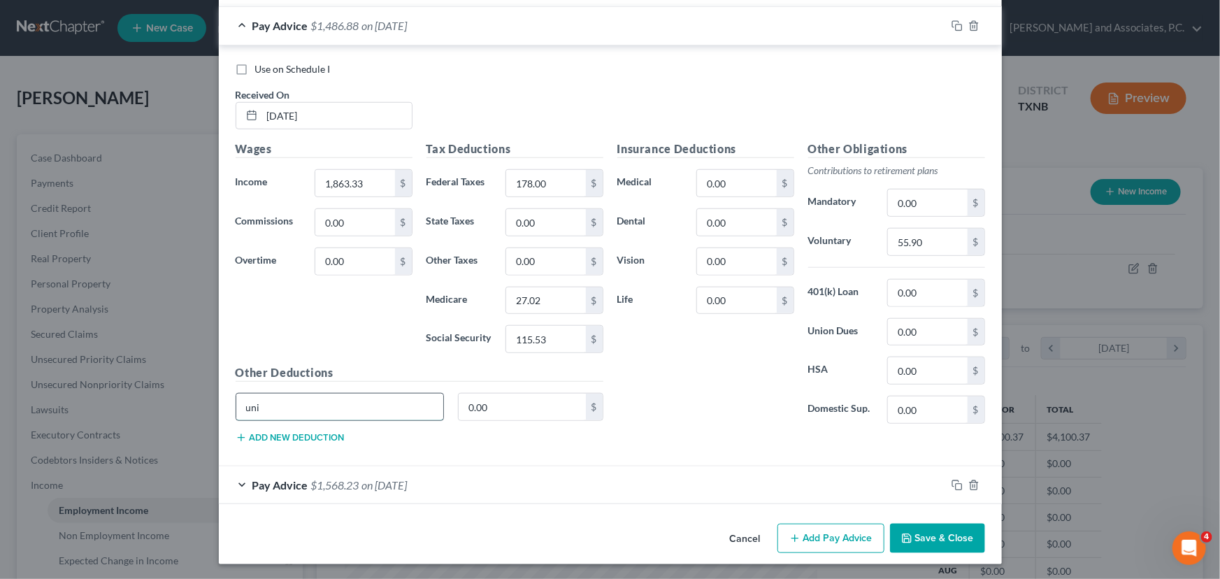
type input "Uniform purchase"
click at [541, 406] on input "0.00" at bounding box center [522, 407] width 127 height 27
type input "27.56"
click at [311, 436] on button "Add new deduction" at bounding box center [290, 437] width 109 height 11
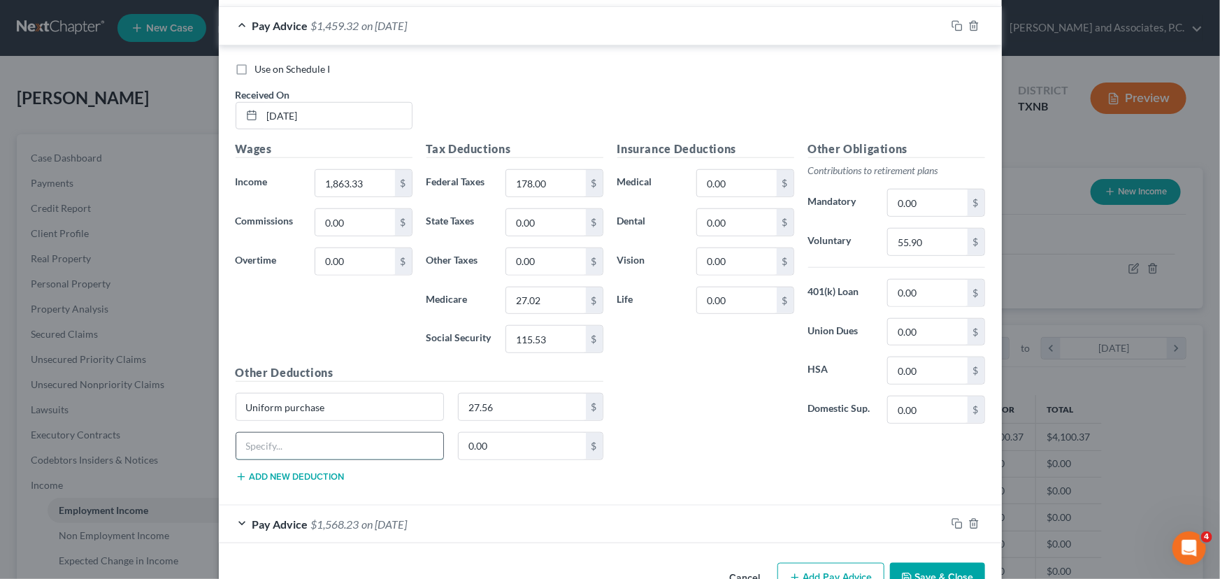
click at [301, 436] on input "text" at bounding box center [340, 446] width 208 height 27
type input "Advance in Pay"
click at [506, 446] on input "0.00" at bounding box center [522, 446] width 127 height 27
type input "7"
type input "175.00"
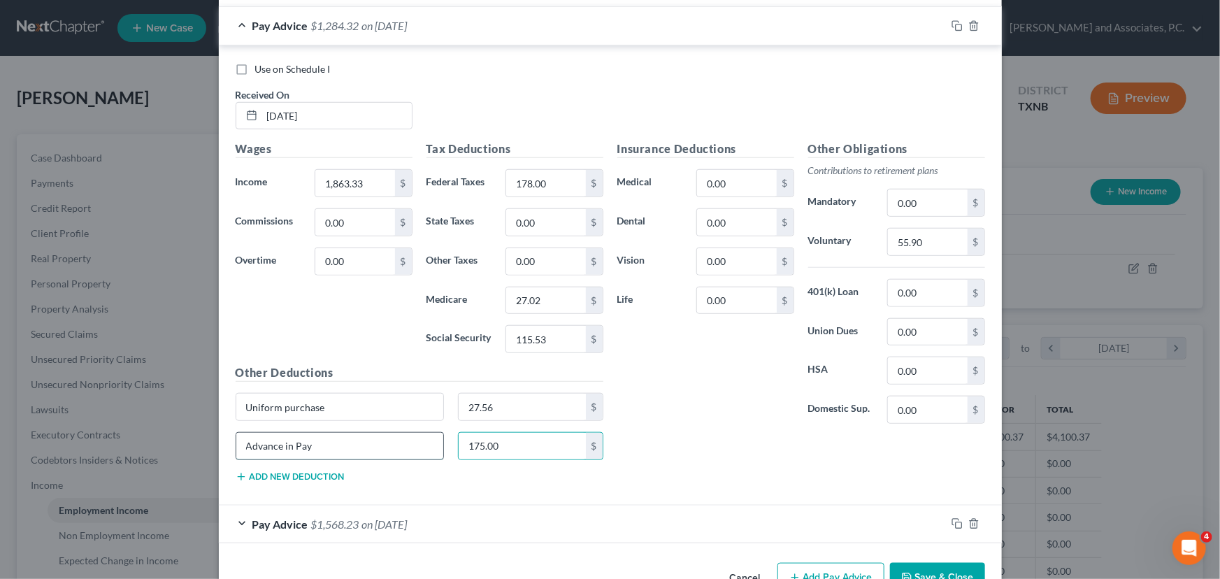
click at [356, 445] on input "Advance in Pay" at bounding box center [340, 446] width 208 height 27
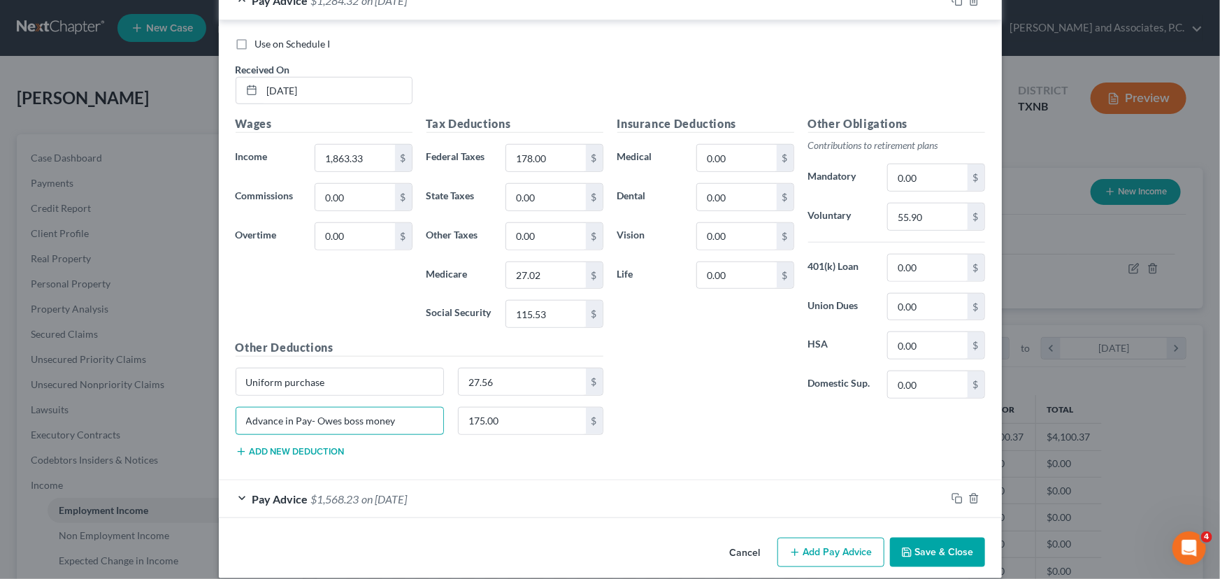
scroll to position [532, 0]
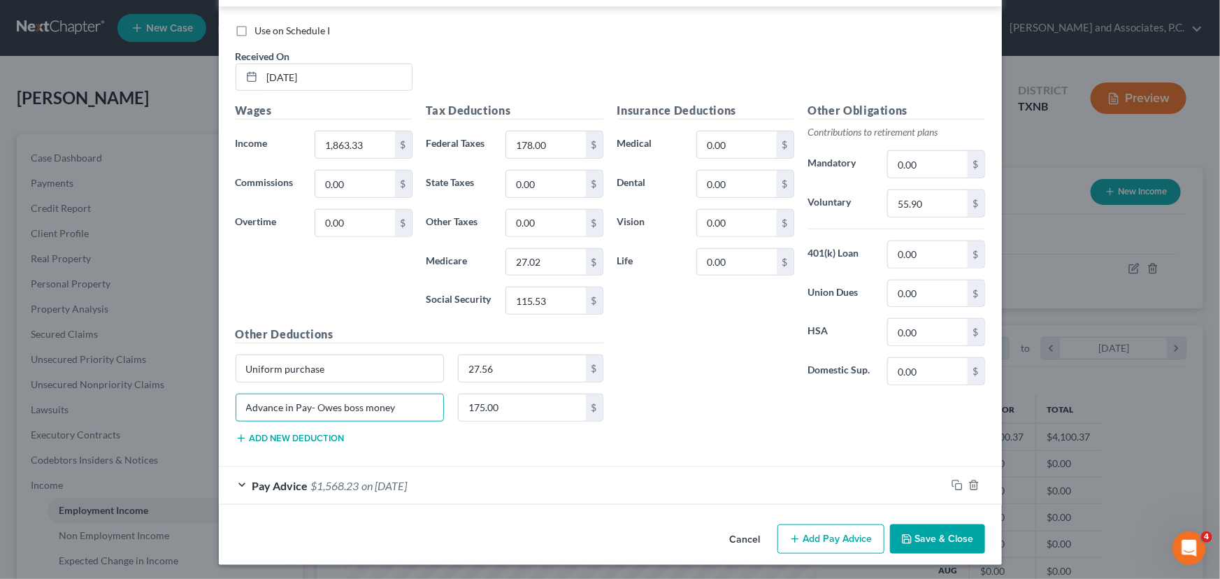
type input "Advance in Pay- Owes boss money"
click at [793, 538] on icon "button" at bounding box center [795, 539] width 11 height 11
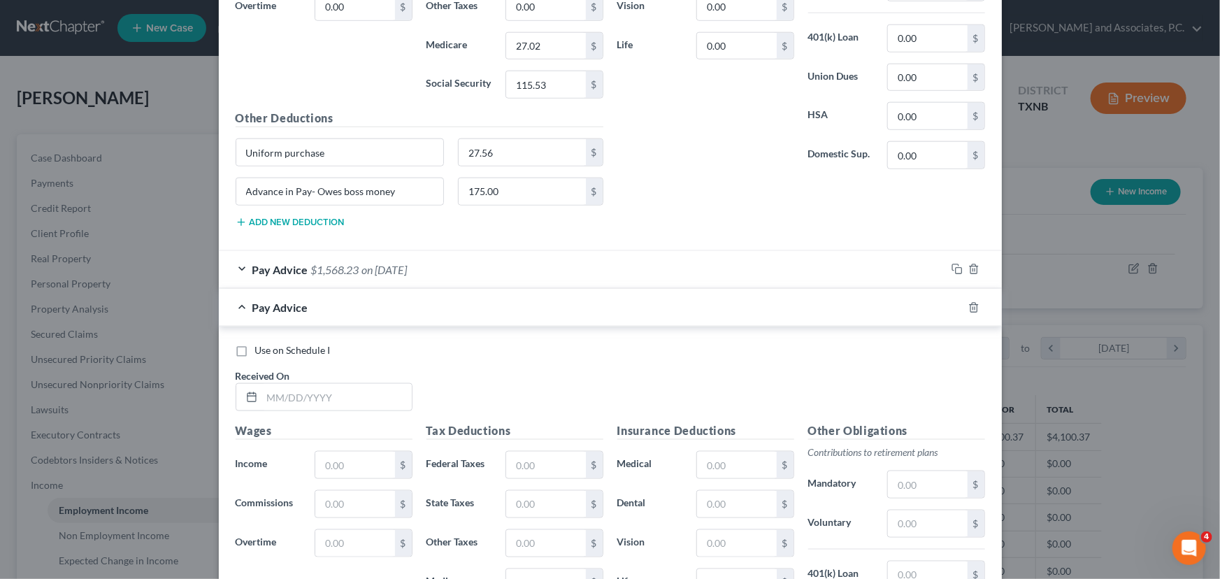
scroll to position [850, 0]
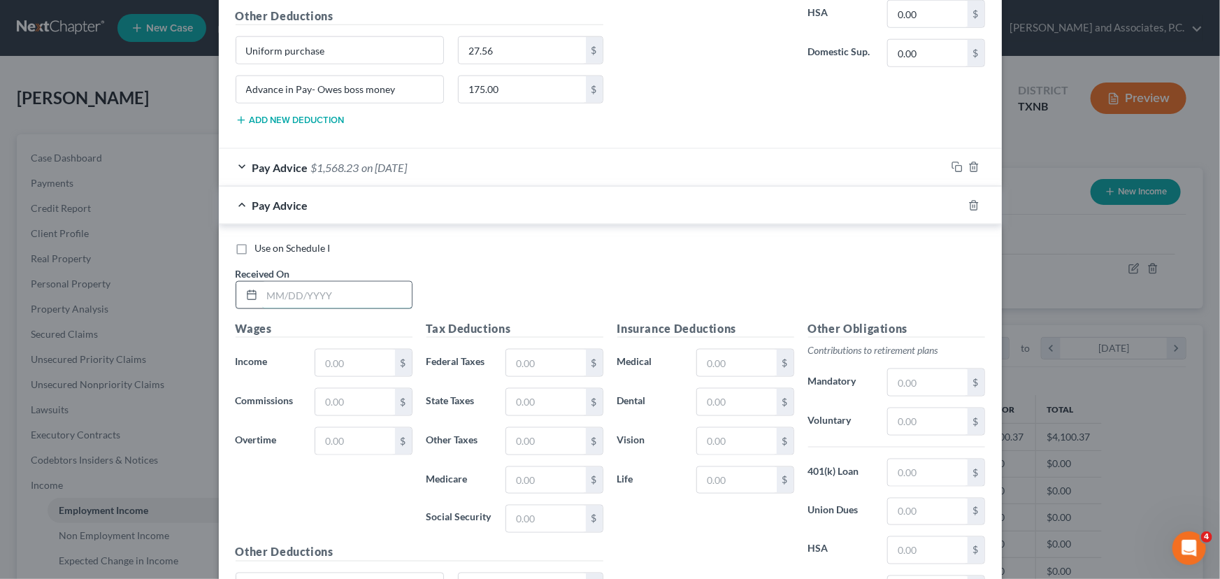
click at [276, 293] on input "text" at bounding box center [337, 295] width 150 height 27
type input "[DATE]"
click at [359, 366] on input "text" at bounding box center [354, 363] width 79 height 27
type input "1,810.41"
click at [555, 357] on input "text" at bounding box center [545, 363] width 79 height 27
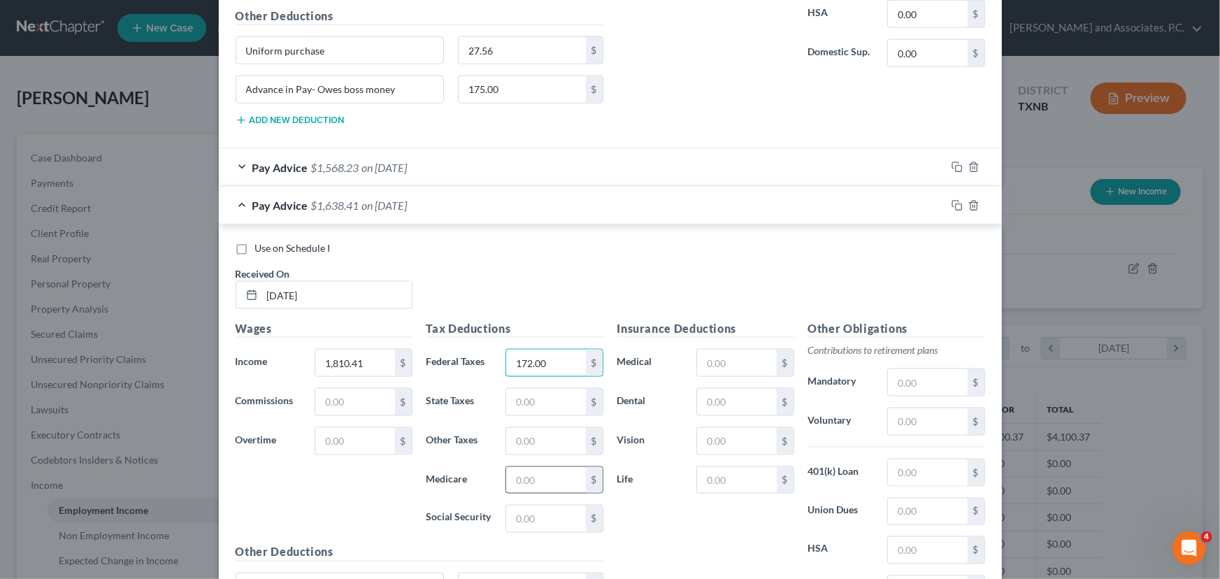
type input "172.00"
click at [518, 476] on input "text" at bounding box center [545, 480] width 79 height 27
type input "26.25"
click at [528, 520] on input "text" at bounding box center [545, 519] width 79 height 27
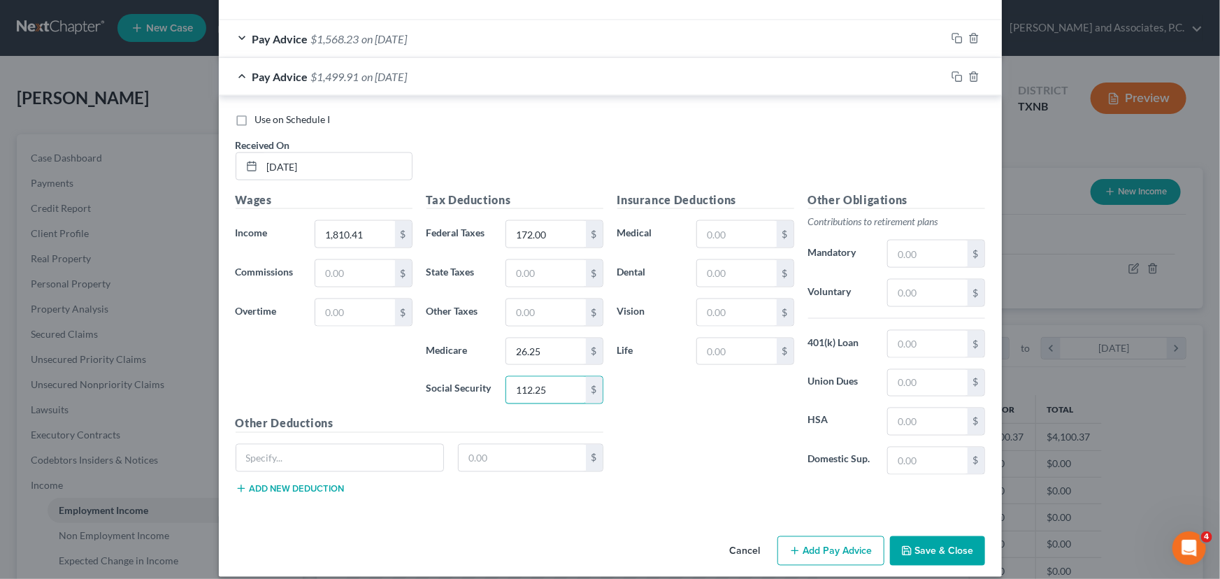
scroll to position [990, 0]
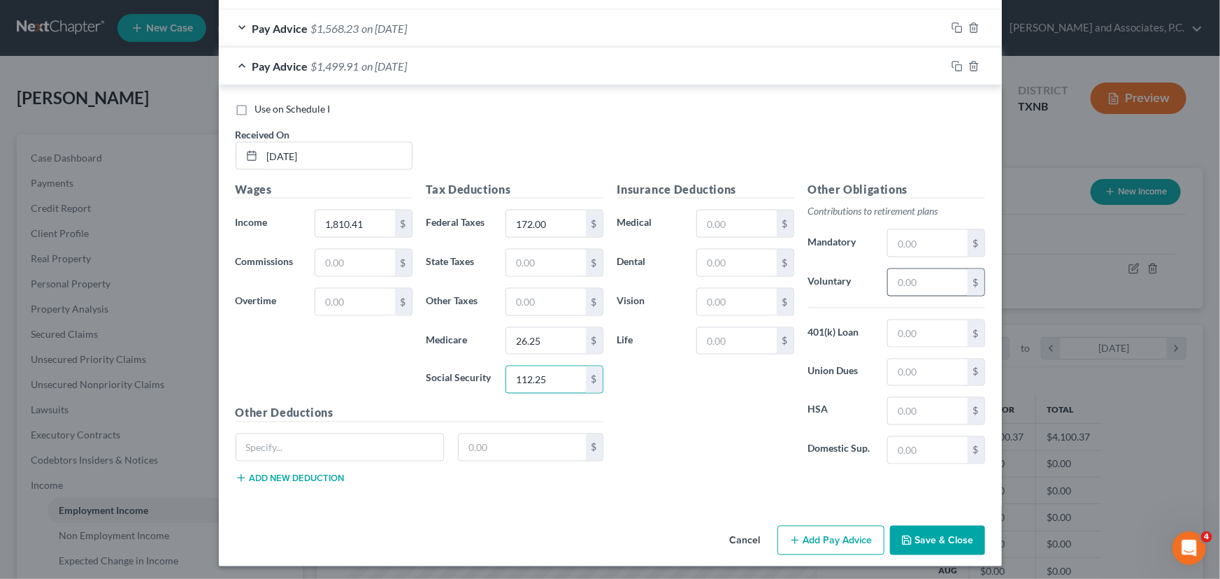
type input "112.25"
click at [927, 276] on input "text" at bounding box center [927, 282] width 79 height 27
type input "54.31"
click at [329, 441] on input "text" at bounding box center [340, 447] width 208 height 27
type input "Uniform purchase"
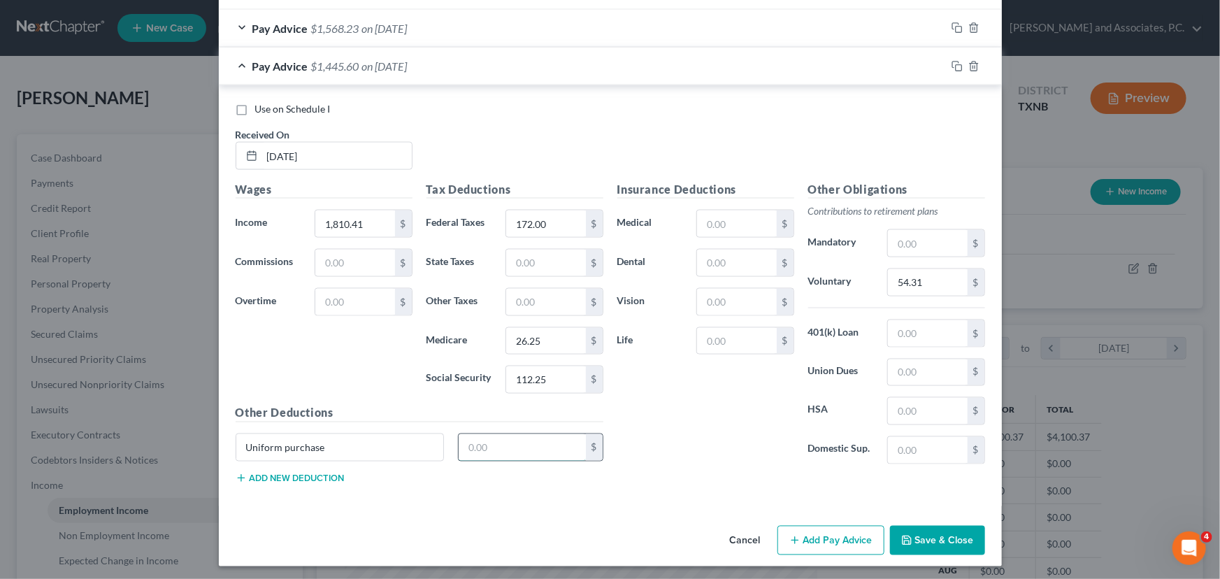
click at [502, 447] on input "text" at bounding box center [522, 447] width 127 height 27
type input "27.56"
click at [323, 473] on button "Add new deduction" at bounding box center [290, 478] width 109 height 11
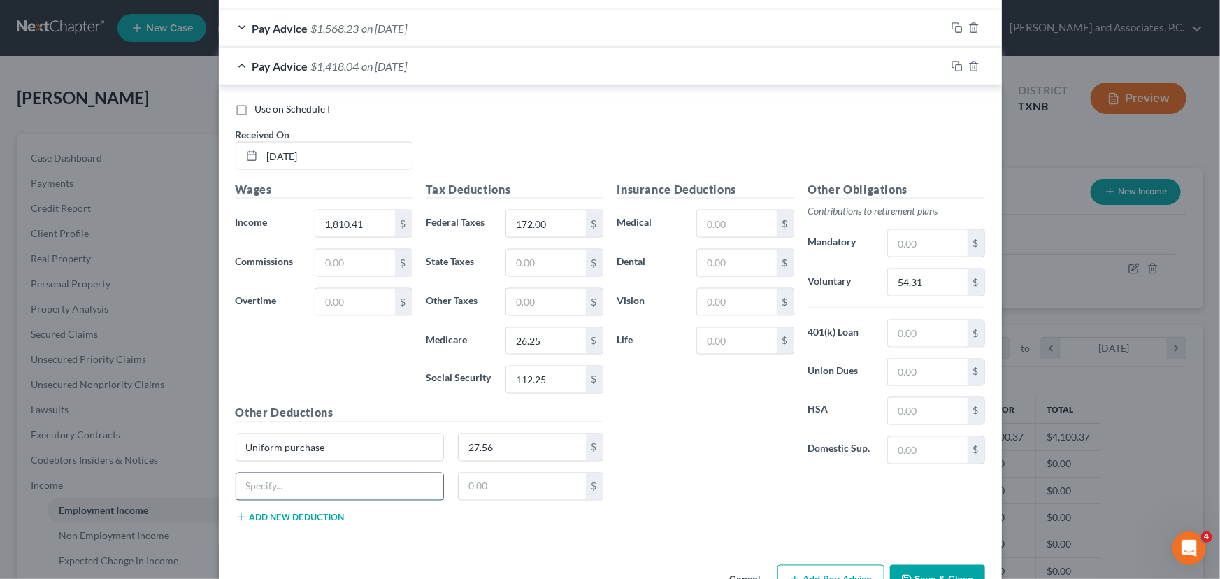
click at [266, 476] on input "text" at bounding box center [340, 486] width 208 height 27
type input "Advance in Pay- Owes boss money"
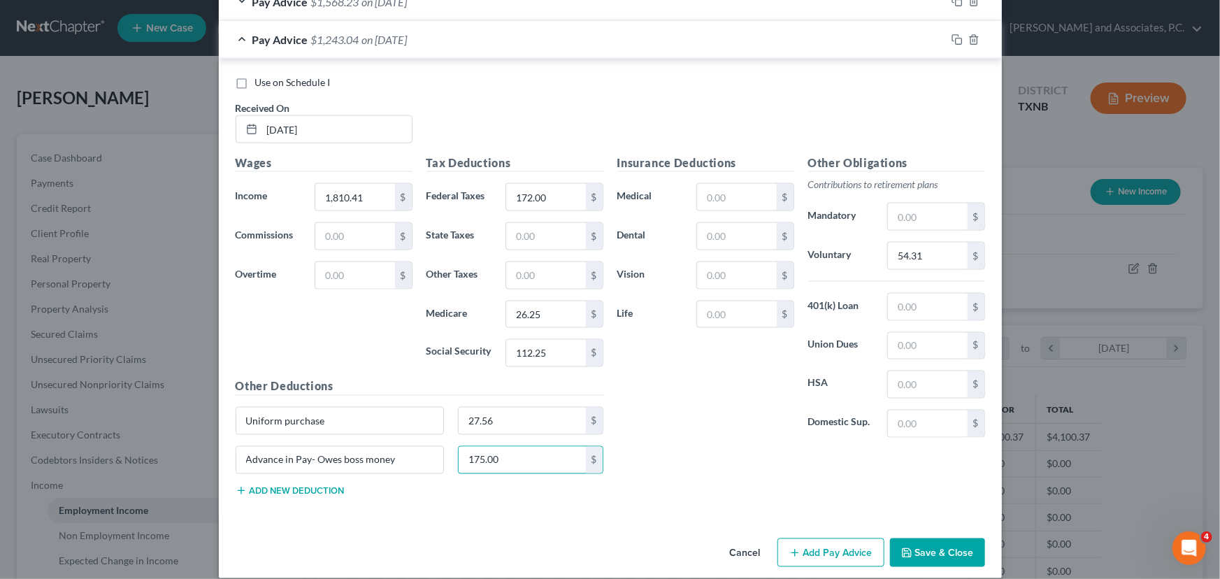
scroll to position [1029, 0]
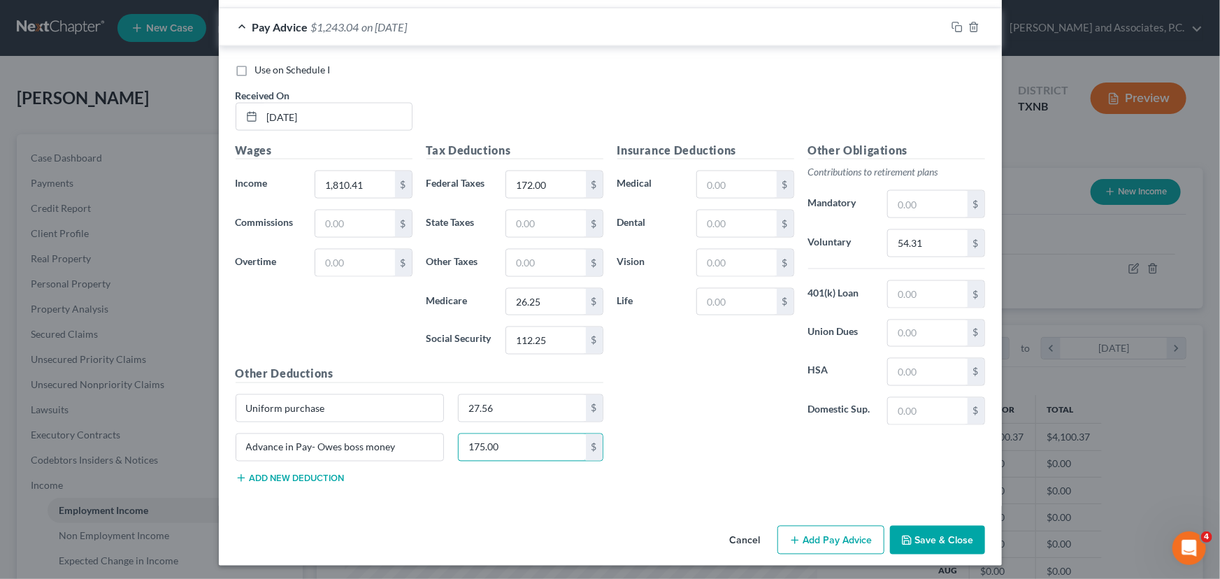
type input "175.00"
click at [816, 541] on button "Add Pay Advice" at bounding box center [831, 540] width 107 height 29
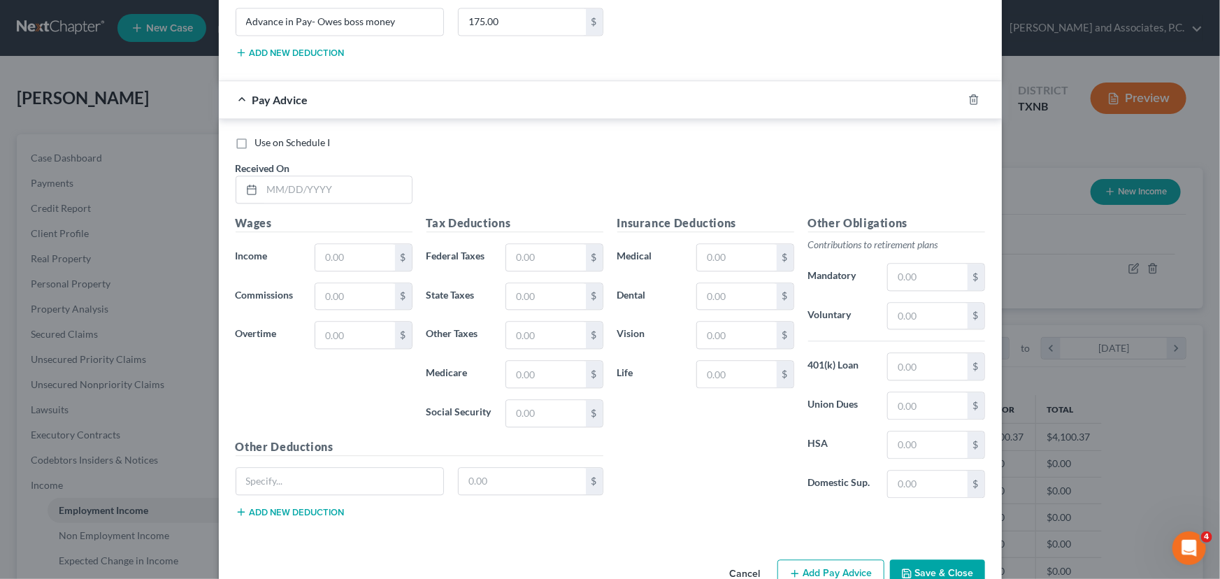
scroll to position [1474, 0]
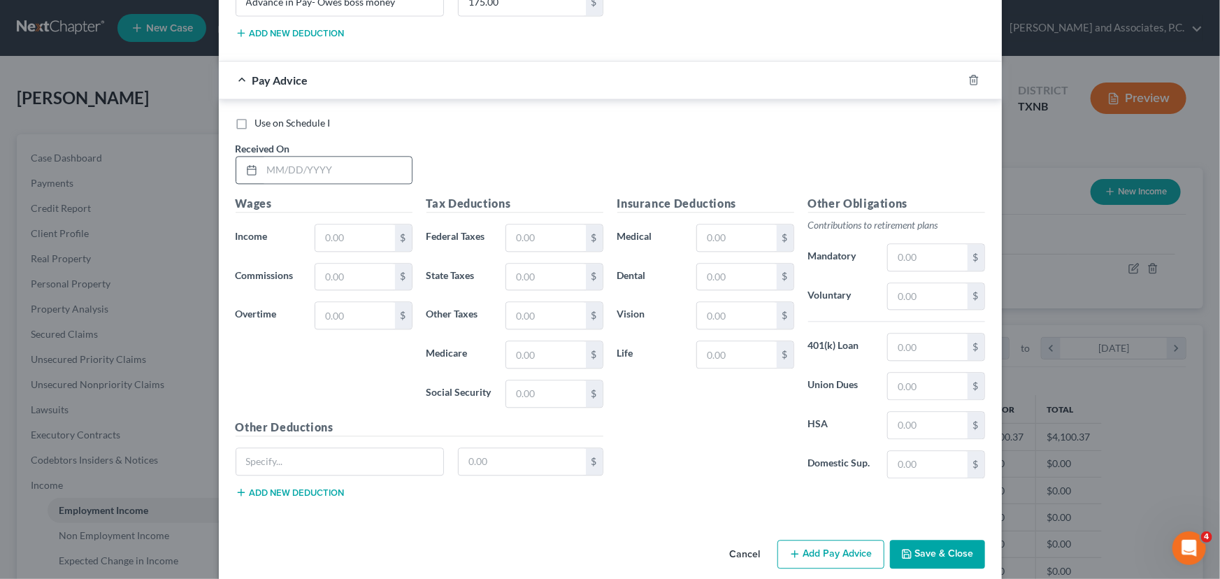
click at [254, 162] on div at bounding box center [249, 170] width 26 height 27
click at [262, 162] on input "text" at bounding box center [337, 170] width 150 height 27
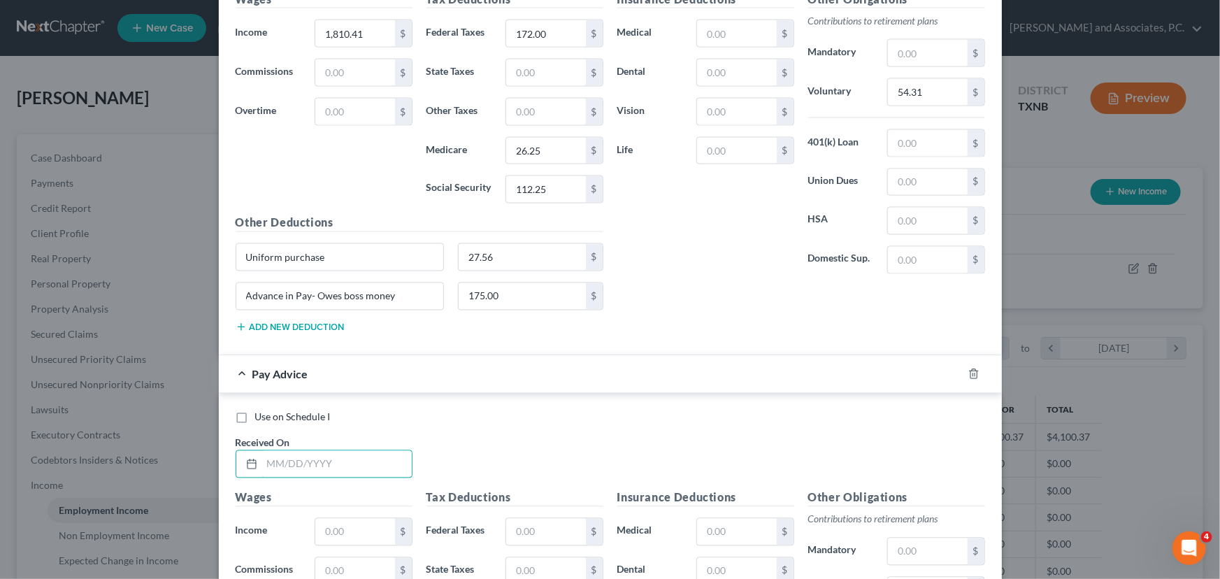
scroll to position [1411, 0]
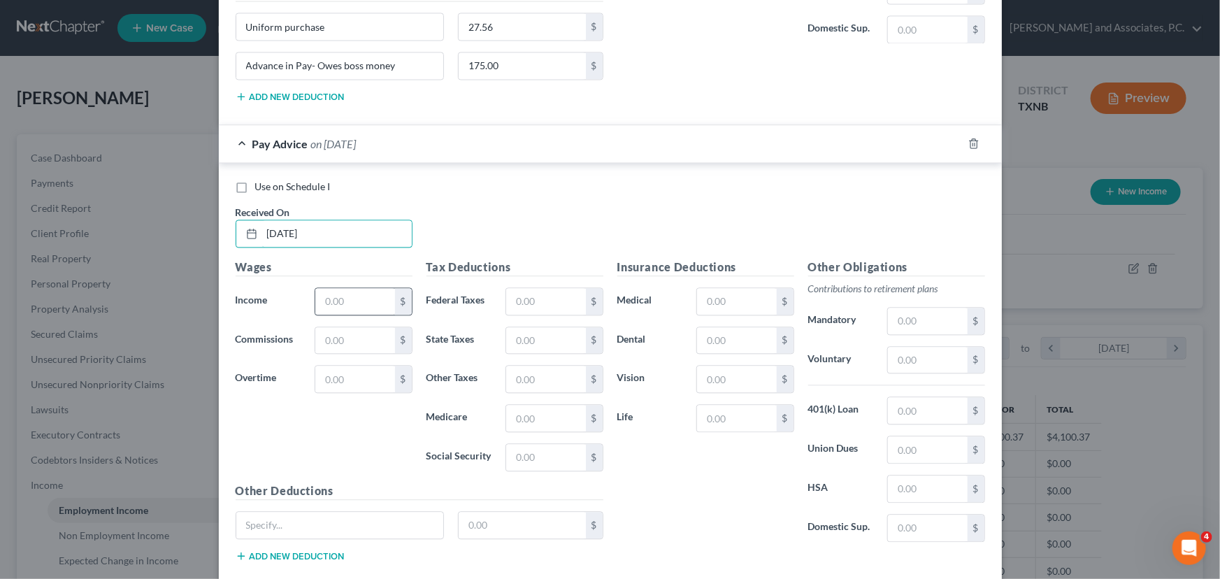
type input "[DATE]"
drag, startPoint x: 327, startPoint y: 295, endPoint x: 330, endPoint y: 289, distance: 7.2
click at [327, 295] on input "text" at bounding box center [354, 301] width 79 height 27
type input "1,799.70"
click at [545, 300] on input "text" at bounding box center [545, 301] width 79 height 27
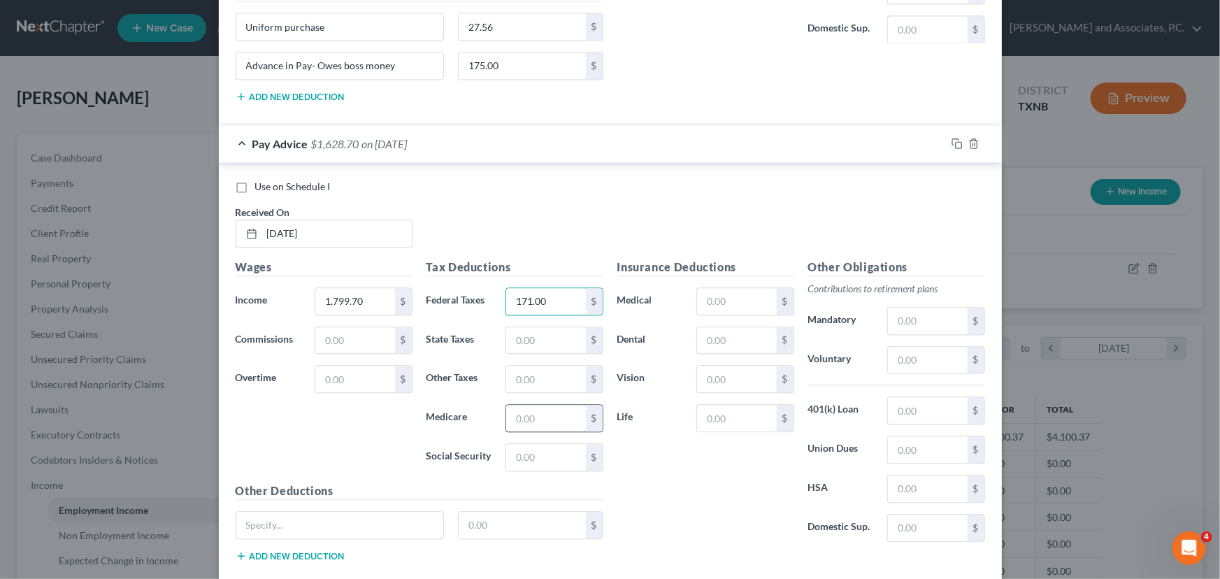
type input "171.00"
click at [513, 409] on input "text" at bounding box center [545, 418] width 79 height 27
type input "26.10"
click at [524, 452] on input "text" at bounding box center [545, 457] width 79 height 27
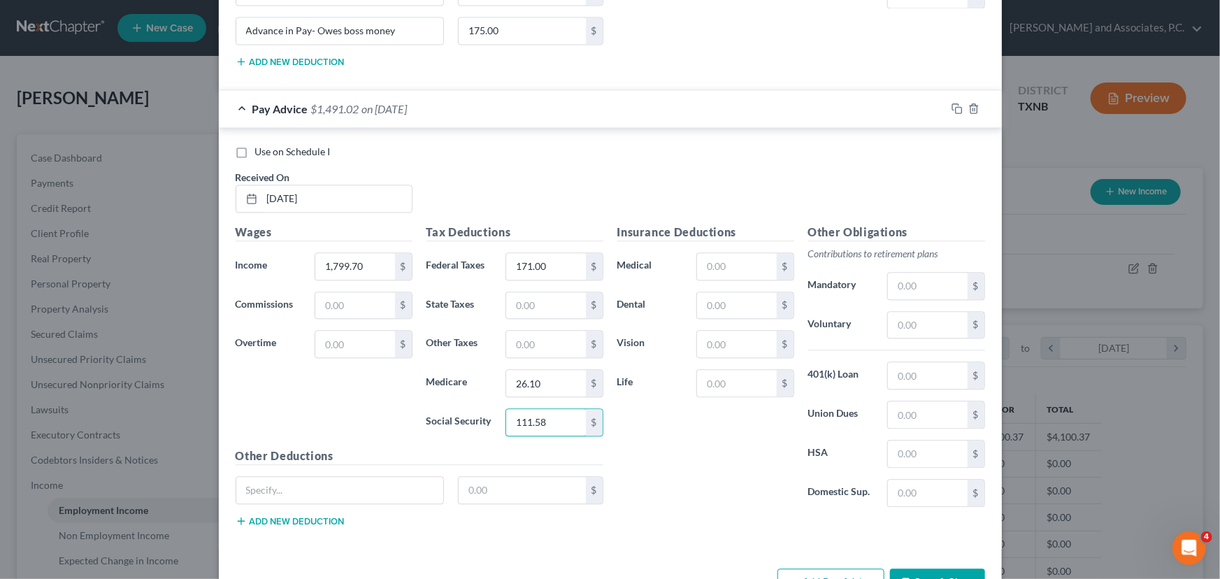
scroll to position [1474, 0]
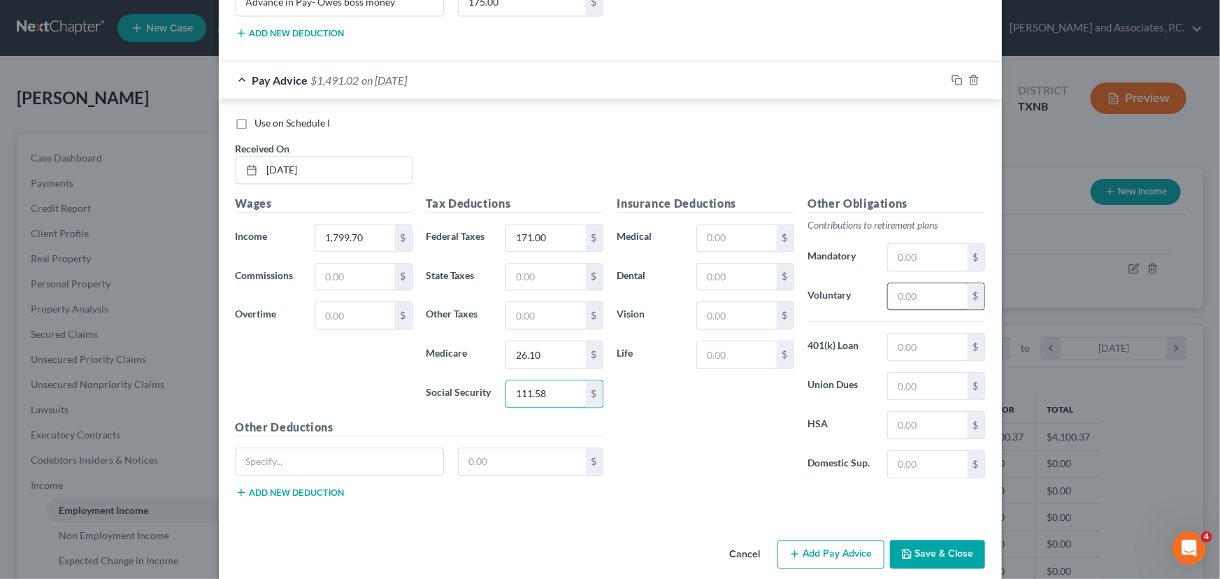
type input "111.58"
click at [903, 287] on input "text" at bounding box center [927, 296] width 79 height 27
type input "53.99"
click at [349, 460] on input "text" at bounding box center [340, 461] width 208 height 27
type input "Uniform purchase"
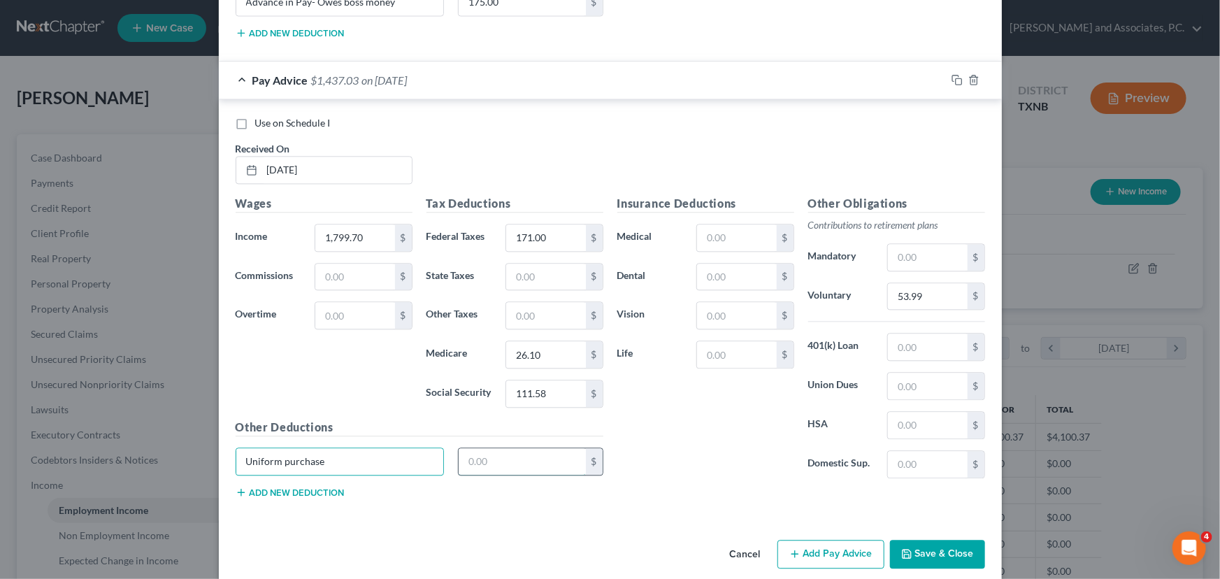
click at [506, 448] on input "text" at bounding box center [522, 461] width 127 height 27
type input "27.56"
click at [267, 487] on button "Add new deduction" at bounding box center [290, 492] width 109 height 11
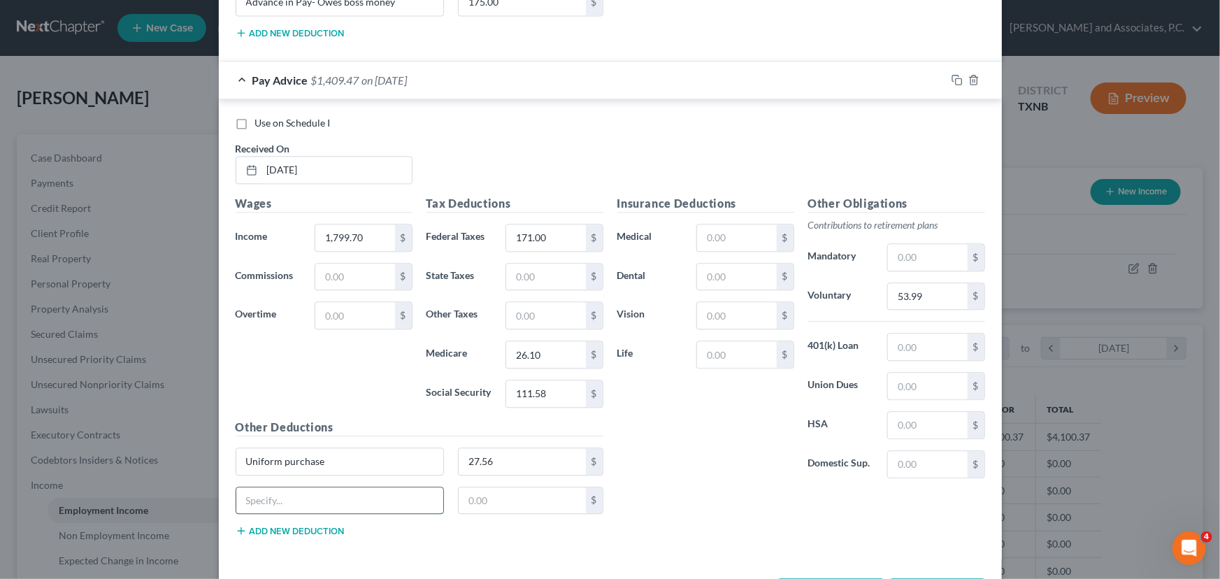
click at [269, 494] on input "text" at bounding box center [340, 500] width 208 height 27
type input "Advance in Pay- Owes boss money"
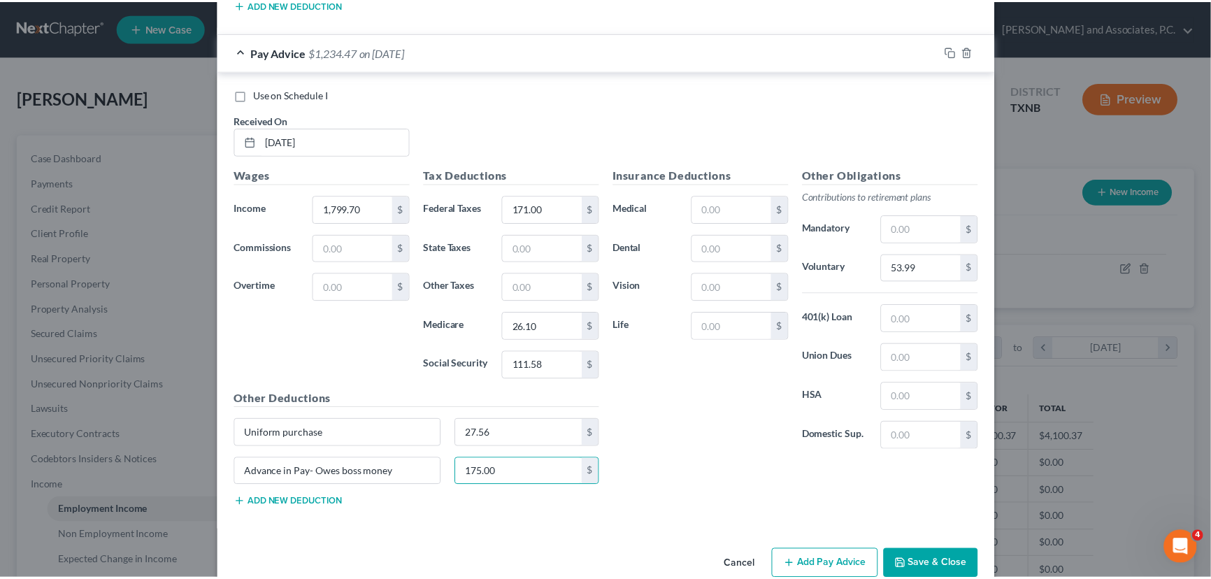
scroll to position [1525, 0]
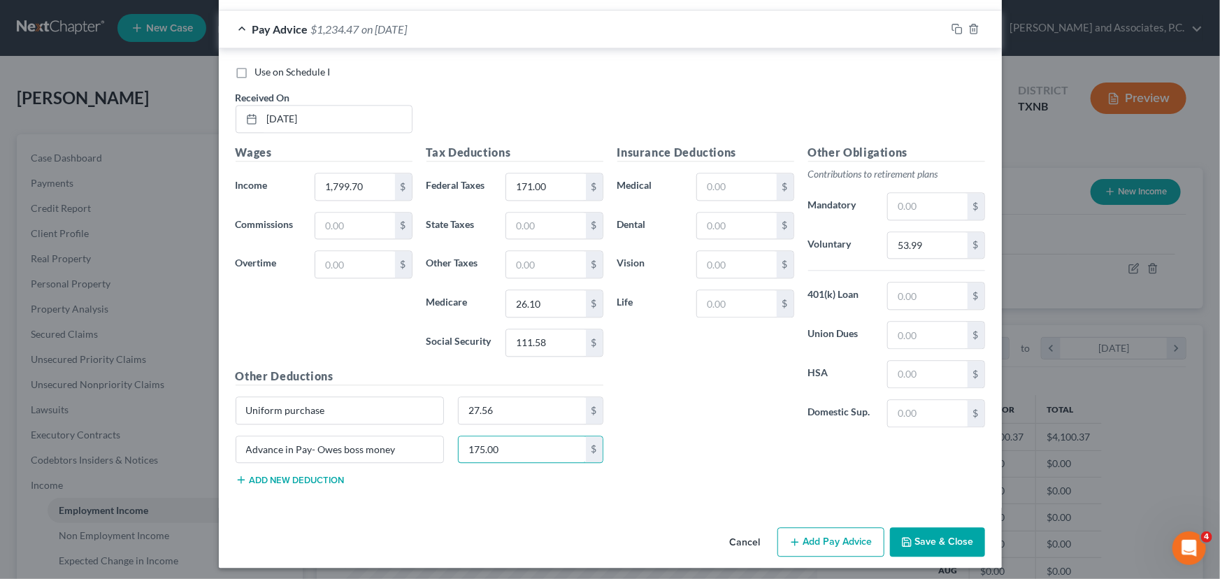
type input "175.00"
click at [926, 536] on button "Save & Close" at bounding box center [937, 541] width 95 height 29
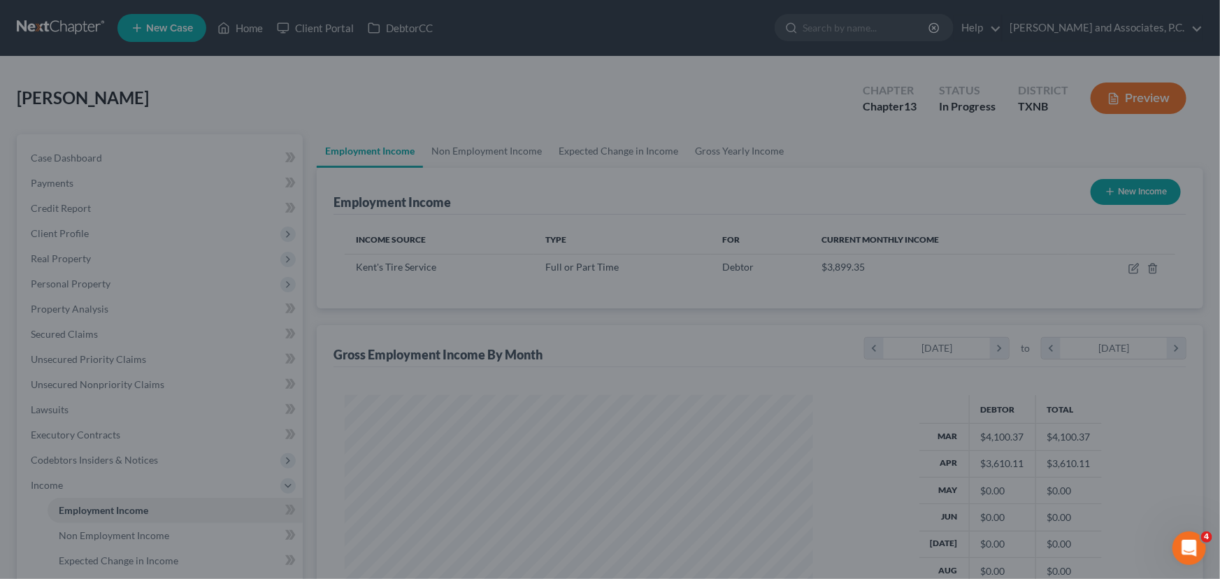
scroll to position [699082, 698836]
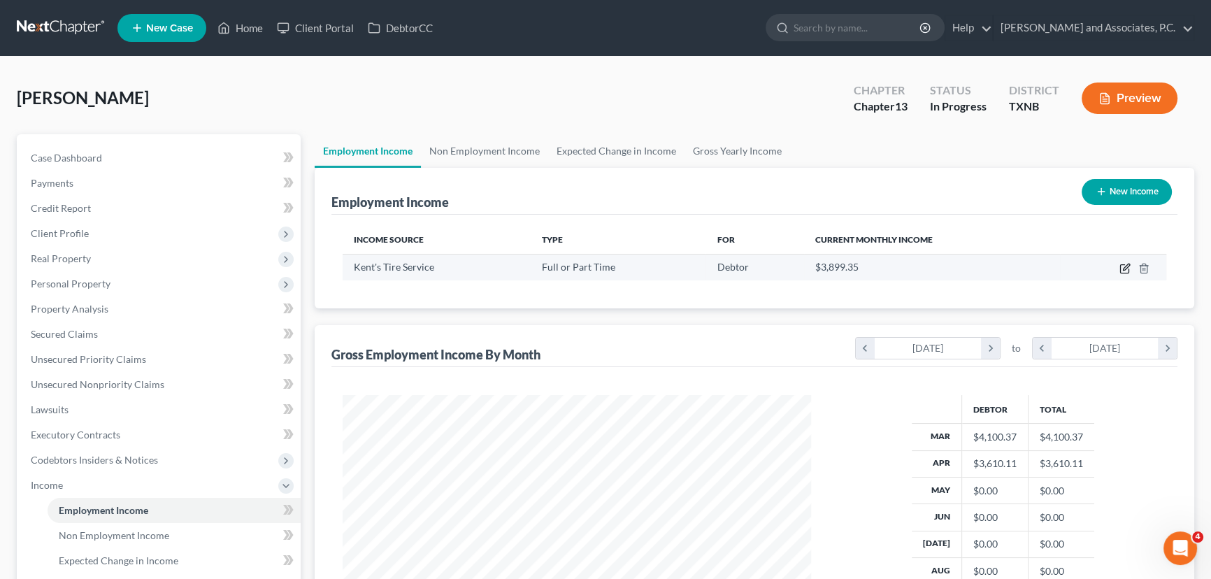
click at [1125, 265] on icon "button" at bounding box center [1125, 268] width 11 height 11
select select "0"
select select "45"
select select "2"
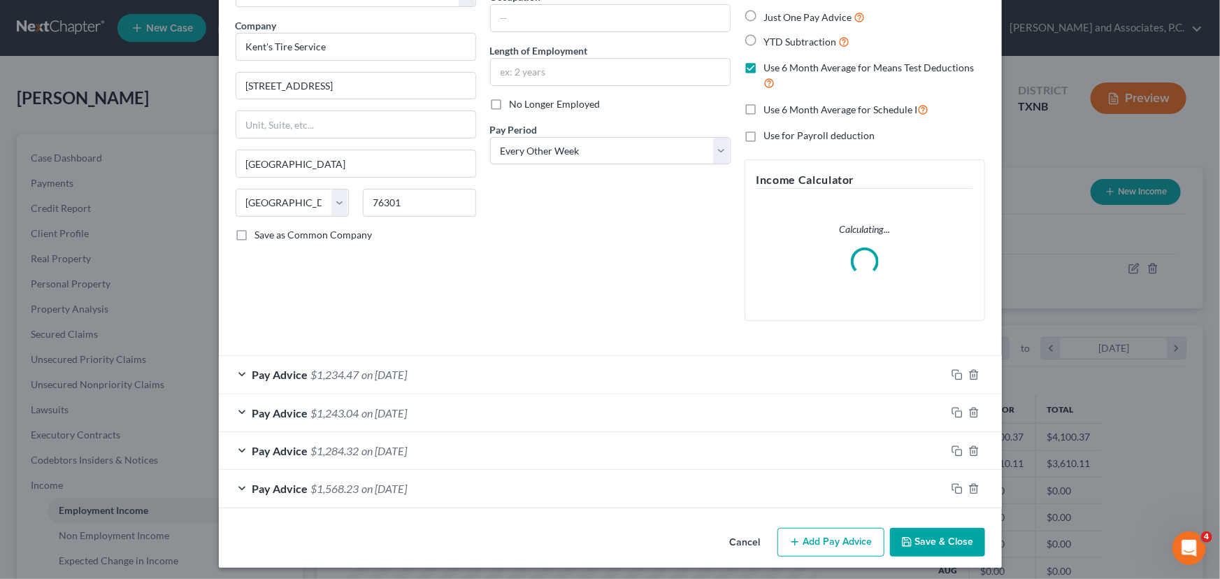
scroll to position [105, 0]
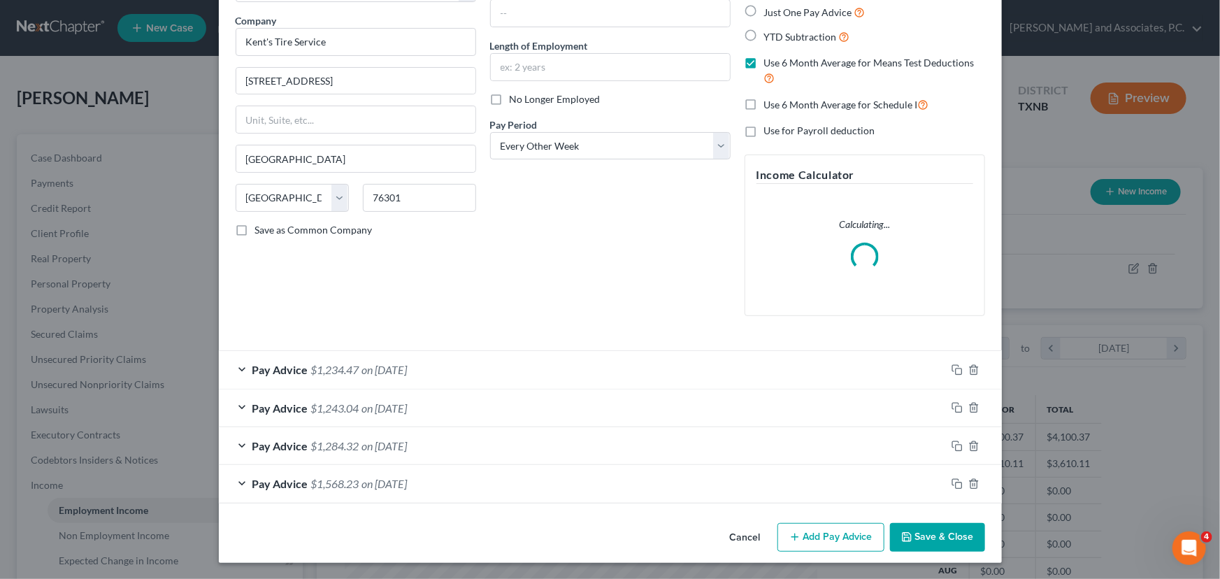
click at [827, 530] on button "Add Pay Advice" at bounding box center [831, 537] width 107 height 29
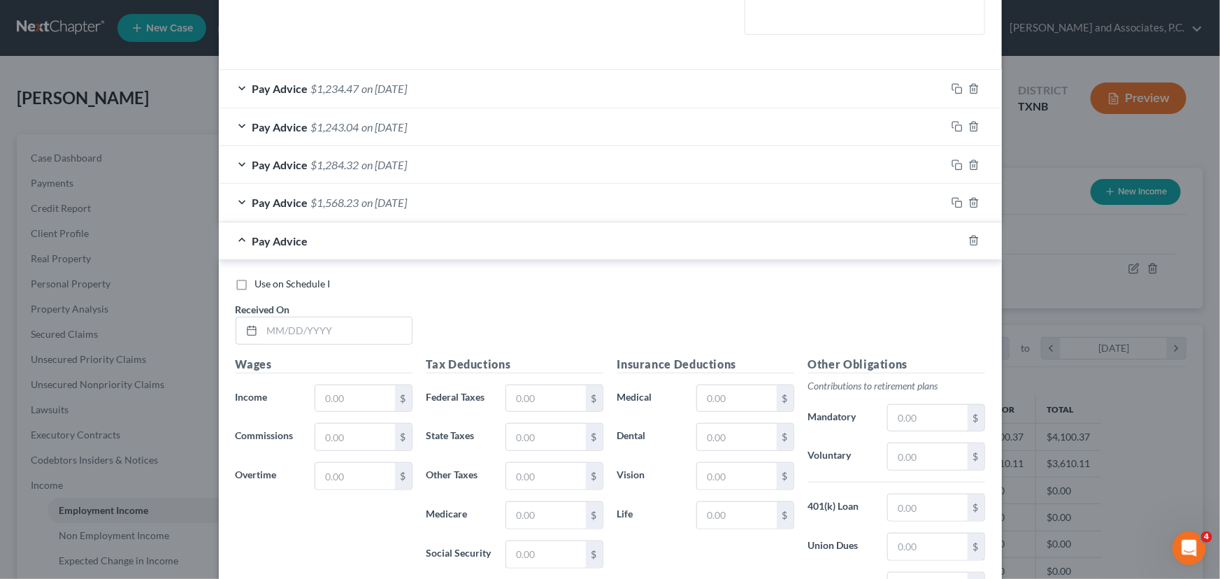
scroll to position [422, 0]
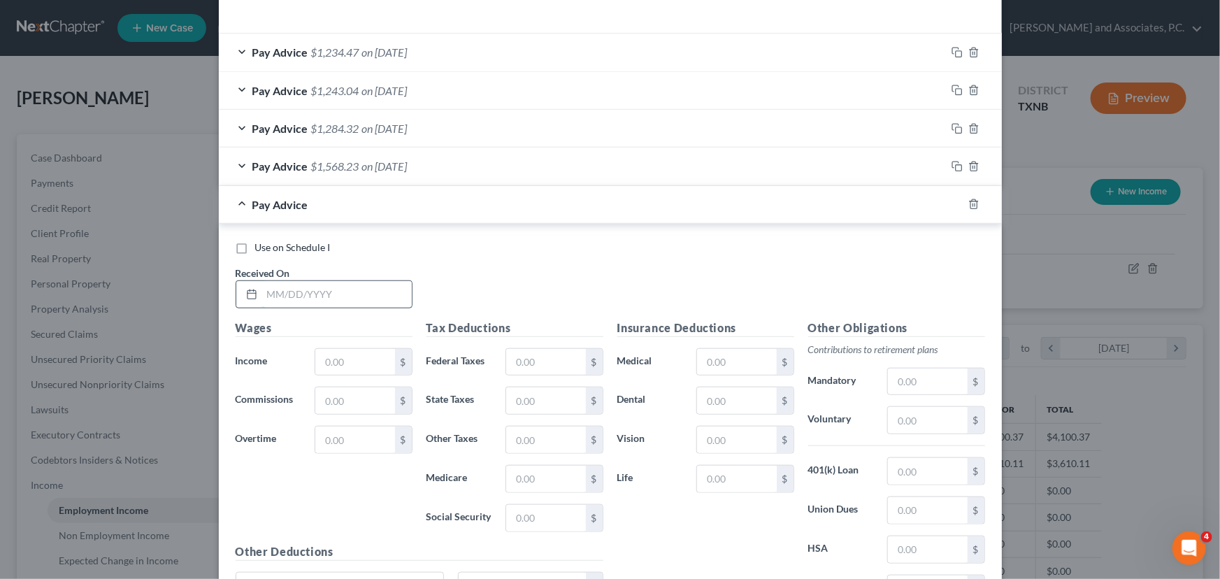
click at [265, 292] on input "text" at bounding box center [337, 294] width 150 height 27
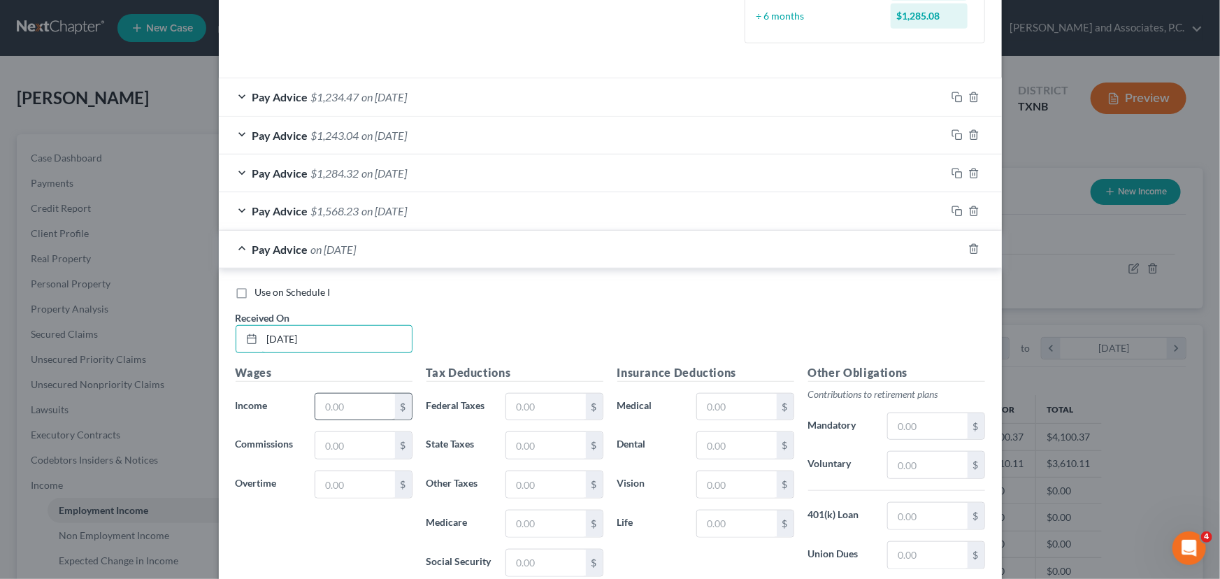
type input "[DATE]"
click at [341, 406] on input "text" at bounding box center [354, 407] width 79 height 27
type input "2,246.18"
click at [518, 405] on input "text" at bounding box center [545, 407] width 79 height 27
type input "230.00"
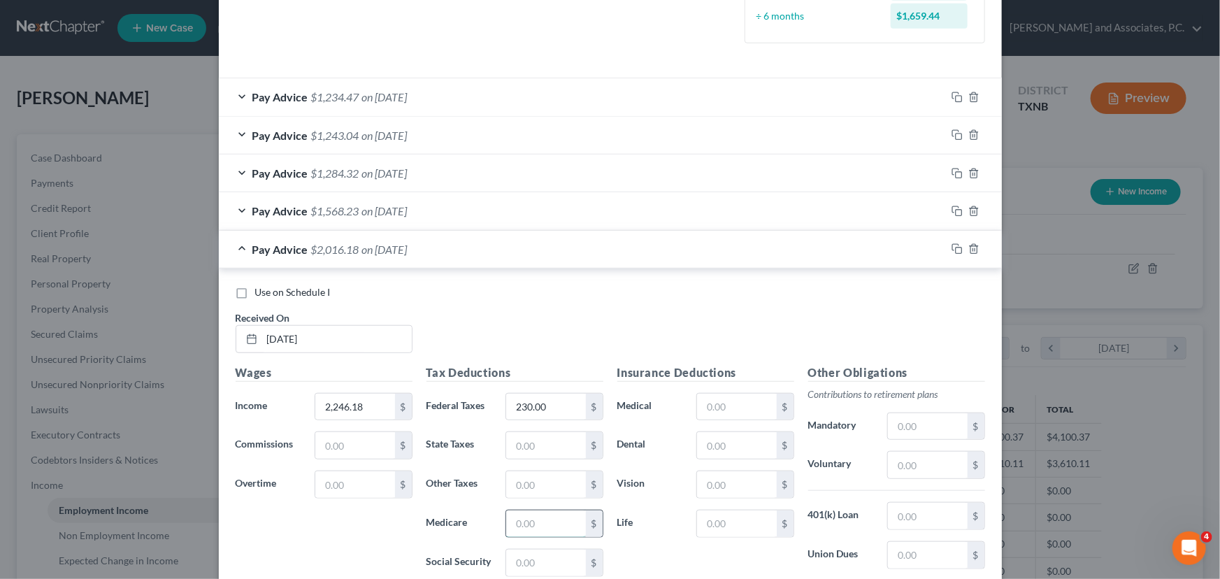
click at [527, 524] on input "text" at bounding box center [545, 524] width 79 height 27
type input "32.57"
click at [525, 564] on input "text" at bounding box center [545, 563] width 79 height 27
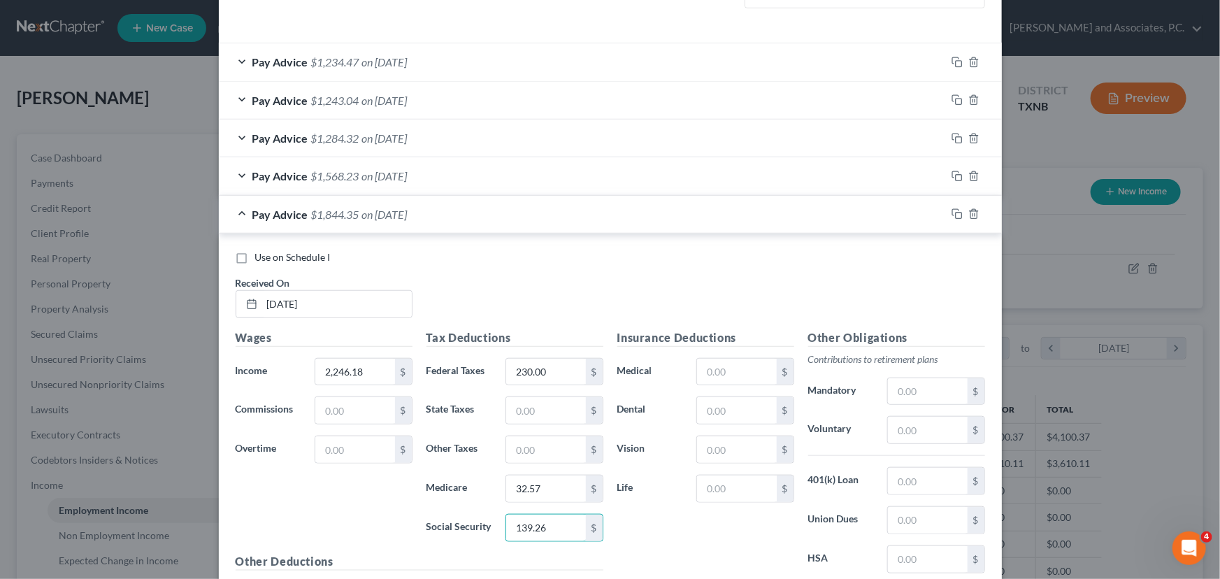
scroll to position [486, 0]
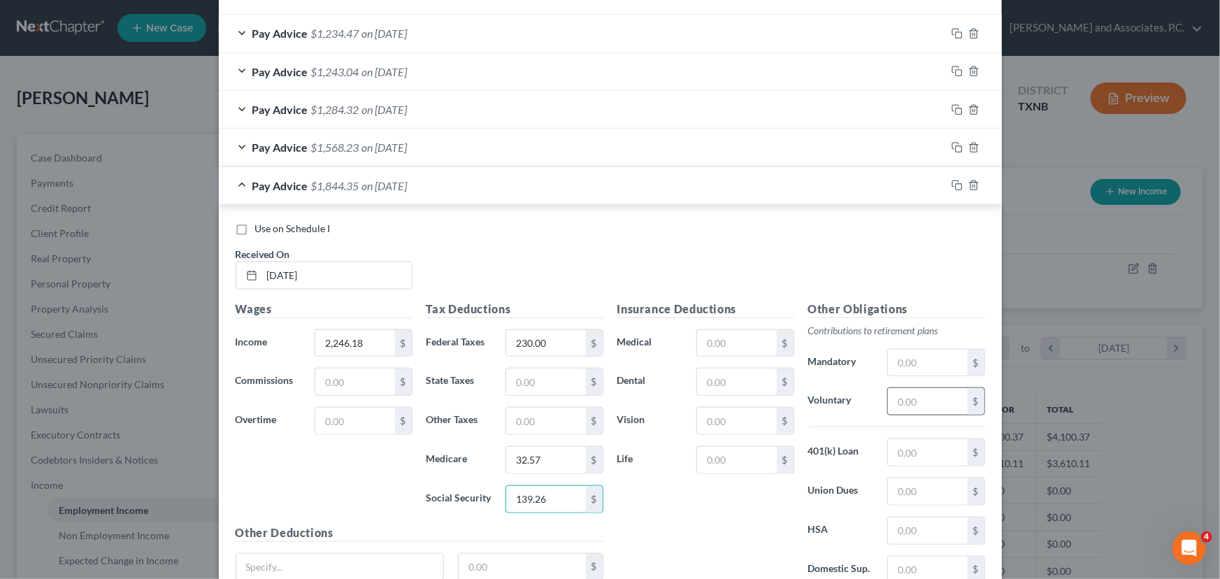
type input "139.26"
click at [938, 399] on input "text" at bounding box center [927, 401] width 79 height 27
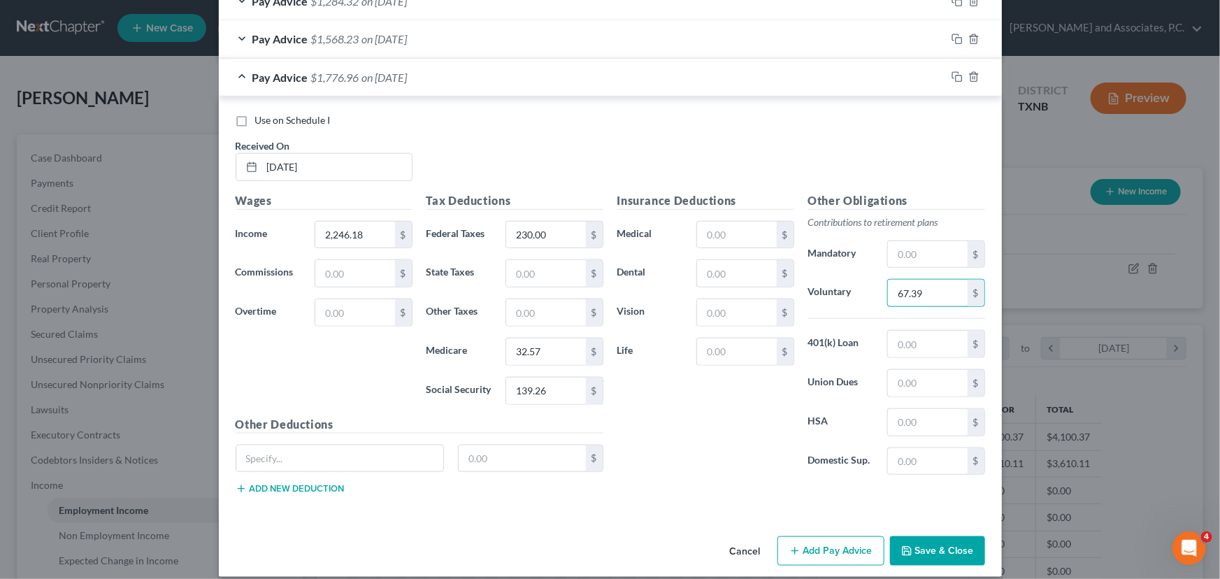
scroll to position [607, 0]
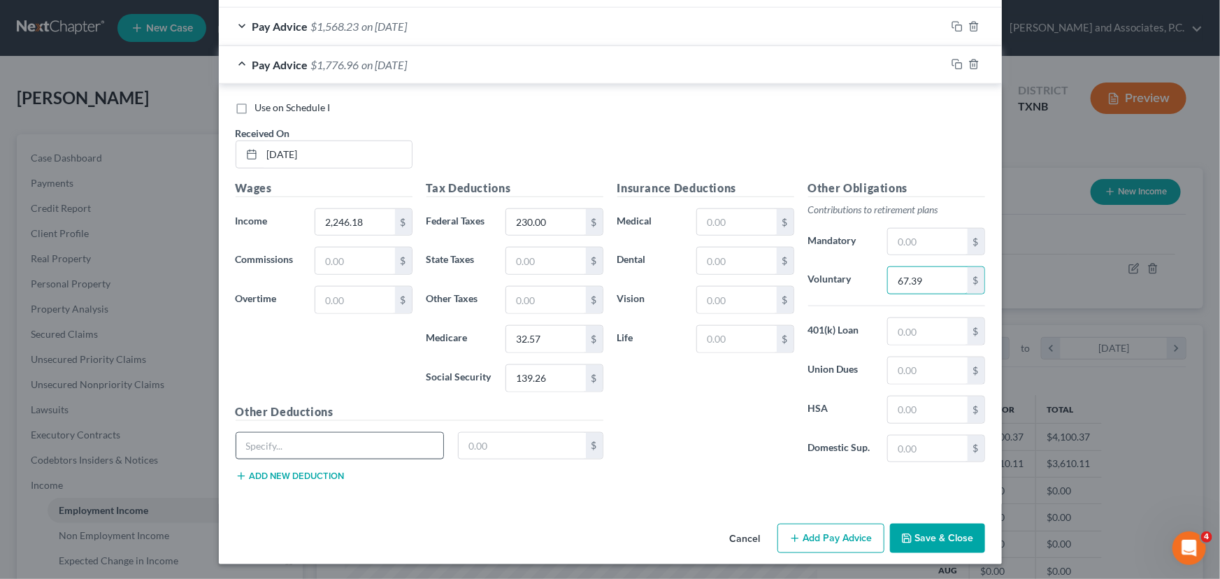
type input "67.39"
click at [310, 441] on input "text" at bounding box center [340, 446] width 208 height 27
type input "Uniform purchase"
click at [494, 444] on input "text" at bounding box center [522, 446] width 127 height 27
type input "27.56"
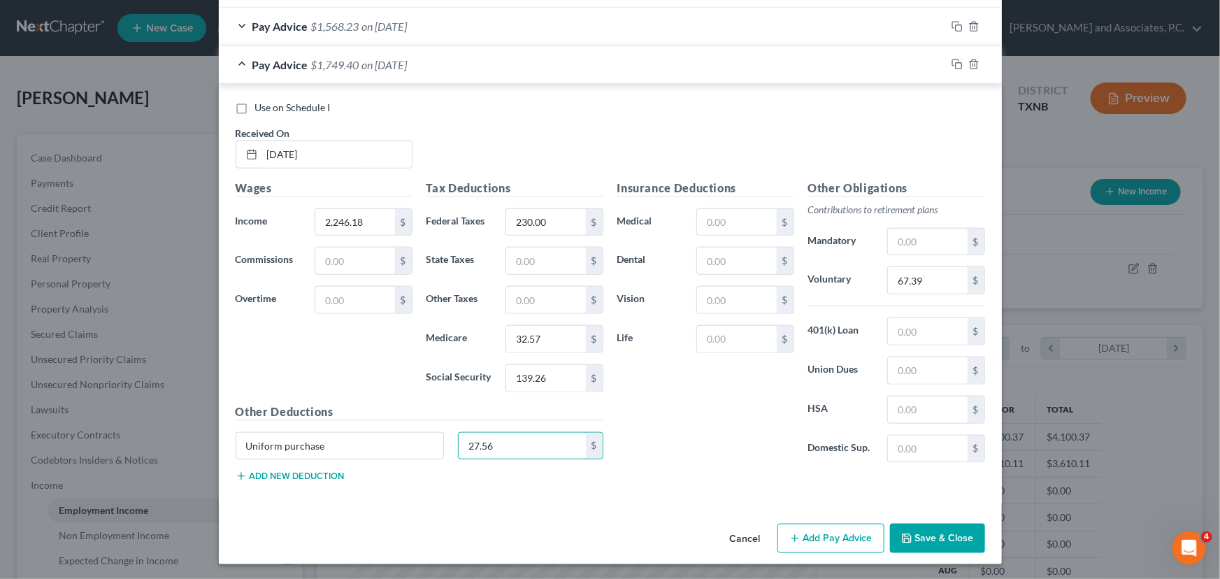
click at [285, 476] on button "Add new deduction" at bounding box center [290, 476] width 109 height 11
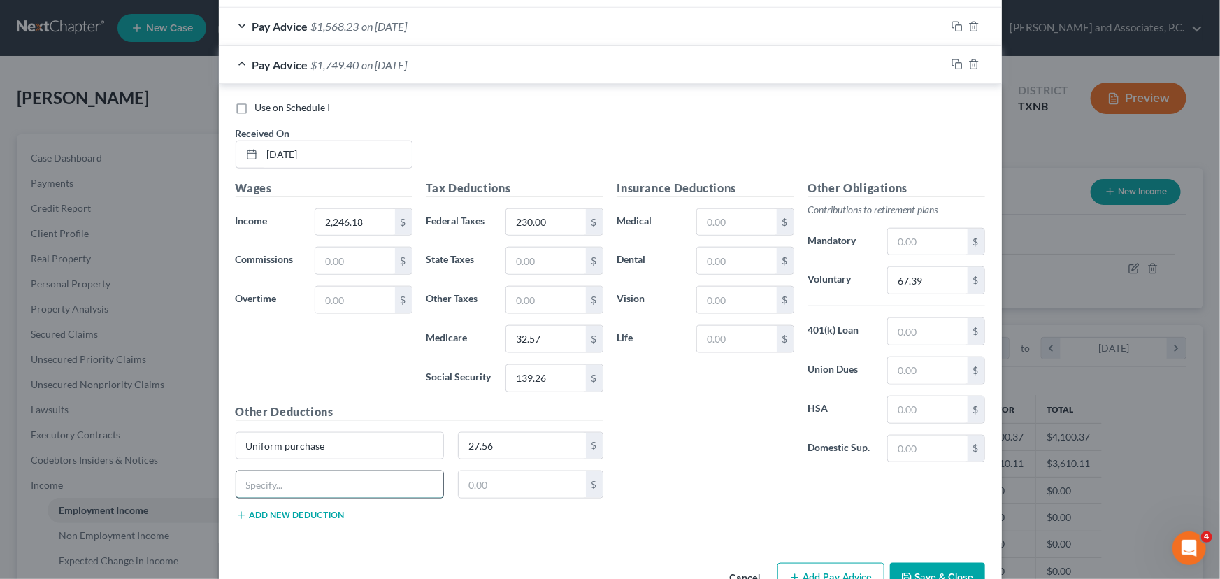
click at [258, 482] on input "text" at bounding box center [340, 484] width 208 height 27
type input "Advance in Pay- Owes boss money"
click at [520, 483] on input "text" at bounding box center [522, 484] width 127 height 27
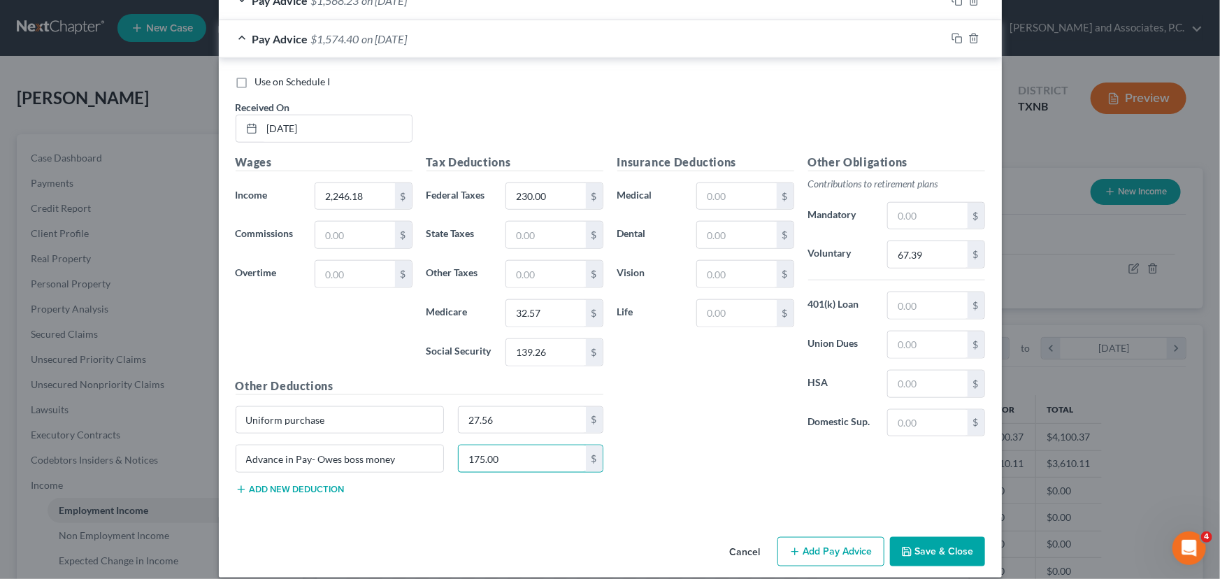
scroll to position [645, 0]
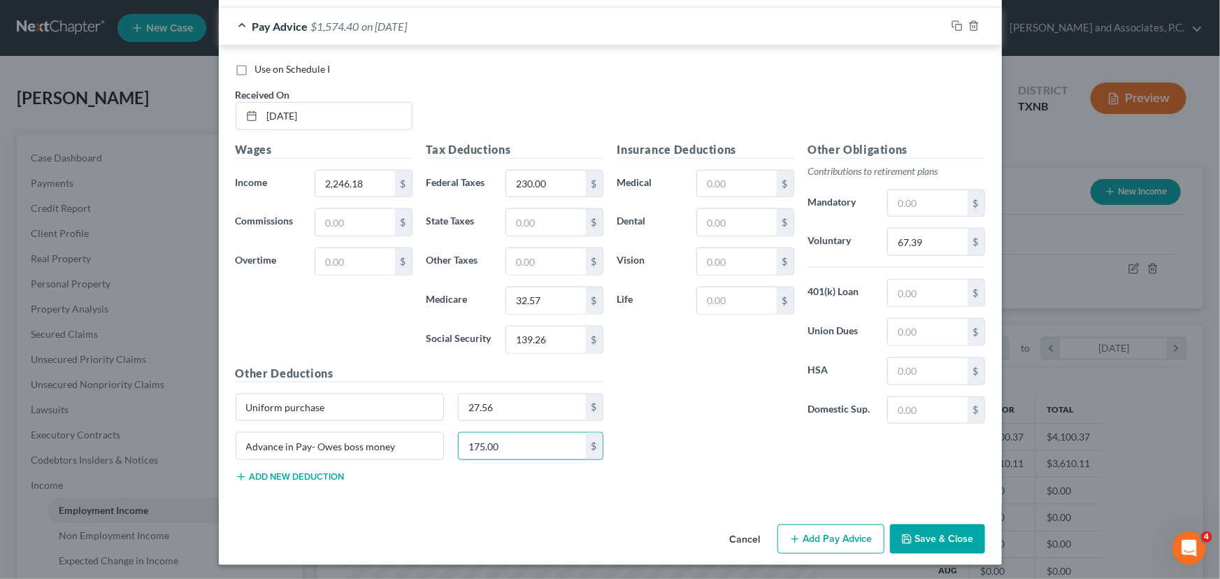
type input "175.00"
click at [836, 539] on button "Add Pay Advice" at bounding box center [831, 538] width 107 height 29
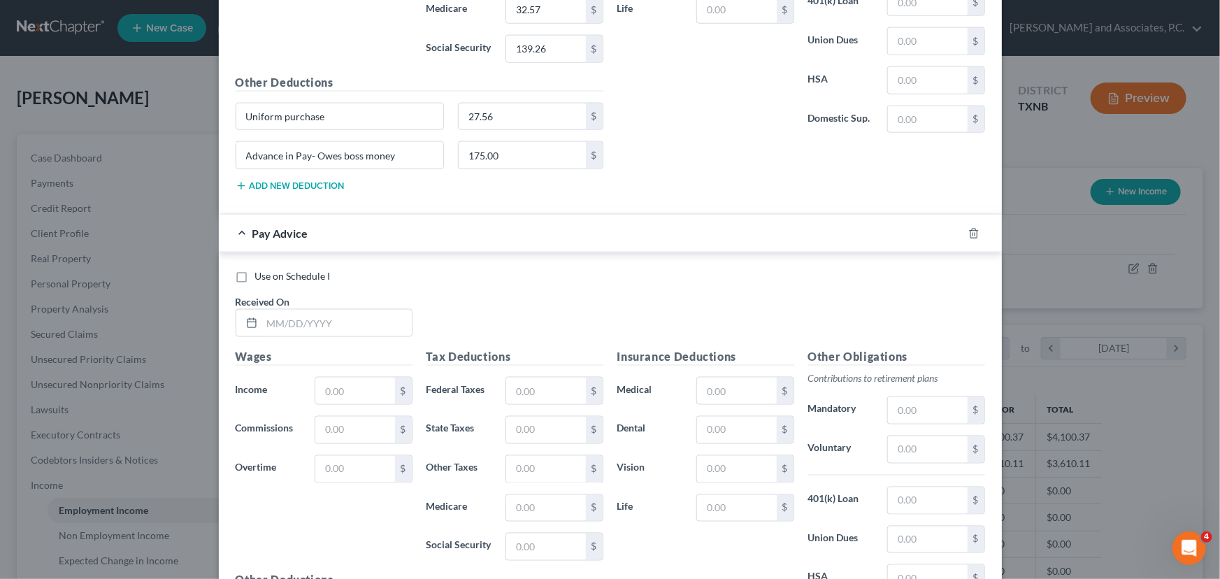
scroll to position [964, 0]
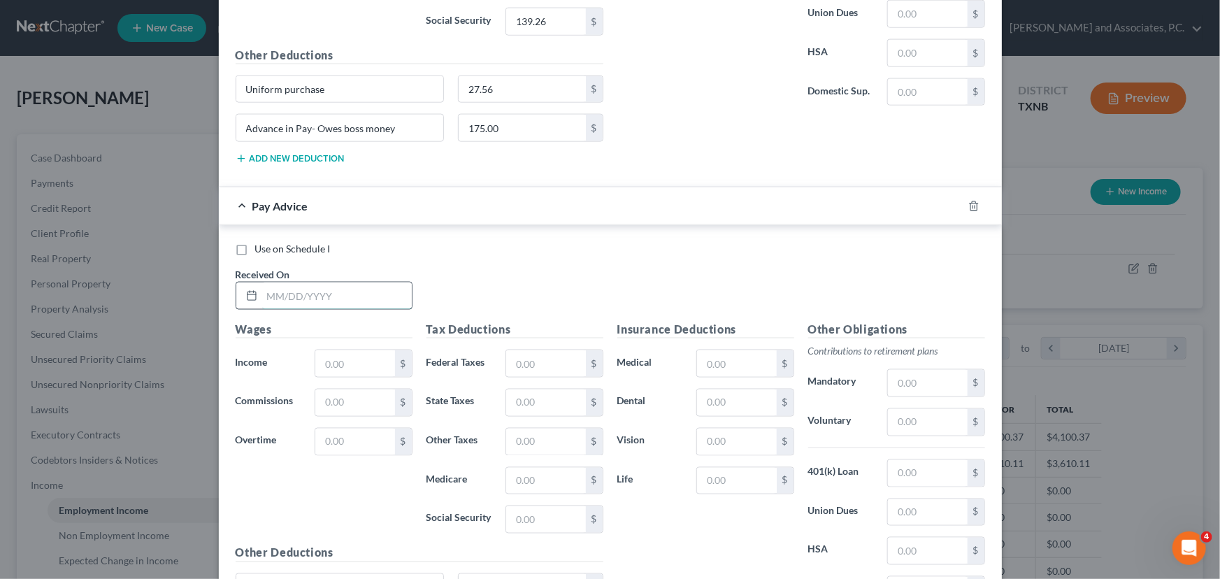
click at [287, 296] on input "text" at bounding box center [337, 296] width 150 height 27
type input "[DATE]"
click at [334, 356] on input "text" at bounding box center [354, 363] width 79 height 27
type input "1,846.01"
click at [548, 364] on input "text" at bounding box center [545, 363] width 79 height 27
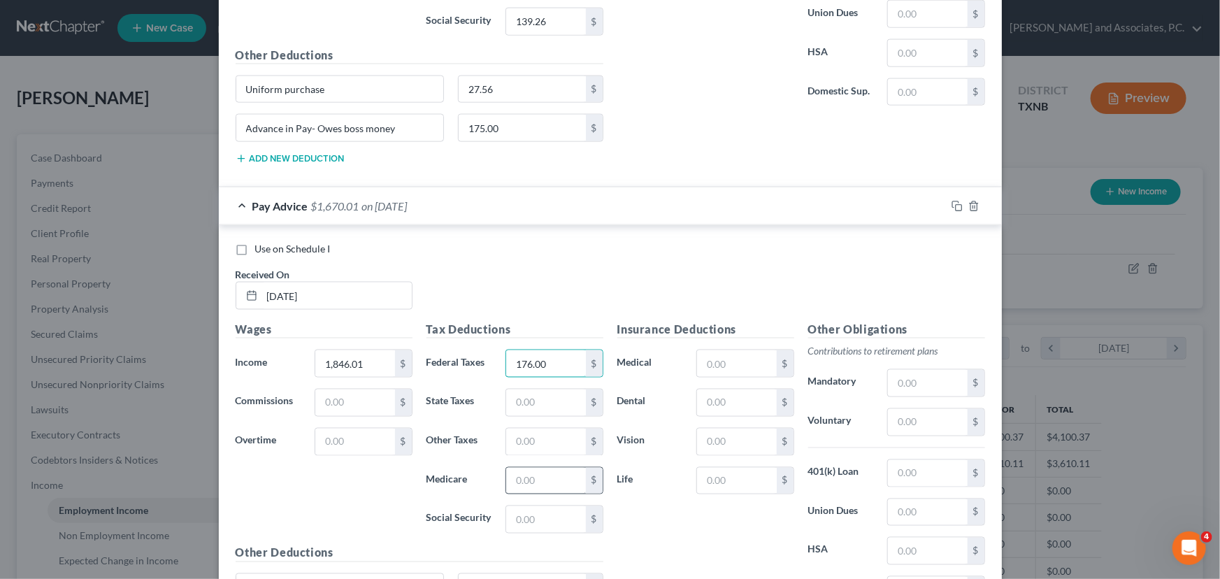
type input "176.00"
click at [556, 476] on input "text" at bounding box center [545, 481] width 79 height 27
type input "26.77"
click at [534, 520] on input "text" at bounding box center [545, 519] width 79 height 27
type input "114.45"
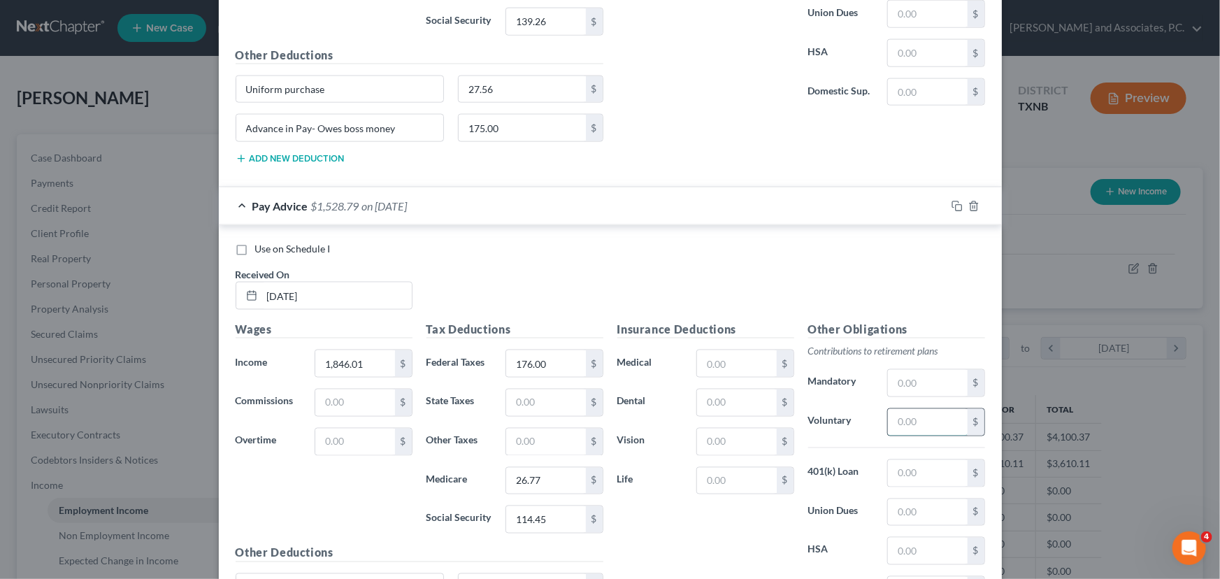
click at [901, 419] on input "text" at bounding box center [927, 422] width 79 height 27
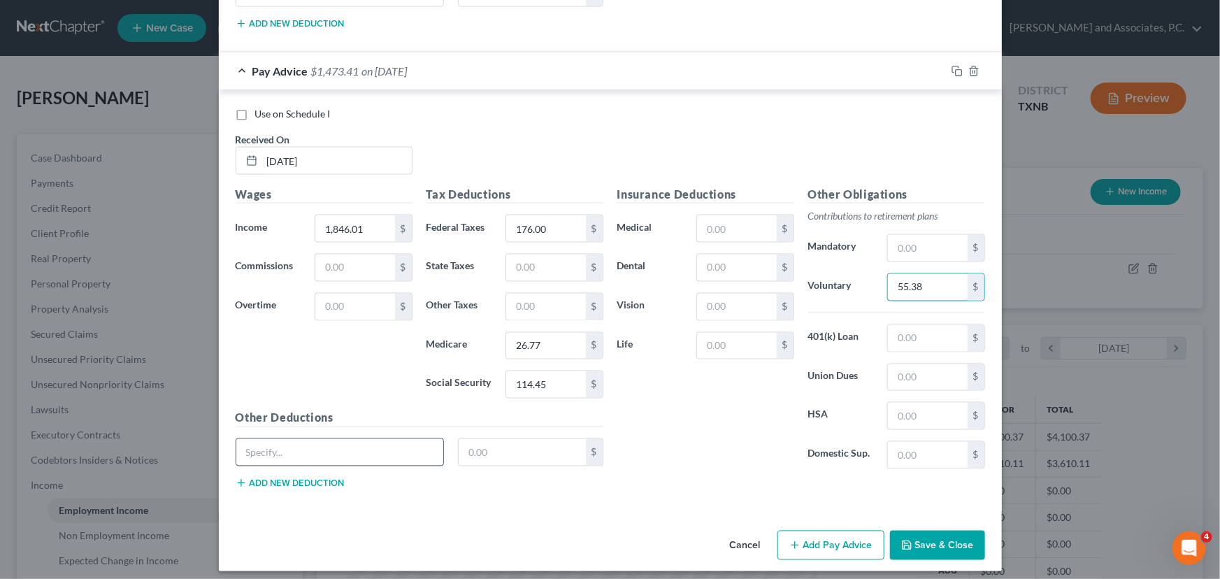
scroll to position [1104, 0]
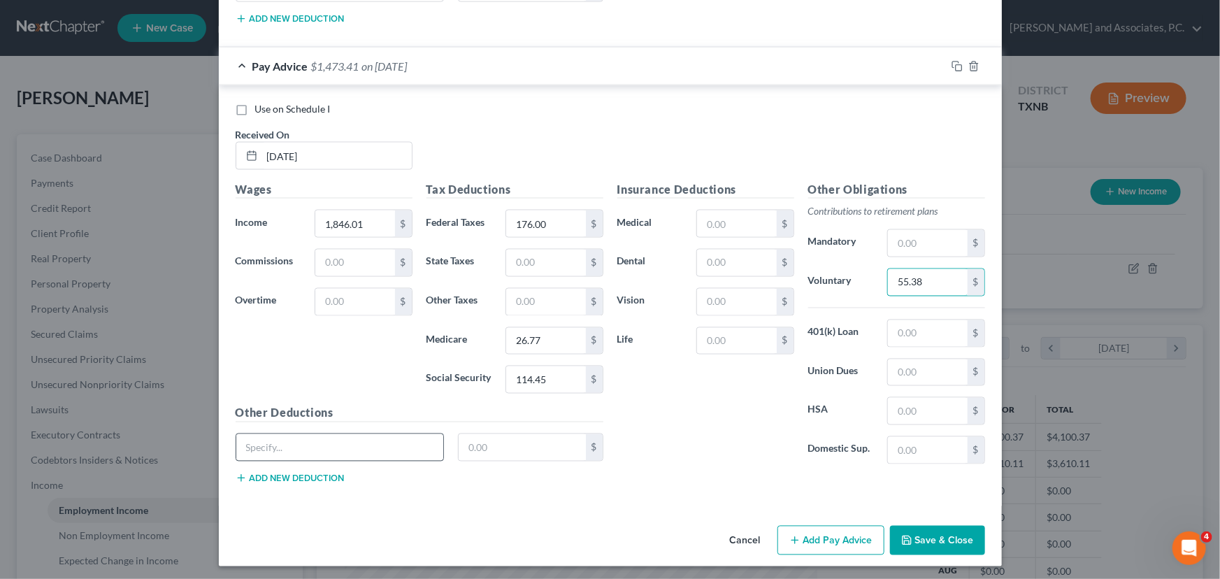
type input "55.38"
click at [322, 442] on input "text" at bounding box center [340, 447] width 208 height 27
type input "Uniform purchase"
click at [459, 448] on input "text" at bounding box center [522, 447] width 127 height 27
type input "27.56"
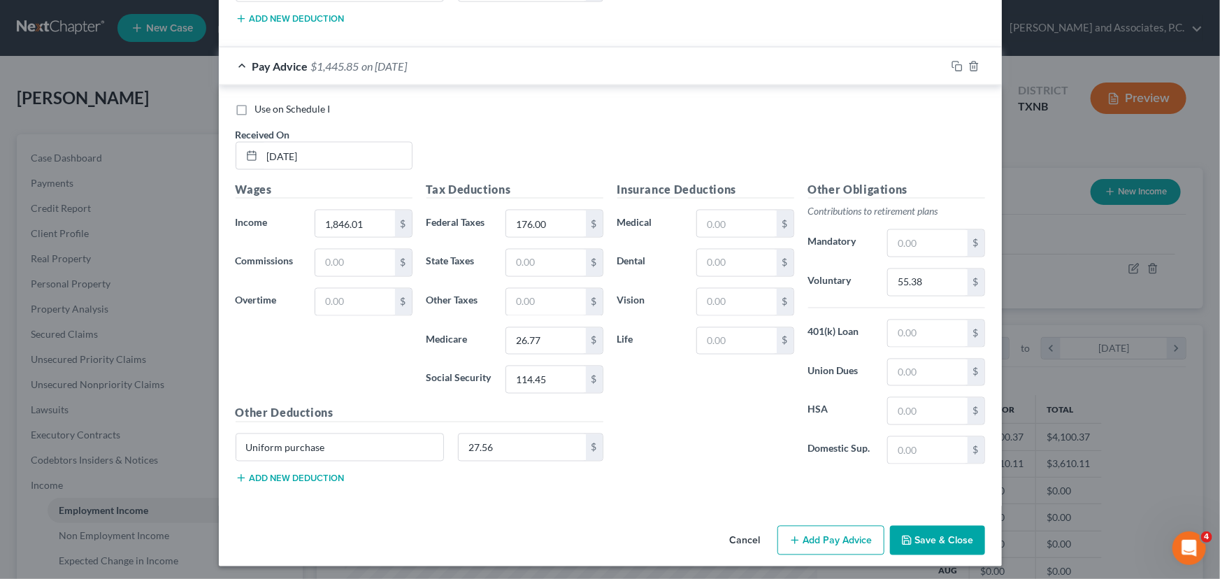
click at [318, 477] on button "Add new deduction" at bounding box center [290, 478] width 109 height 11
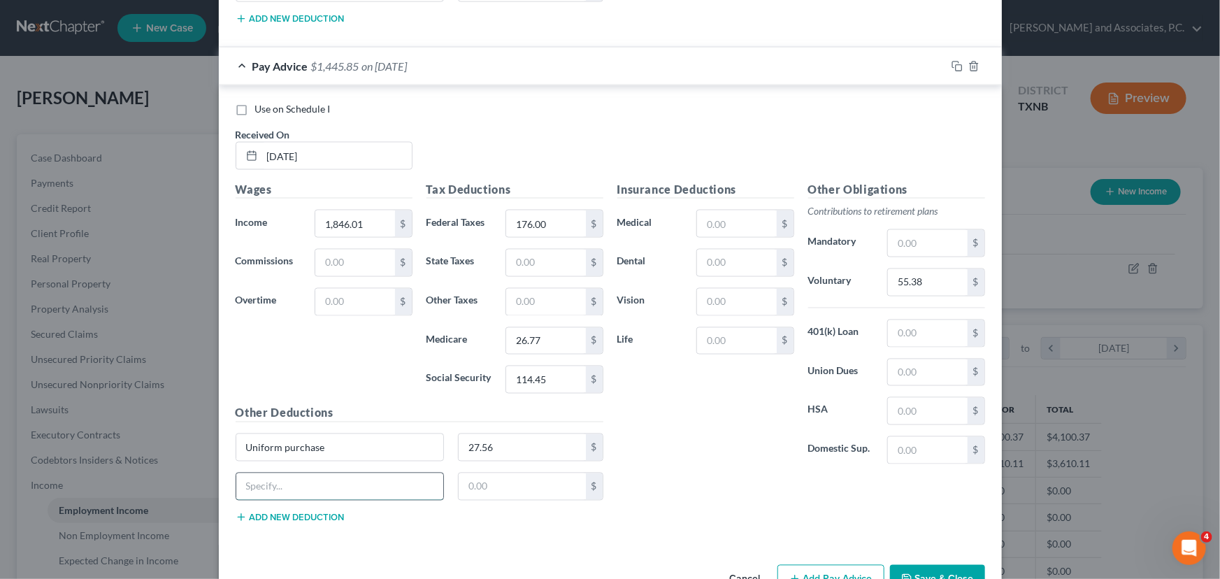
click at [281, 480] on input "text" at bounding box center [340, 486] width 208 height 27
type input "Advance in Pay- Owes boss money"
click at [478, 483] on input "text" at bounding box center [522, 486] width 127 height 27
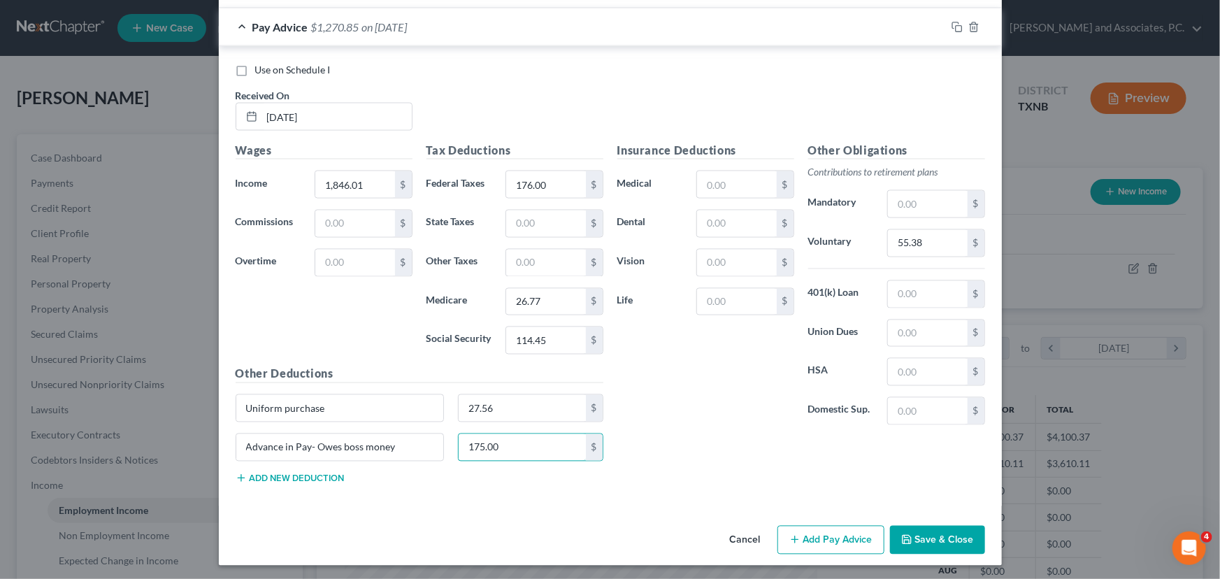
type input "175.00"
click at [857, 526] on button "Add Pay Advice" at bounding box center [831, 540] width 107 height 29
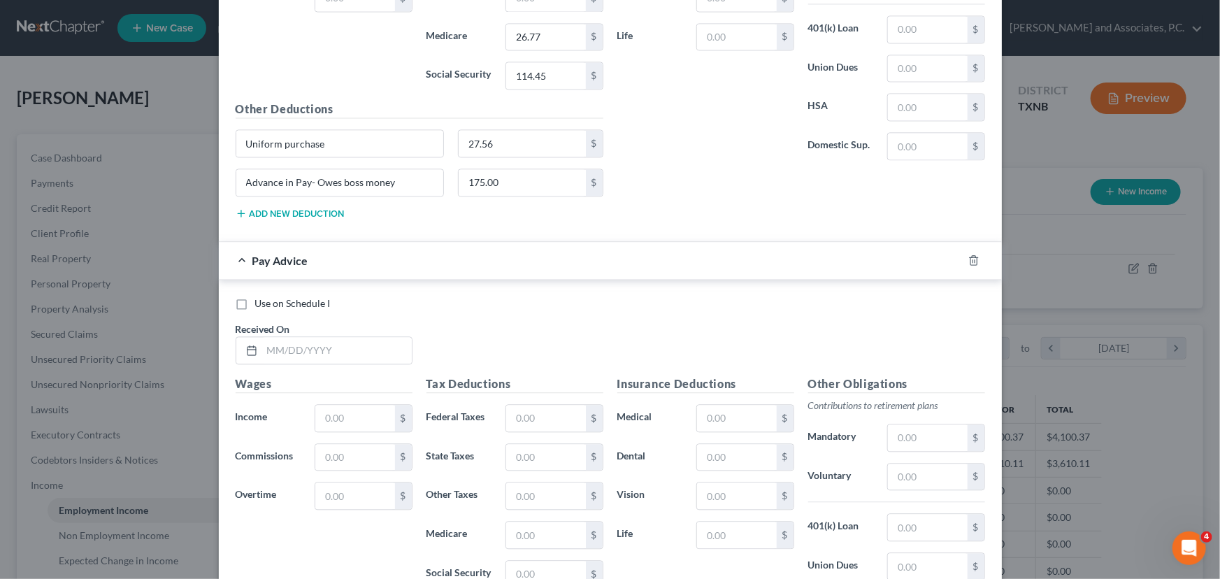
scroll to position [1525, 0]
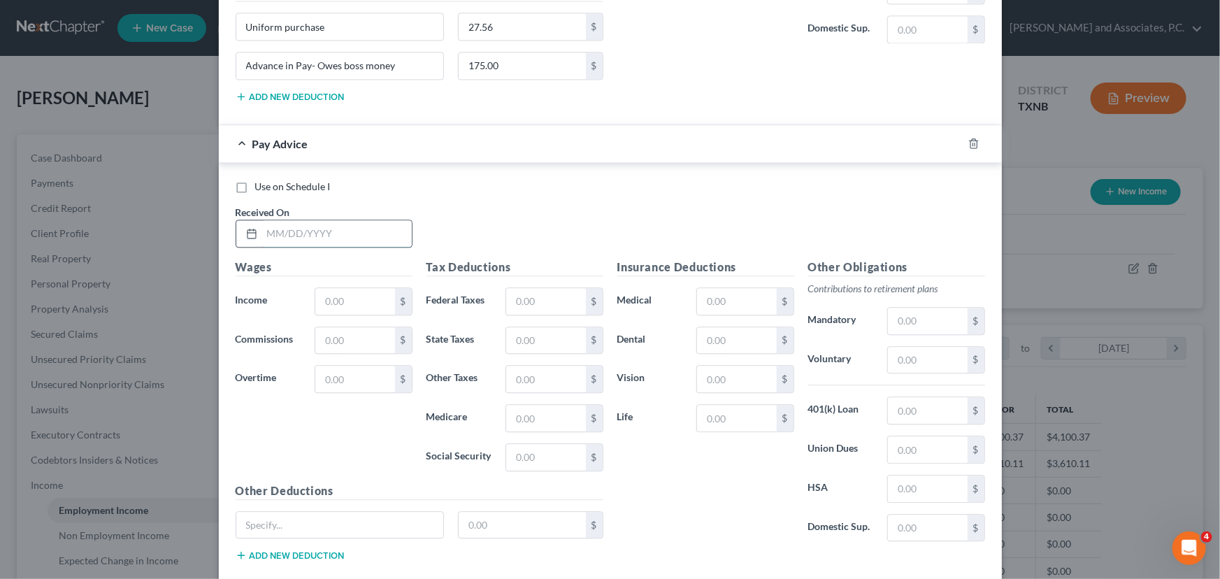
click at [285, 233] on input "text" at bounding box center [337, 233] width 150 height 27
click at [327, 299] on input "text" at bounding box center [354, 301] width 79 height 27
click at [262, 231] on input "[DATE]" at bounding box center [337, 233] width 150 height 27
type input "[DATE]"
click at [342, 299] on input "text" at bounding box center [354, 301] width 79 height 27
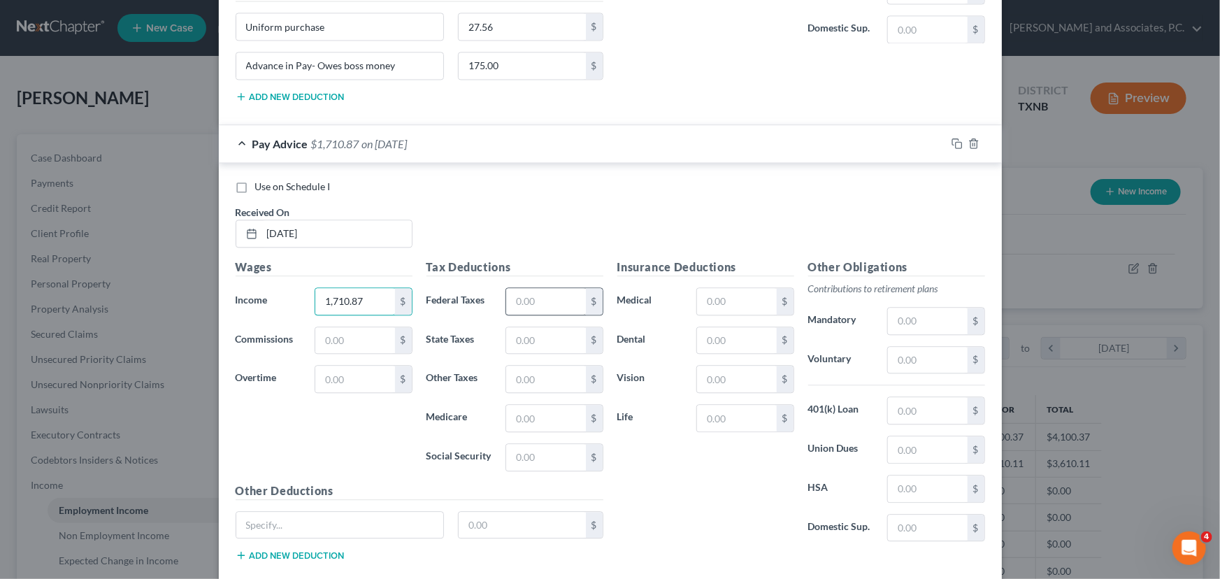
type input "1,710.87"
click at [534, 292] on input "text" at bounding box center [545, 301] width 79 height 27
type input "160.00"
click at [535, 414] on input "text" at bounding box center [545, 418] width 79 height 27
type input "24.81"
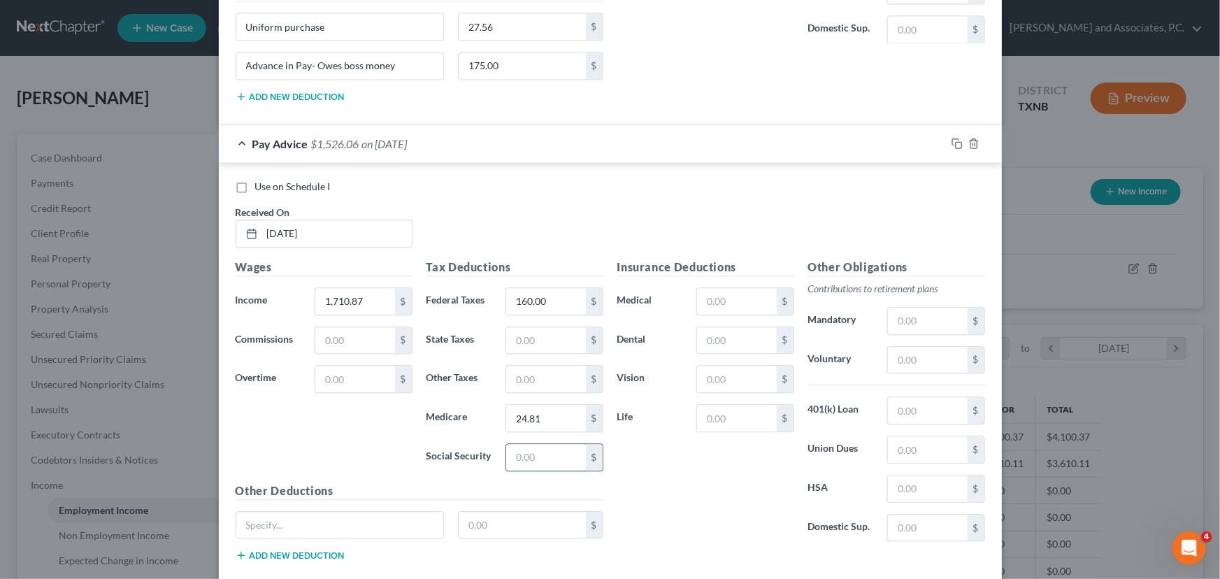
click at [522, 452] on input "text" at bounding box center [545, 457] width 79 height 27
type input "106.07"
click at [929, 356] on input "text" at bounding box center [927, 360] width 79 height 27
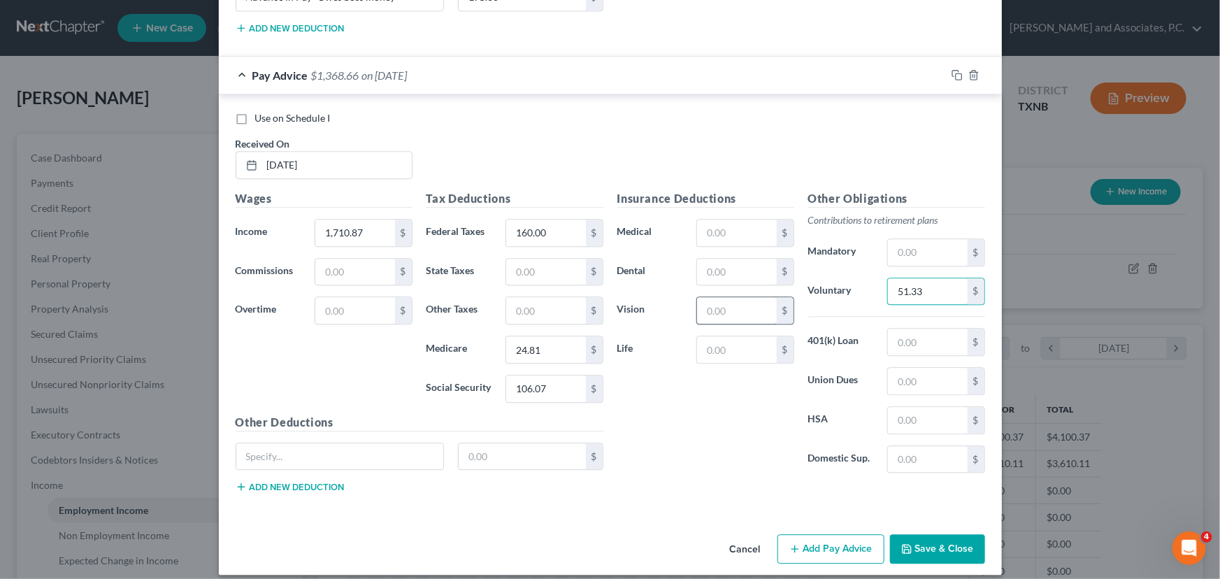
scroll to position [1601, 0]
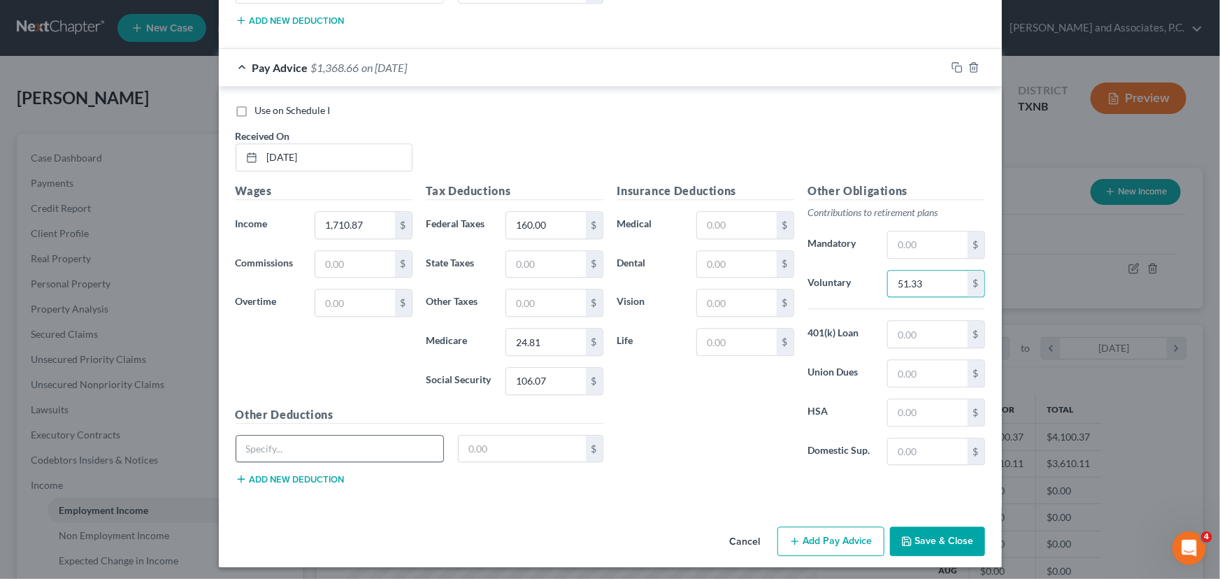
type input "51.33"
click at [302, 450] on input "text" at bounding box center [340, 449] width 208 height 27
type input "Uniform purchase"
click at [501, 448] on input "text" at bounding box center [522, 449] width 127 height 27
type input "27.56"
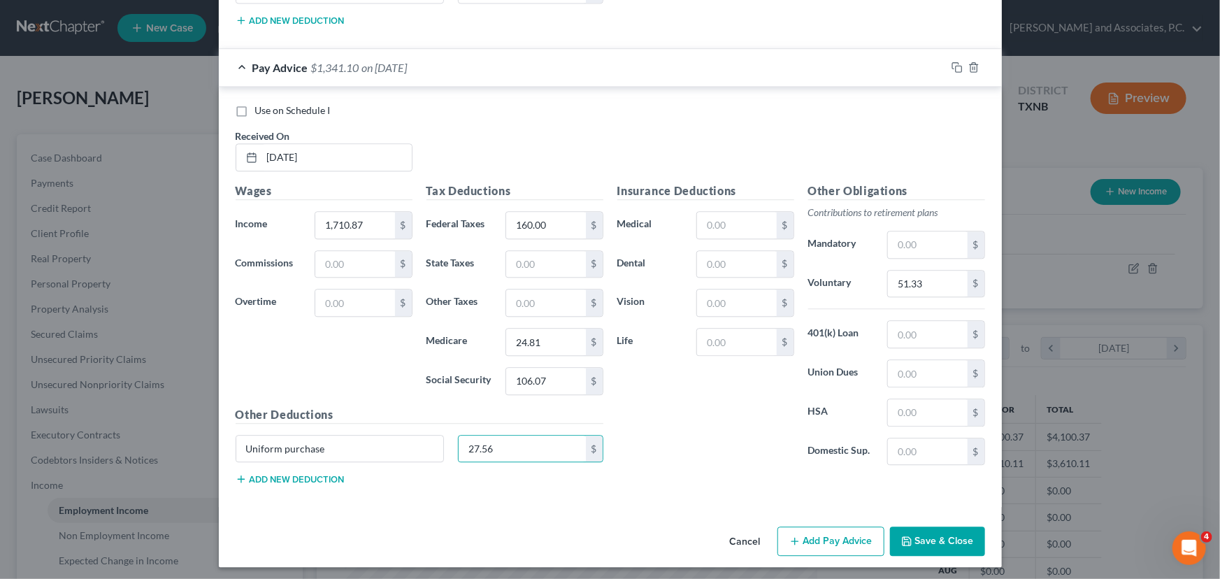
drag, startPoint x: 261, startPoint y: 462, endPoint x: 273, endPoint y: 476, distance: 18.4
click at [261, 462] on div "Uniform purchase 27.56 $" at bounding box center [420, 454] width 382 height 39
click at [273, 476] on button "Add new deduction" at bounding box center [290, 478] width 109 height 11
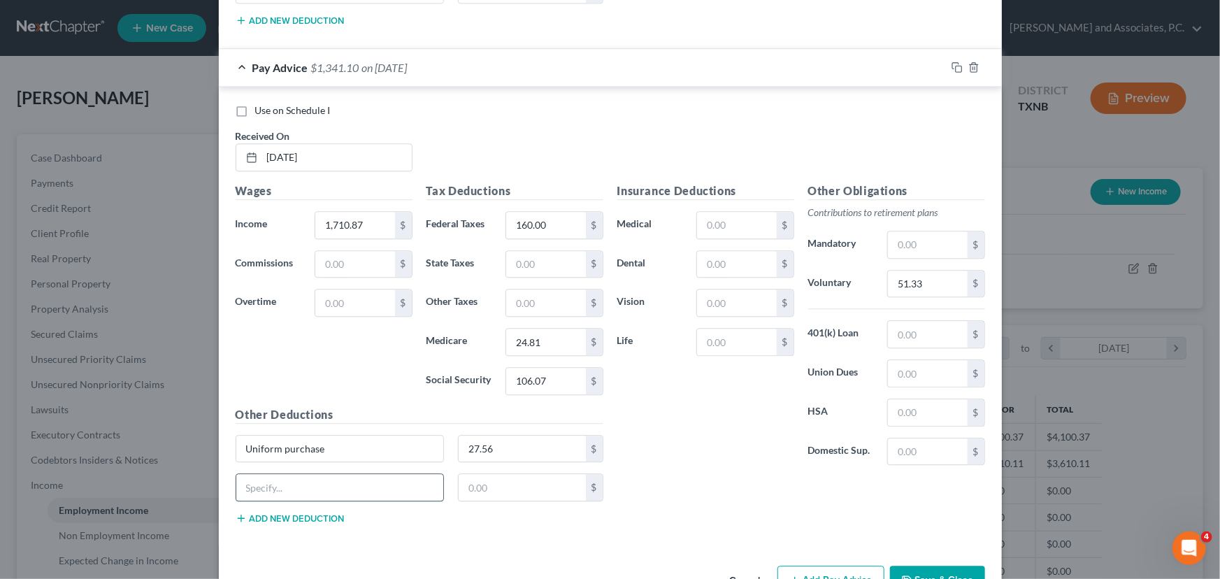
click at [290, 479] on input "text" at bounding box center [340, 487] width 208 height 27
type input "Advance in Pay- Owes boss money"
click at [480, 485] on input "text" at bounding box center [522, 487] width 127 height 27
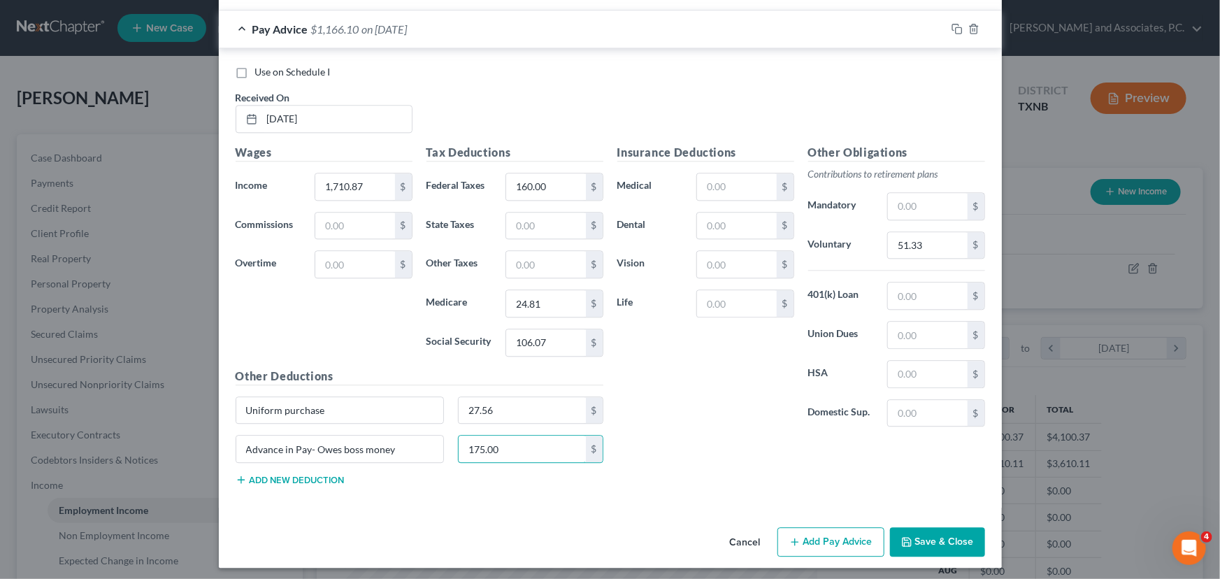
type input "175.00"
click at [811, 537] on button "Add Pay Advice" at bounding box center [831, 541] width 107 height 29
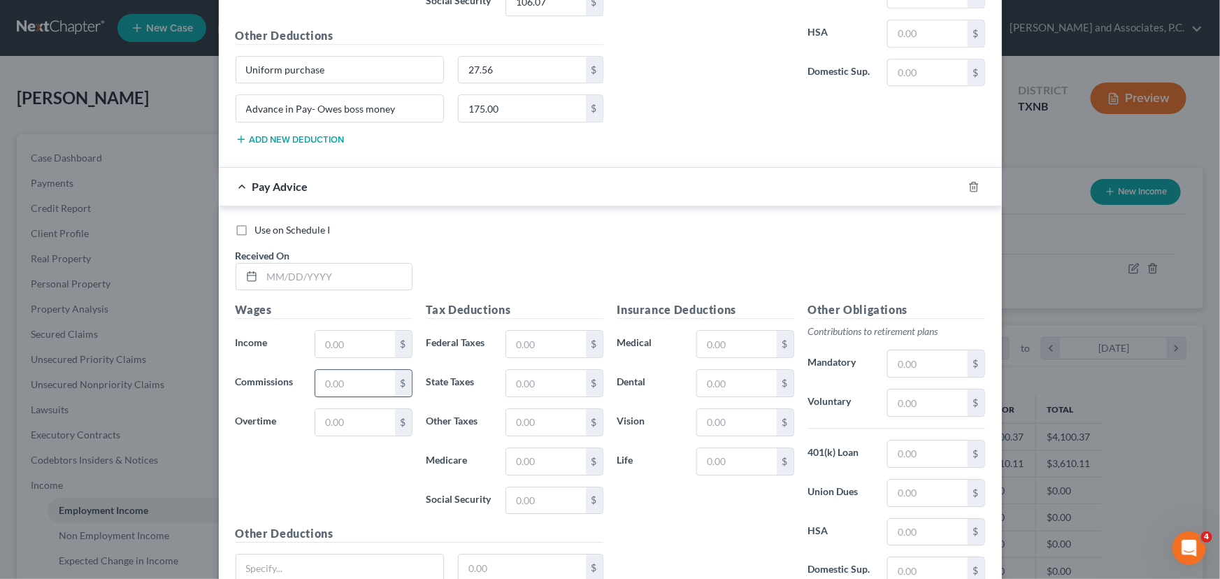
scroll to position [1996, 0]
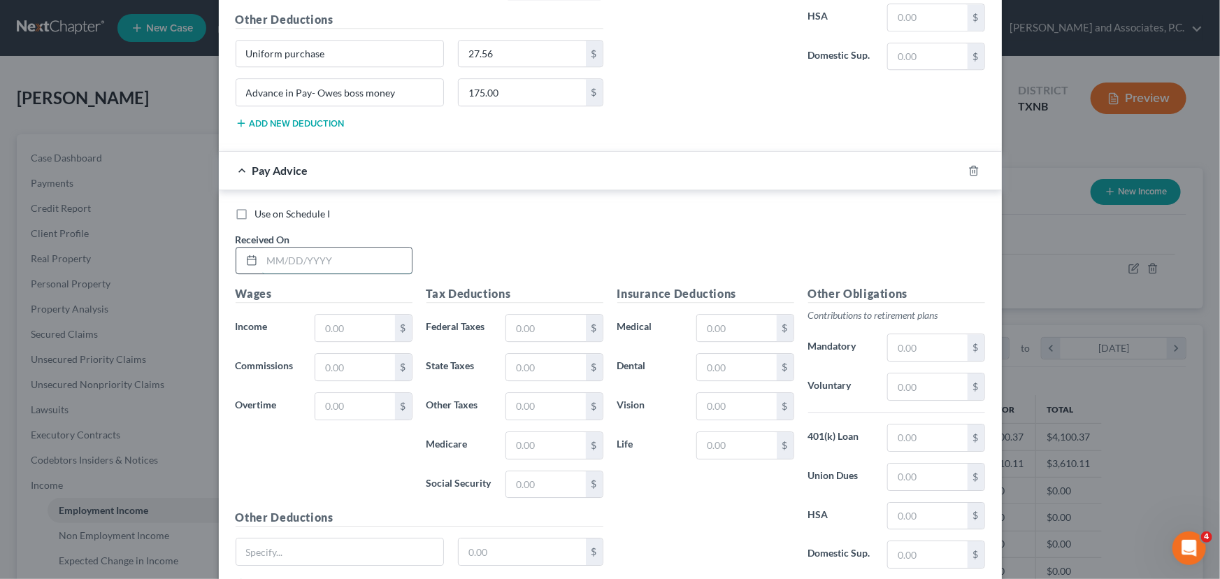
click at [287, 252] on input "text" at bounding box center [337, 261] width 150 height 27
type input "[DATE]"
click at [317, 315] on input "text" at bounding box center [354, 328] width 79 height 27
type input "1,770.09"
click at [545, 320] on input "text" at bounding box center [545, 328] width 79 height 27
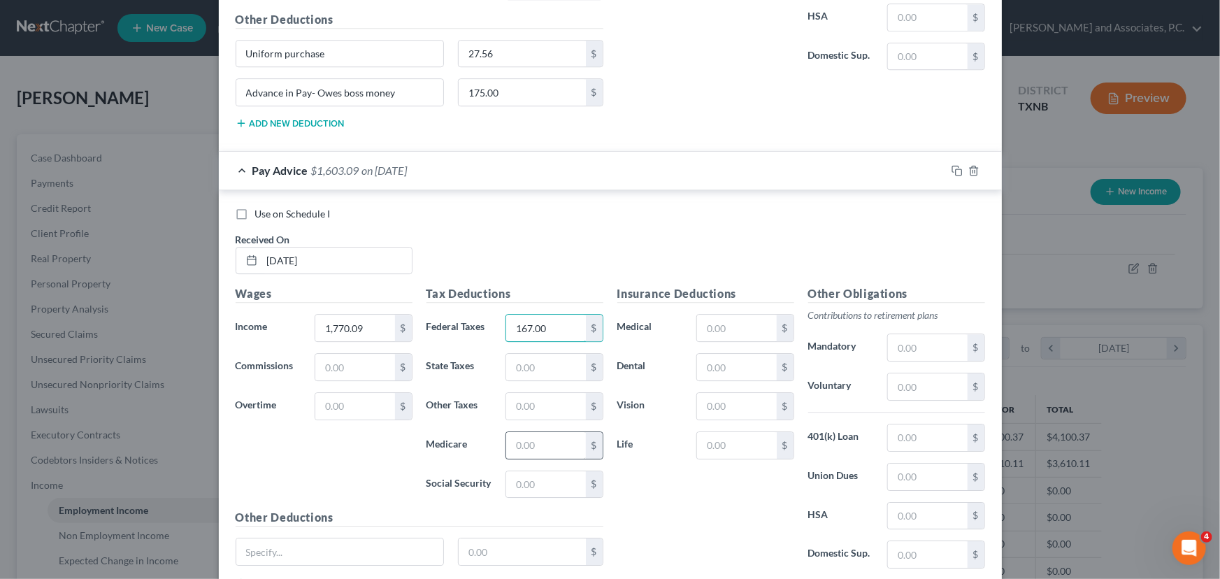
type input "167.00"
click at [511, 441] on input "text" at bounding box center [545, 445] width 79 height 27
type input "25.67"
click at [518, 471] on input "text" at bounding box center [545, 484] width 79 height 27
type input "109.75"
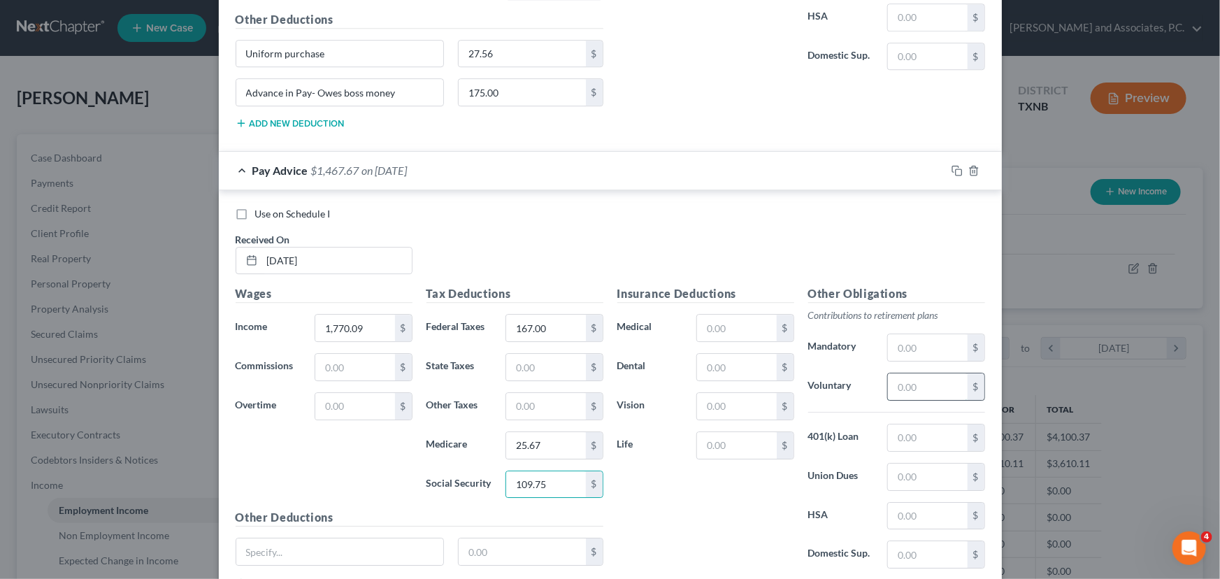
click at [896, 383] on input "text" at bounding box center [927, 386] width 79 height 27
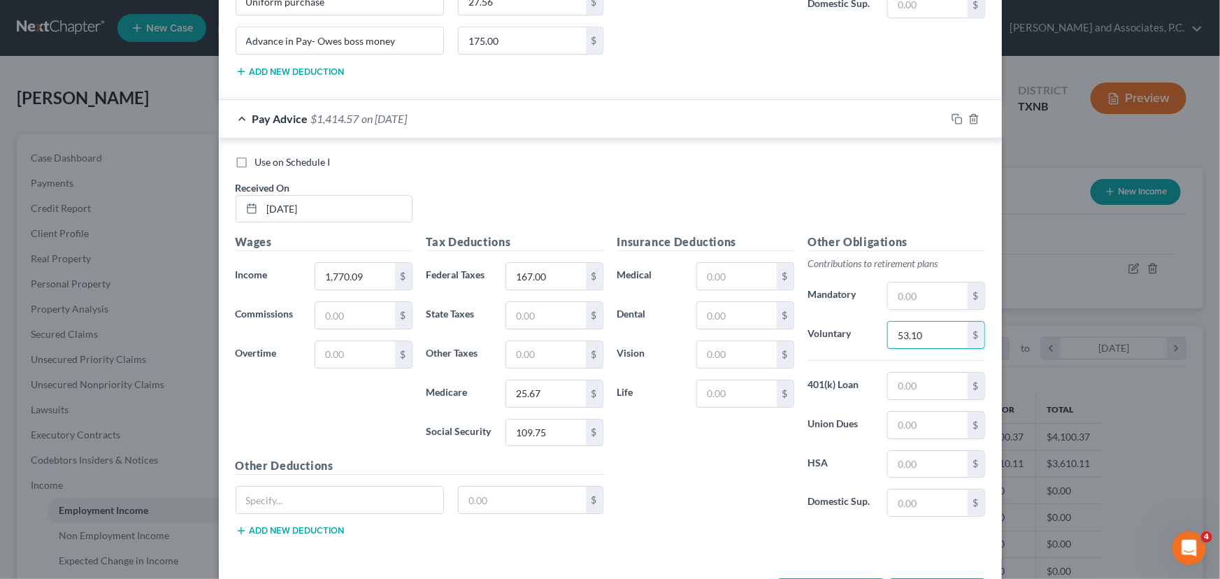
scroll to position [2098, 0]
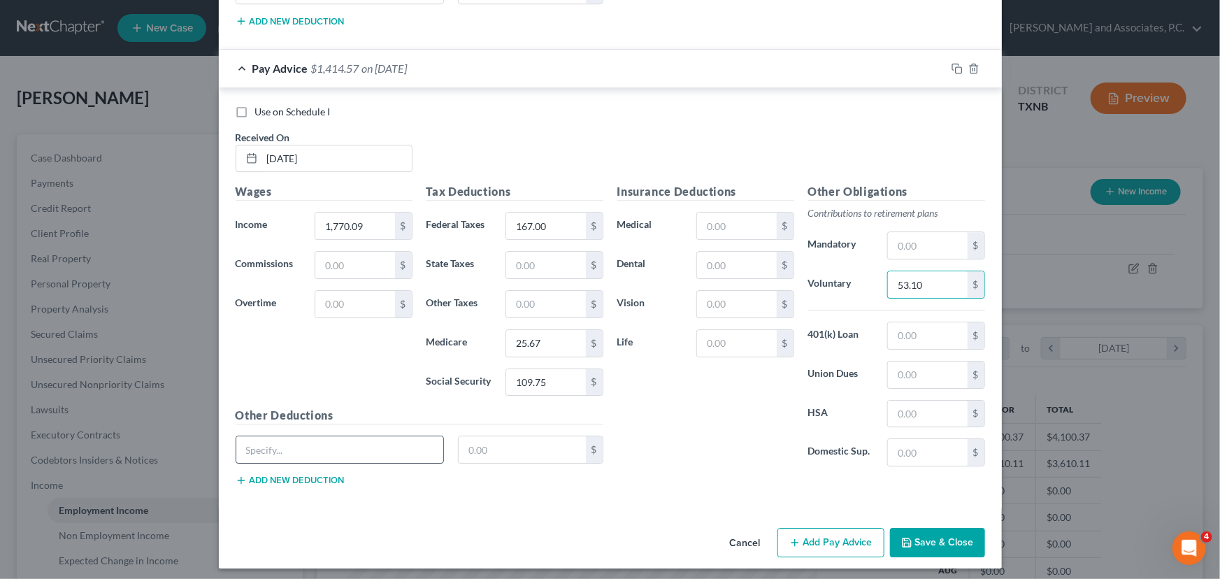
type input "53.10"
click at [319, 441] on input "text" at bounding box center [340, 449] width 208 height 27
type input "Uniform purchase"
click at [497, 441] on input "text" at bounding box center [522, 449] width 127 height 27
type input "27.56"
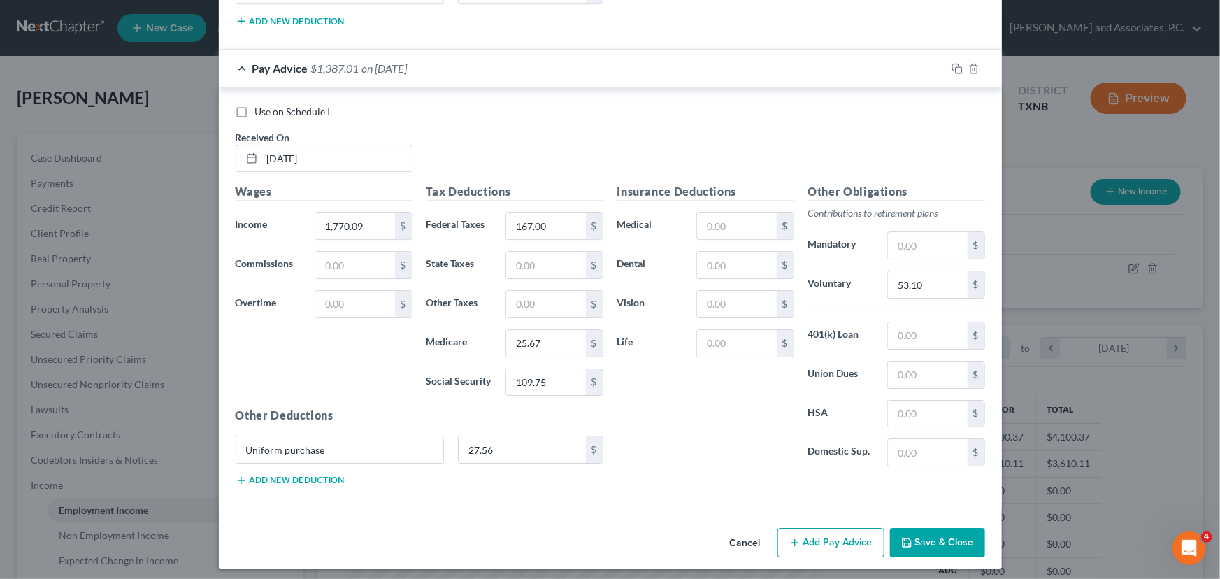
click at [267, 475] on button "Add new deduction" at bounding box center [290, 480] width 109 height 11
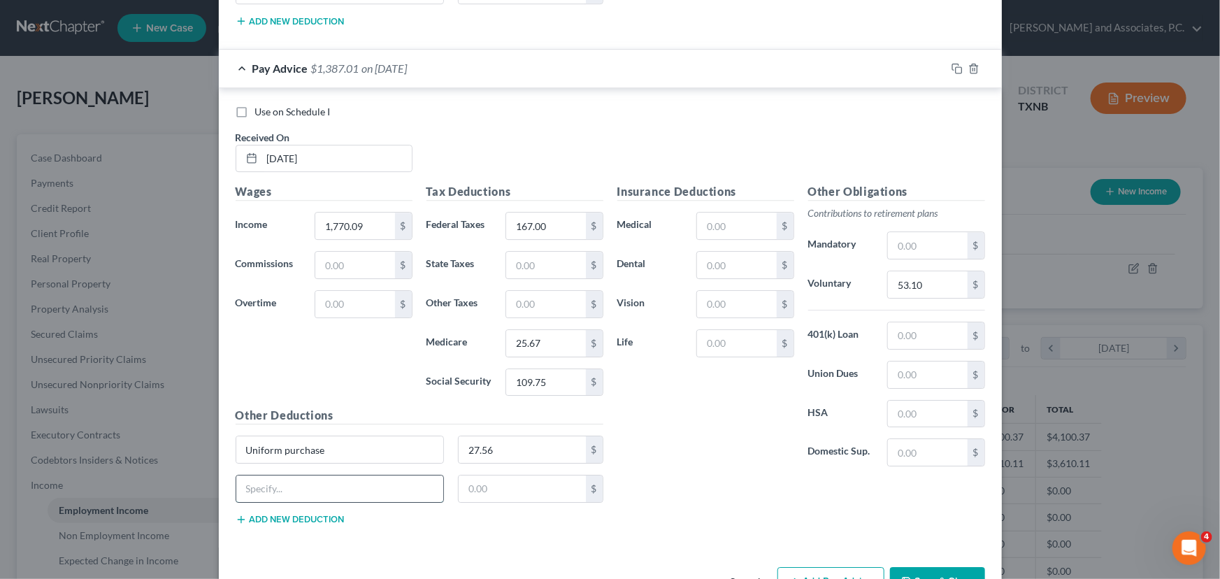
click at [264, 480] on input "text" at bounding box center [340, 489] width 208 height 27
type input "Advance in Pay- Owes boss money"
click at [483, 488] on input "text" at bounding box center [522, 489] width 127 height 27
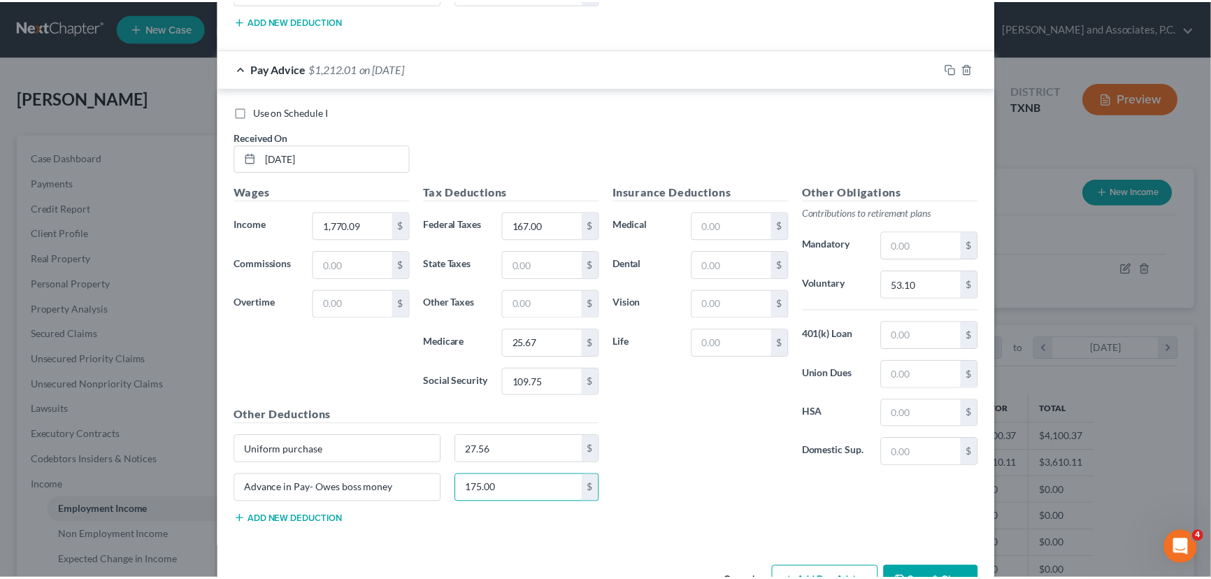
scroll to position [2136, 0]
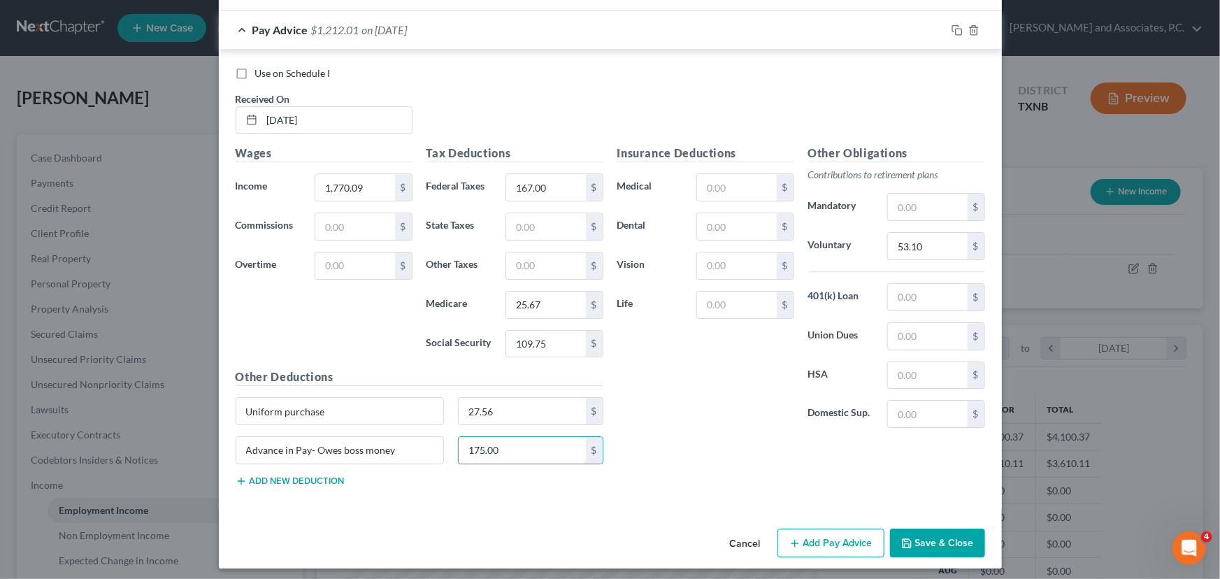
type input "175.00"
click at [912, 534] on button "Save & Close" at bounding box center [937, 543] width 95 height 29
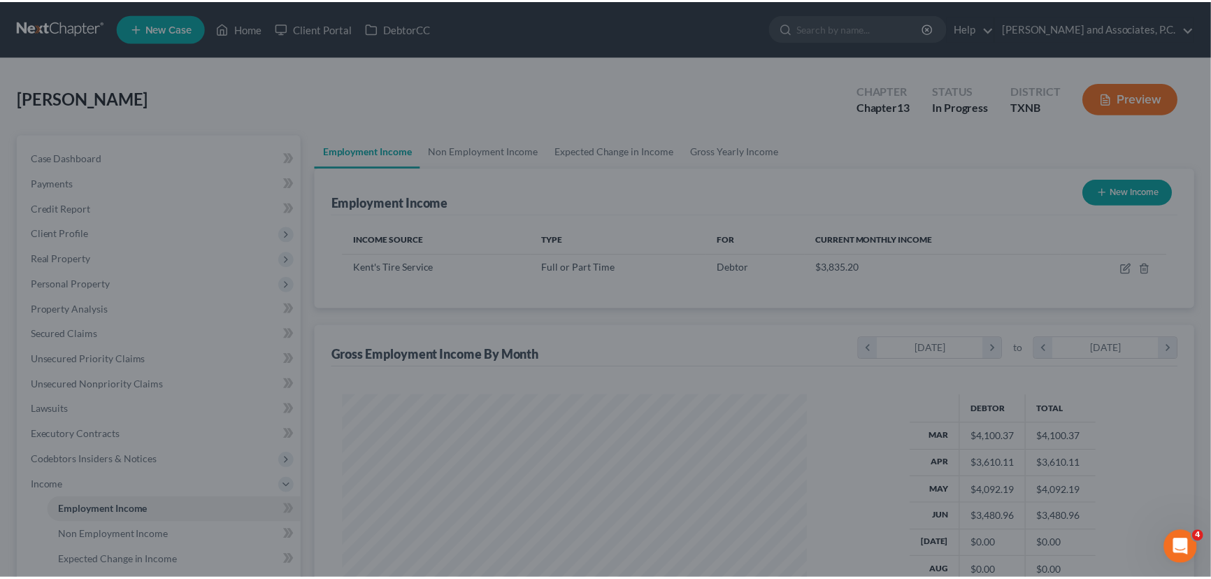
scroll to position [699082, 698836]
